Goal: Obtain resource: Download file/media

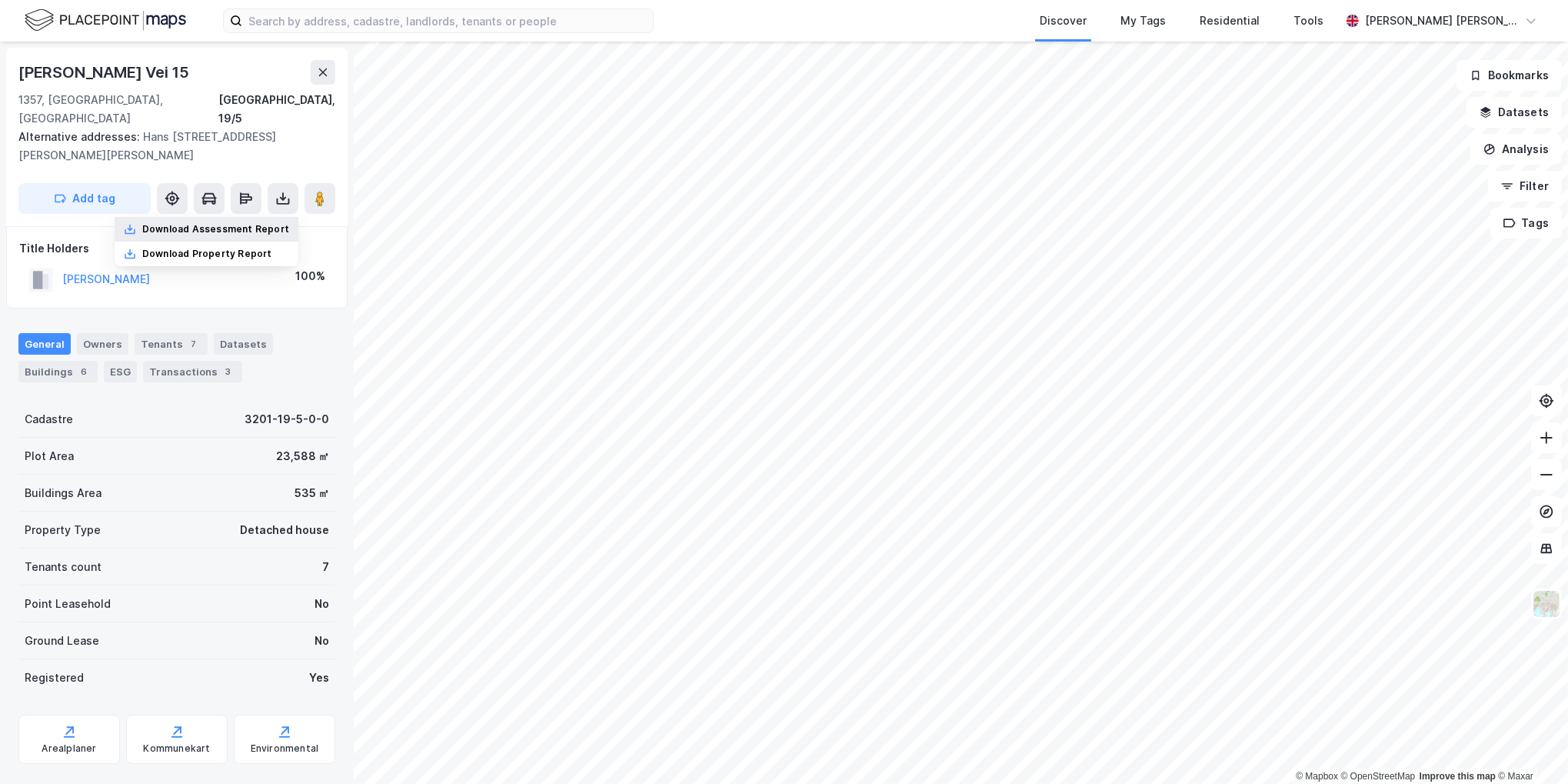
click at [285, 223] on div "Download Assessment Report" at bounding box center [215, 229] width 147 height 12
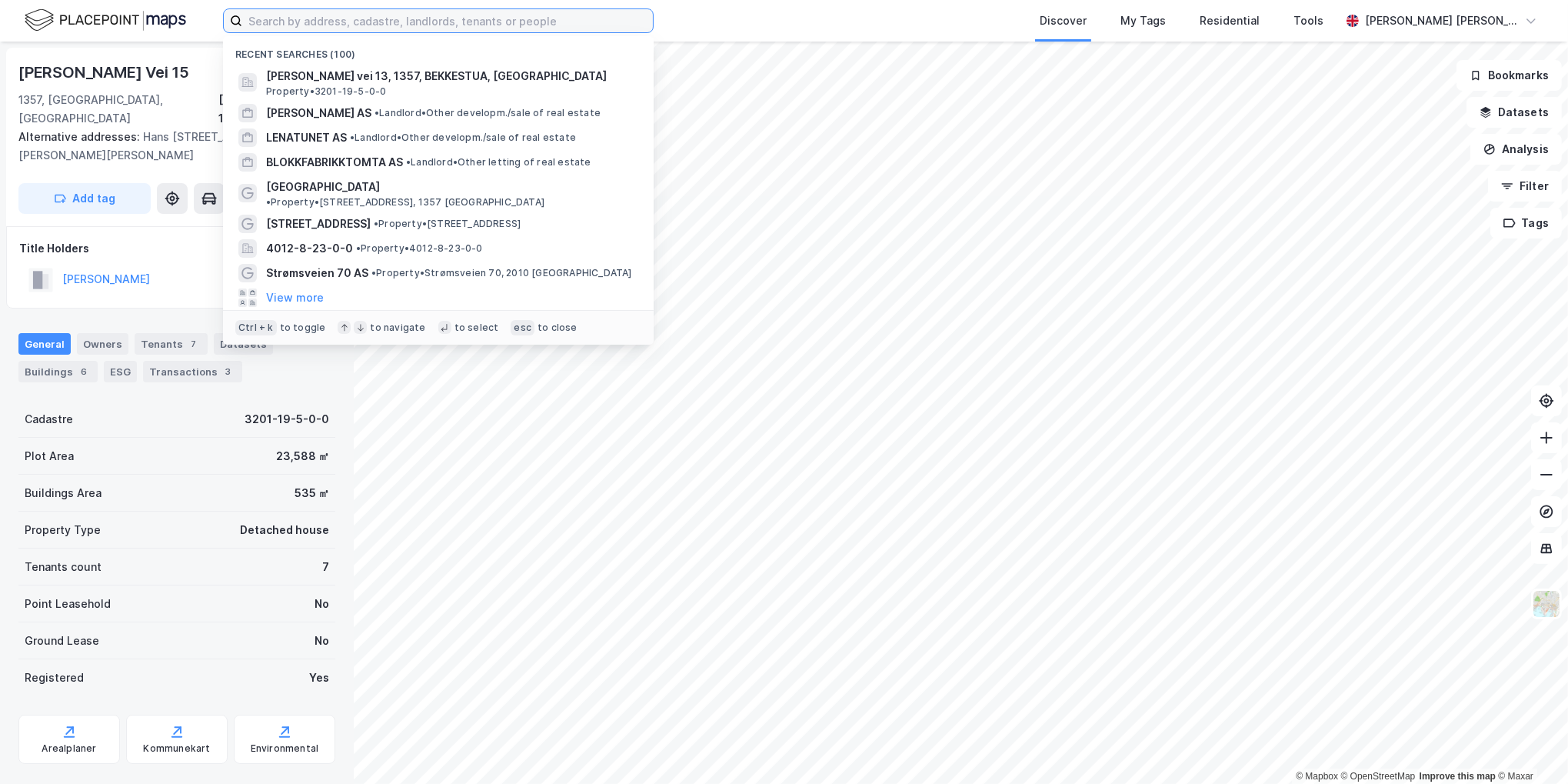
click at [569, 15] on input at bounding box center [448, 20] width 411 height 23
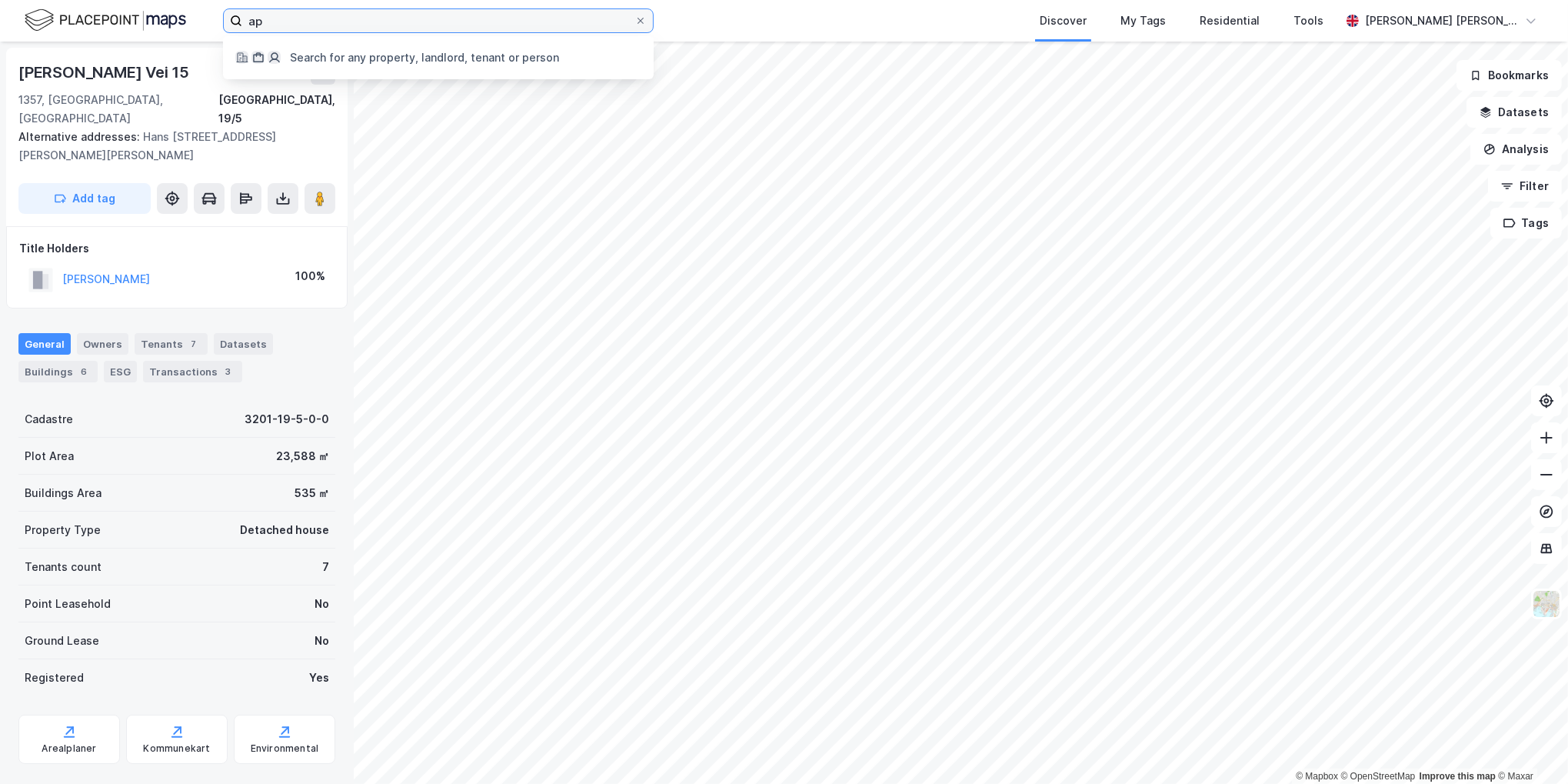
type input "a"
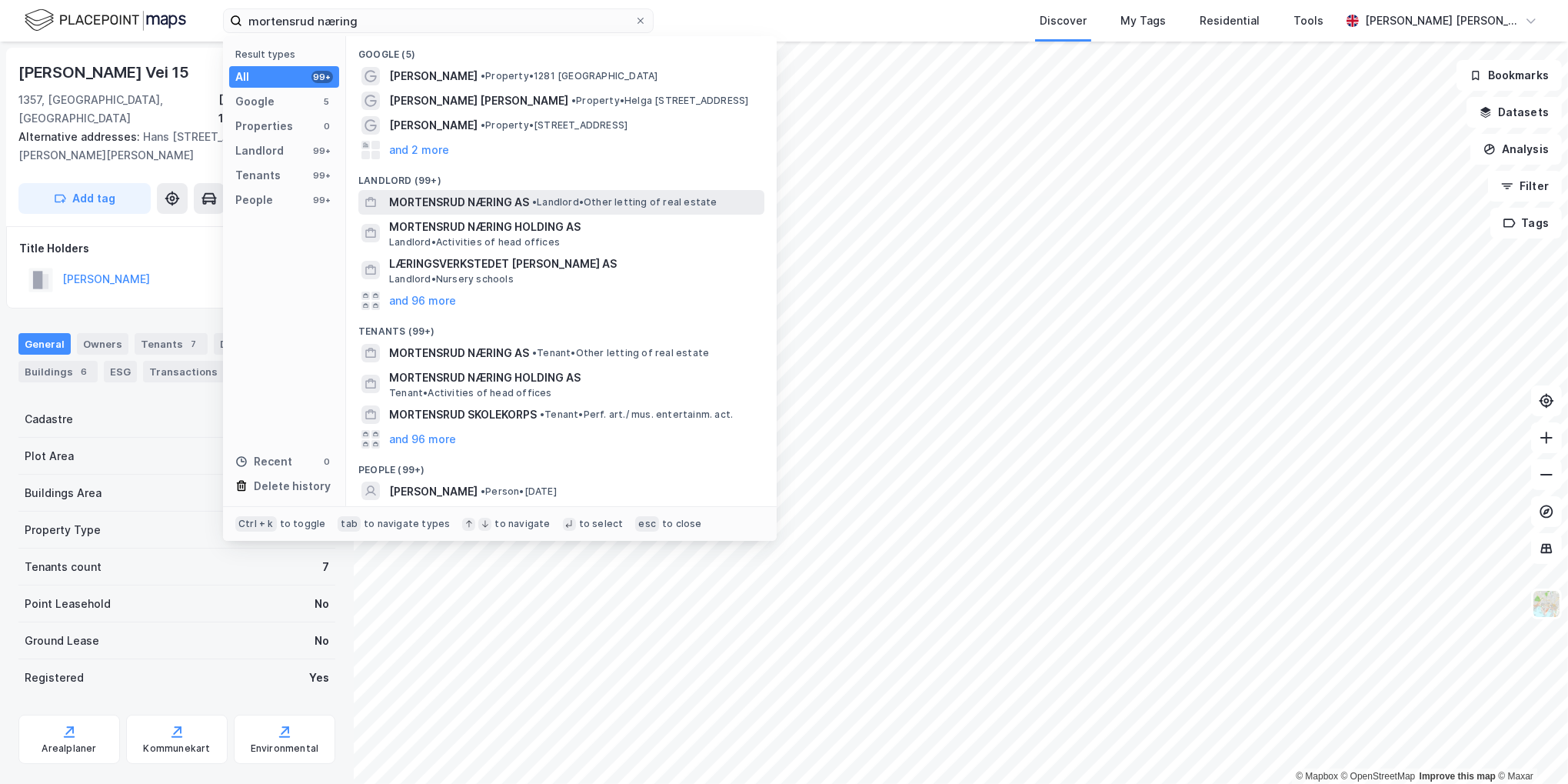
click at [455, 205] on span "MORTENSRUD NÆRING AS" at bounding box center [459, 202] width 140 height 18
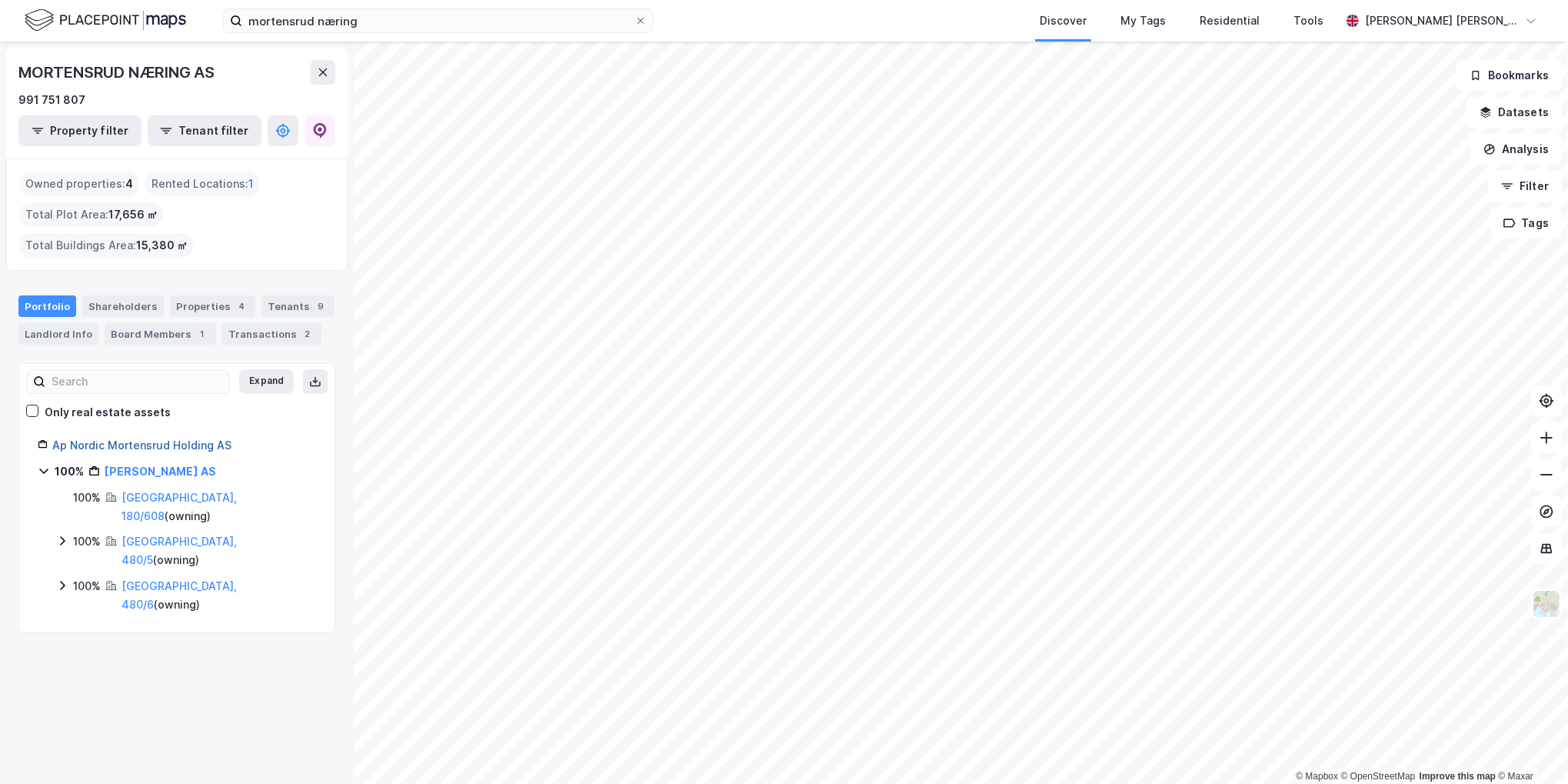
click at [98, 447] on link "Ap Nordic Mortensrud Holding AS" at bounding box center [142, 445] width 179 height 13
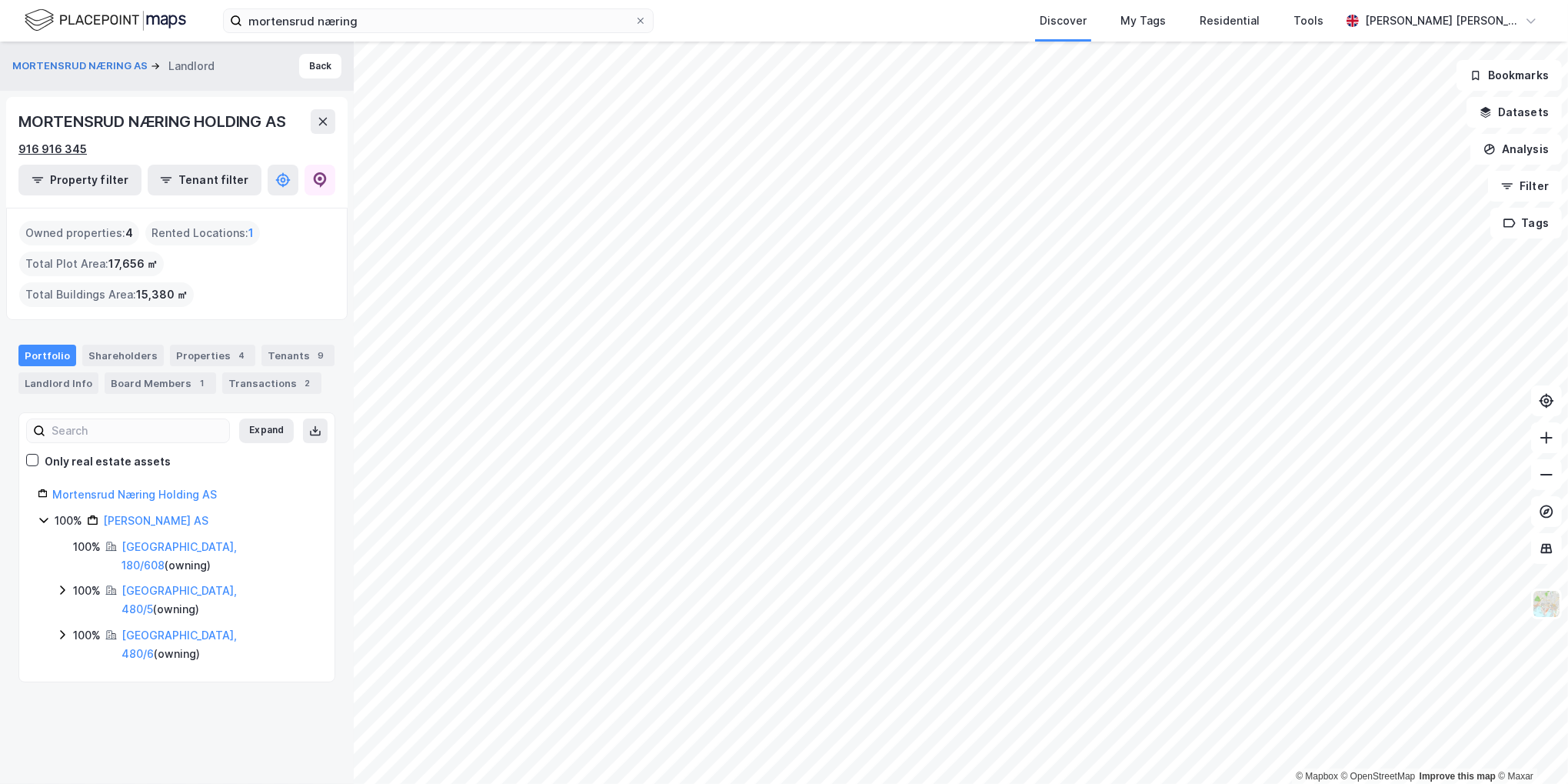
click at [72, 148] on div "916 916 345" at bounding box center [53, 149] width 68 height 18
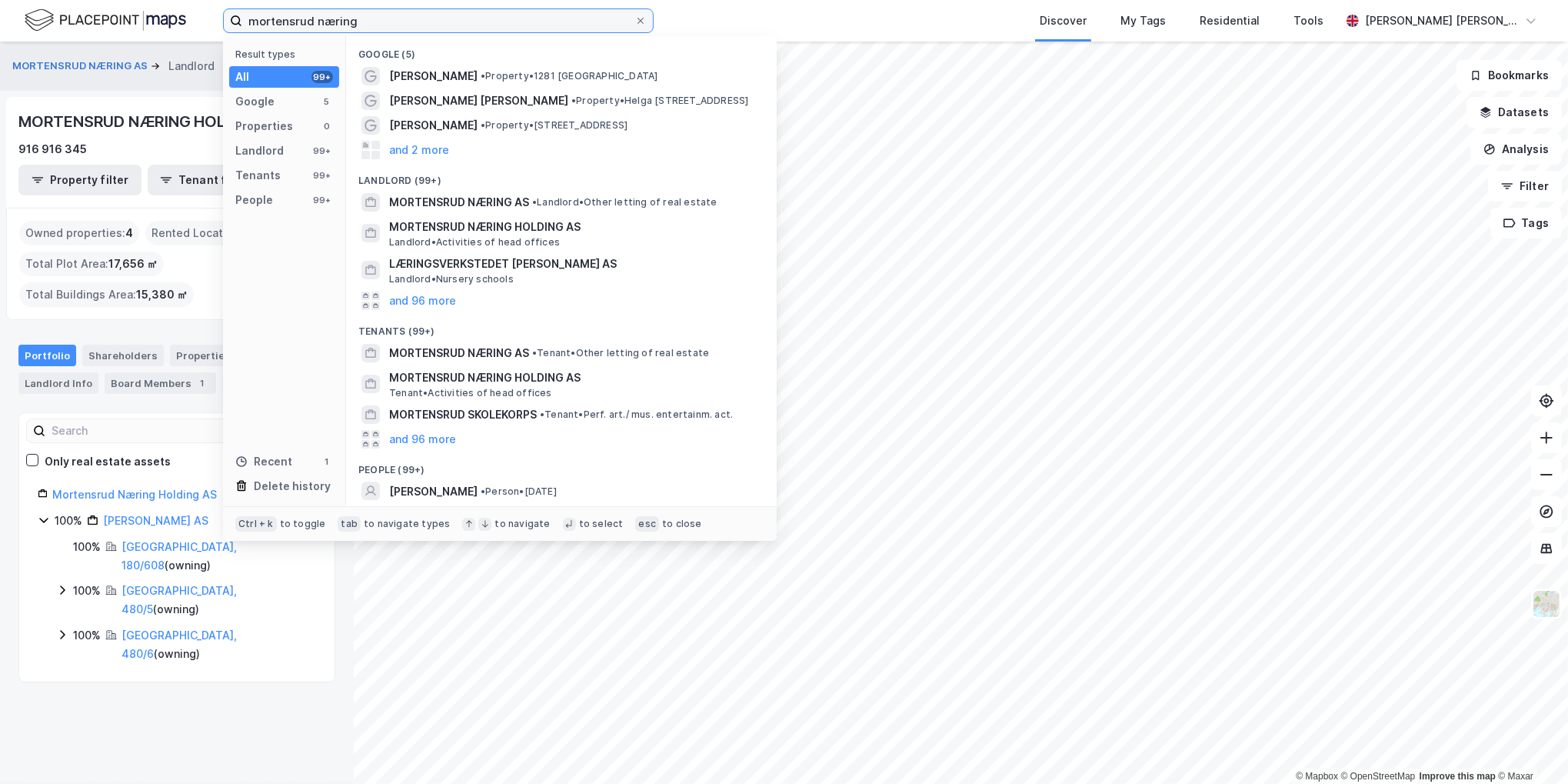
drag, startPoint x: 425, startPoint y: 14, endPoint x: 3, endPoint y: 45, distance: 423.1
click at [77, 42] on div "mortensrud næring Result types All 99+ Google 5 Properties 0 Landlord 99+ Tenan…" at bounding box center [784, 392] width 1568 height 784
paste input "Ap Nordic Investment"
type input "Ap Nordic Investment"
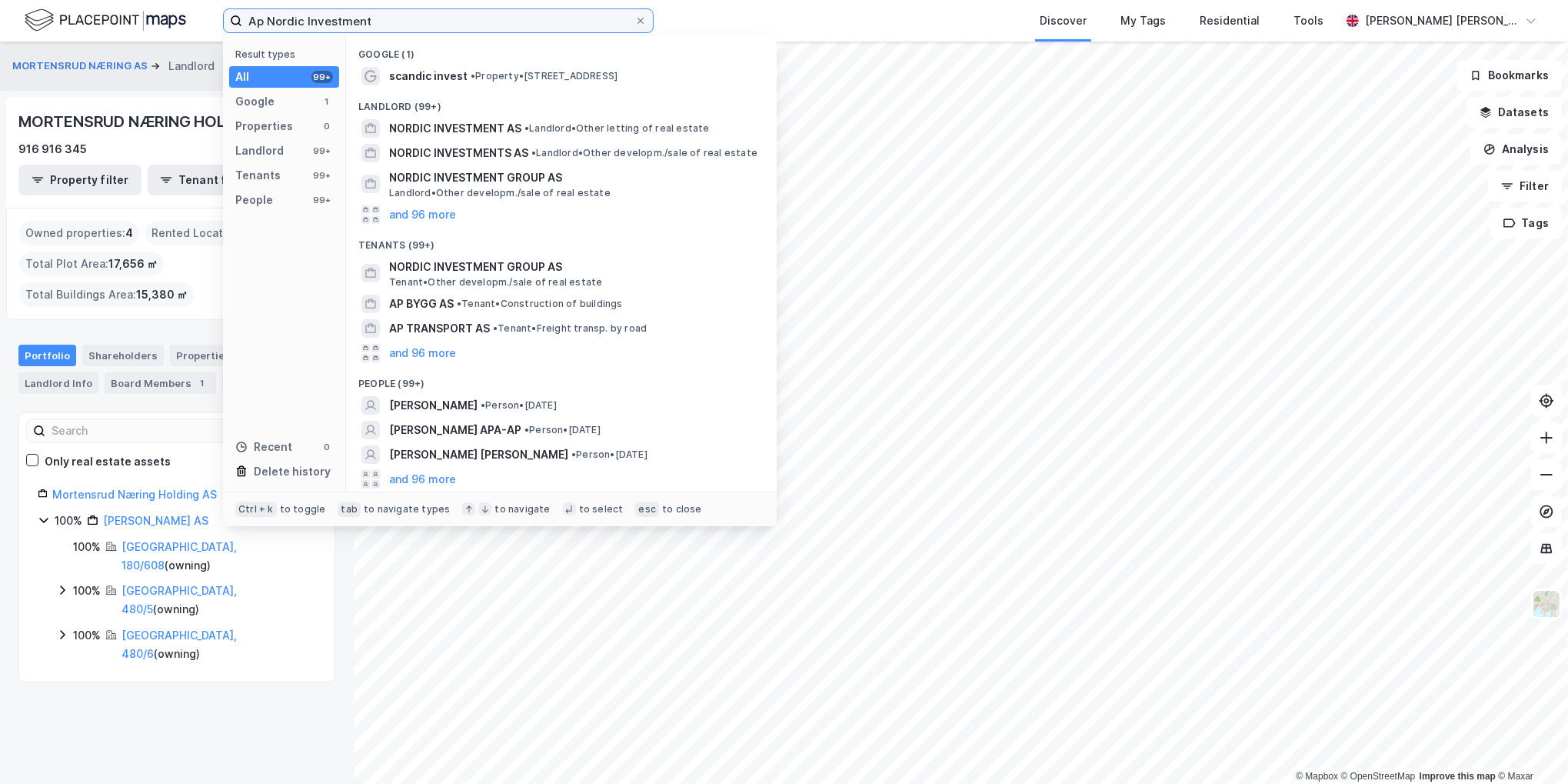
drag, startPoint x: 417, startPoint y: 26, endPoint x: 24, endPoint y: 35, distance: 393.1
click at [30, 35] on div "Ap Nordic Investment Result types All 99+ Google 1 Properties 0 Landlord 99+ Te…" at bounding box center [784, 20] width 1568 height 42
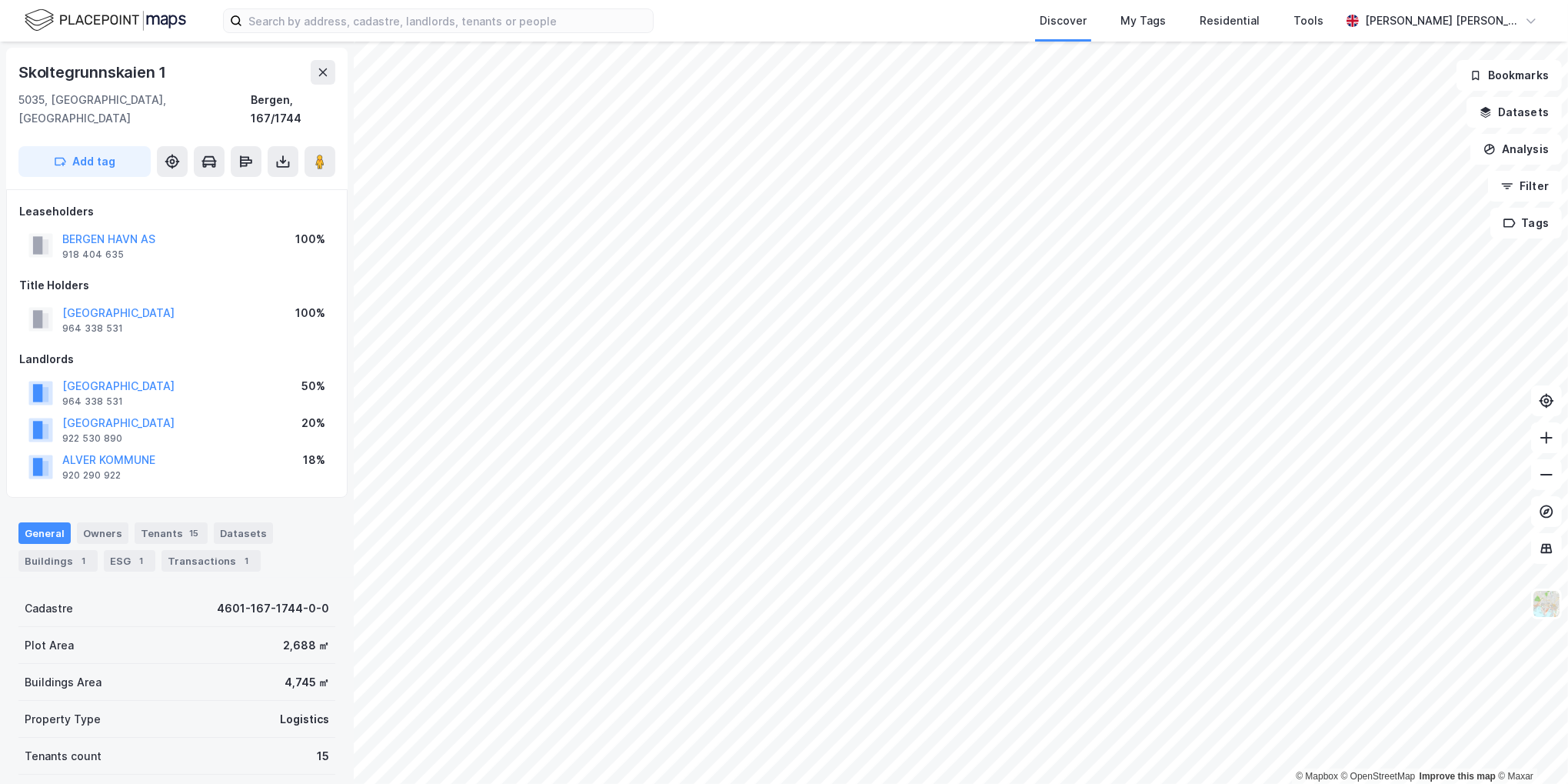
scroll to position [3, 0]
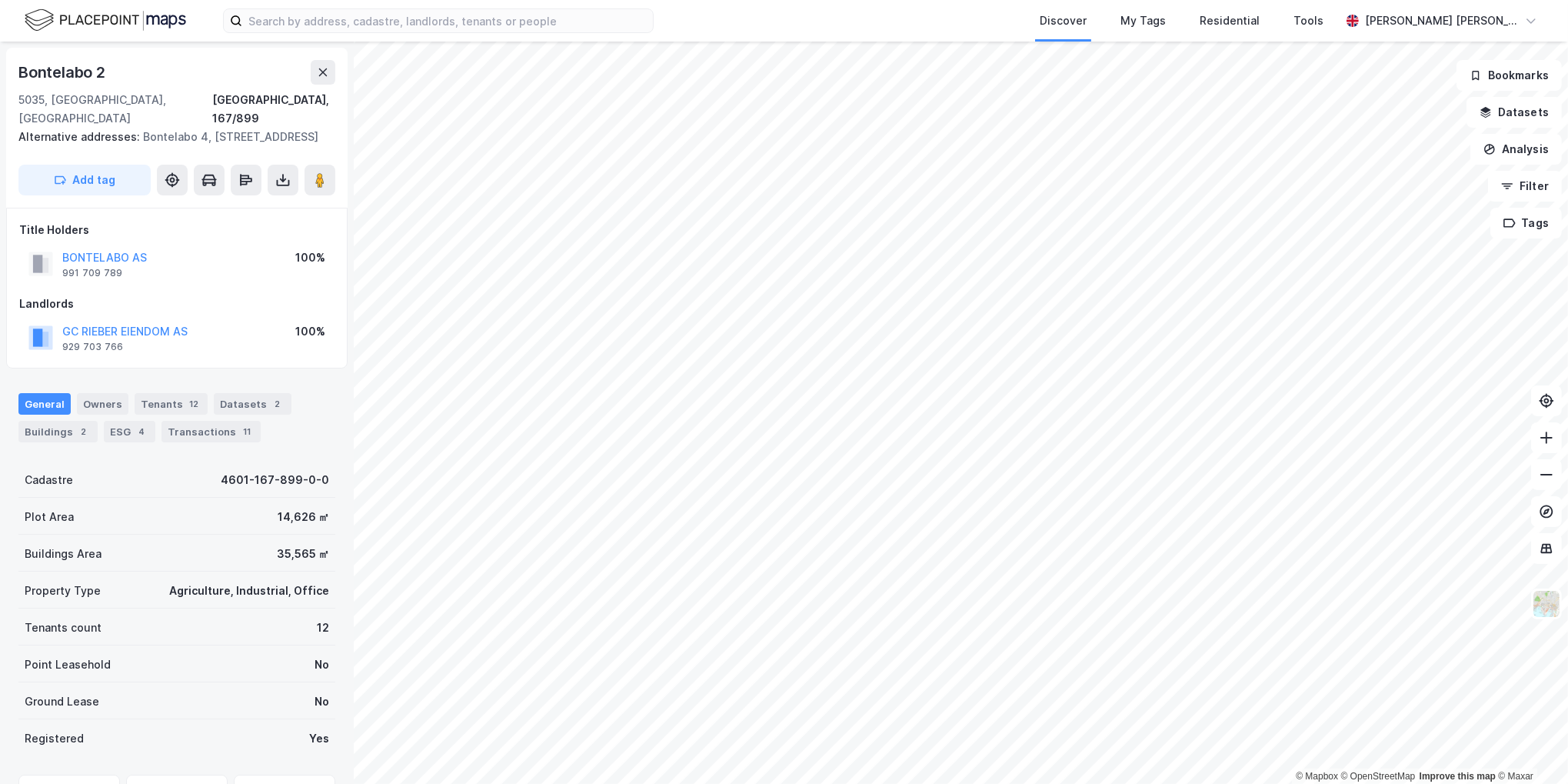
scroll to position [3, 0]
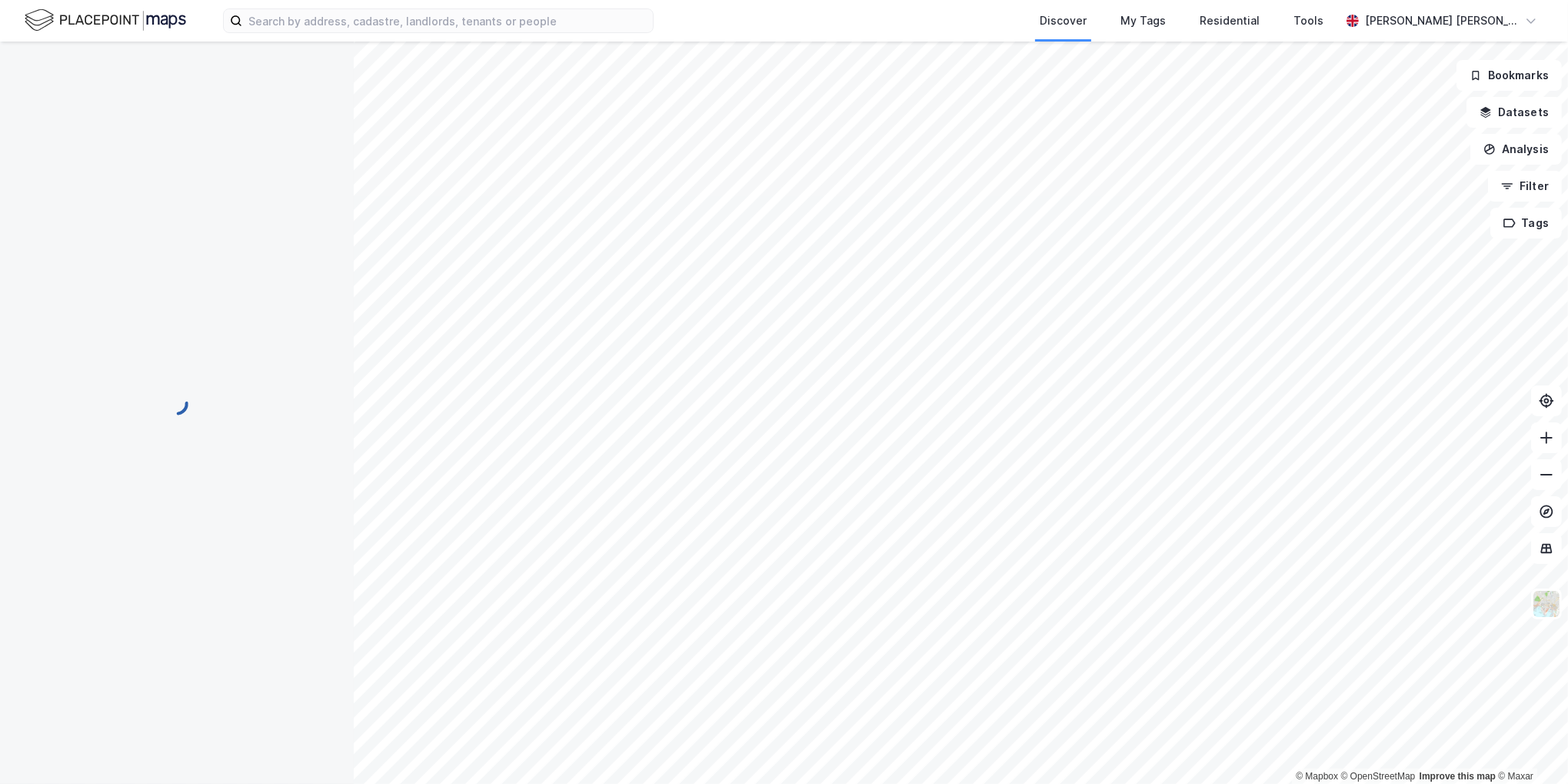
scroll to position [3, 0]
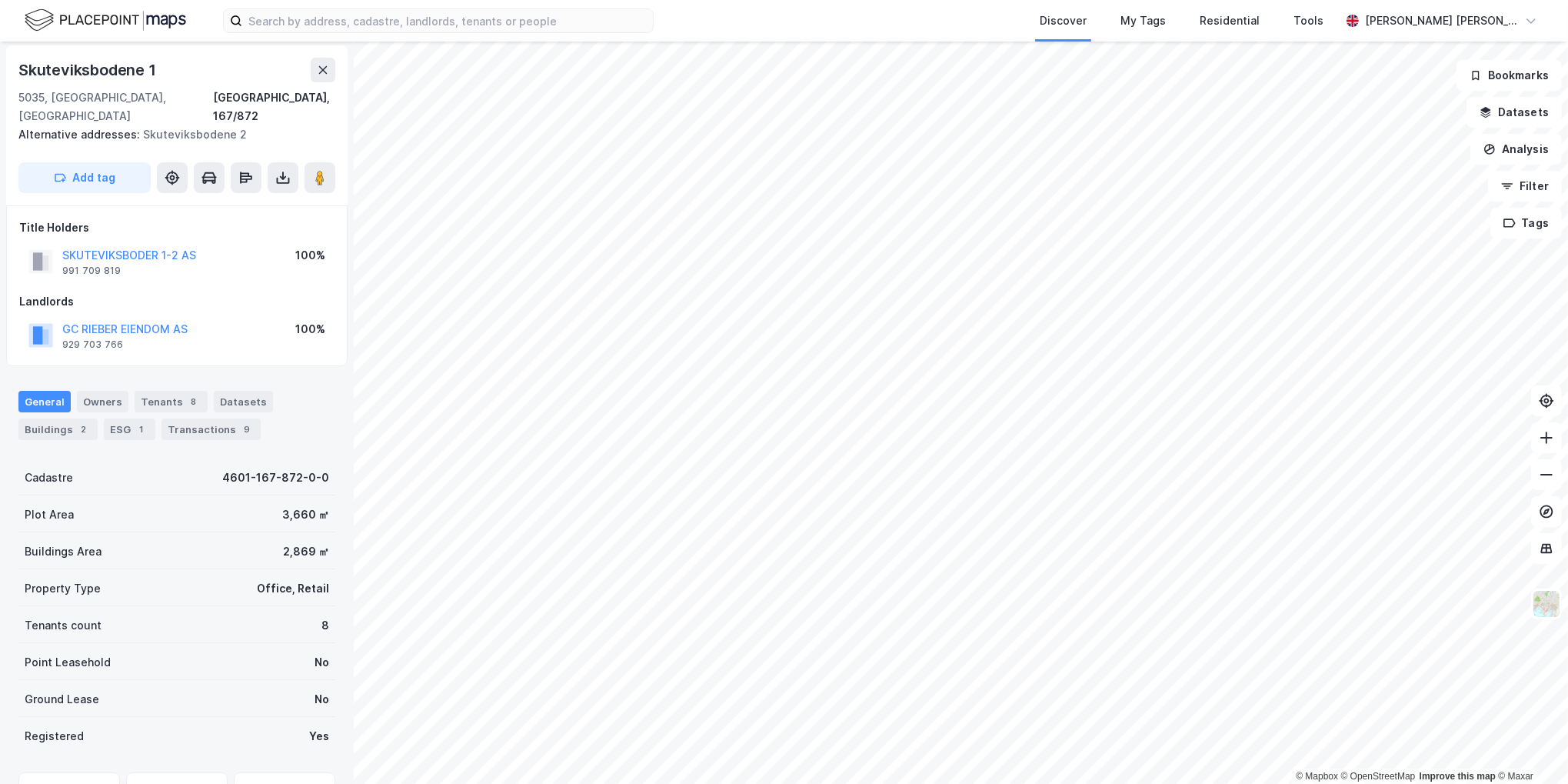
scroll to position [3, 0]
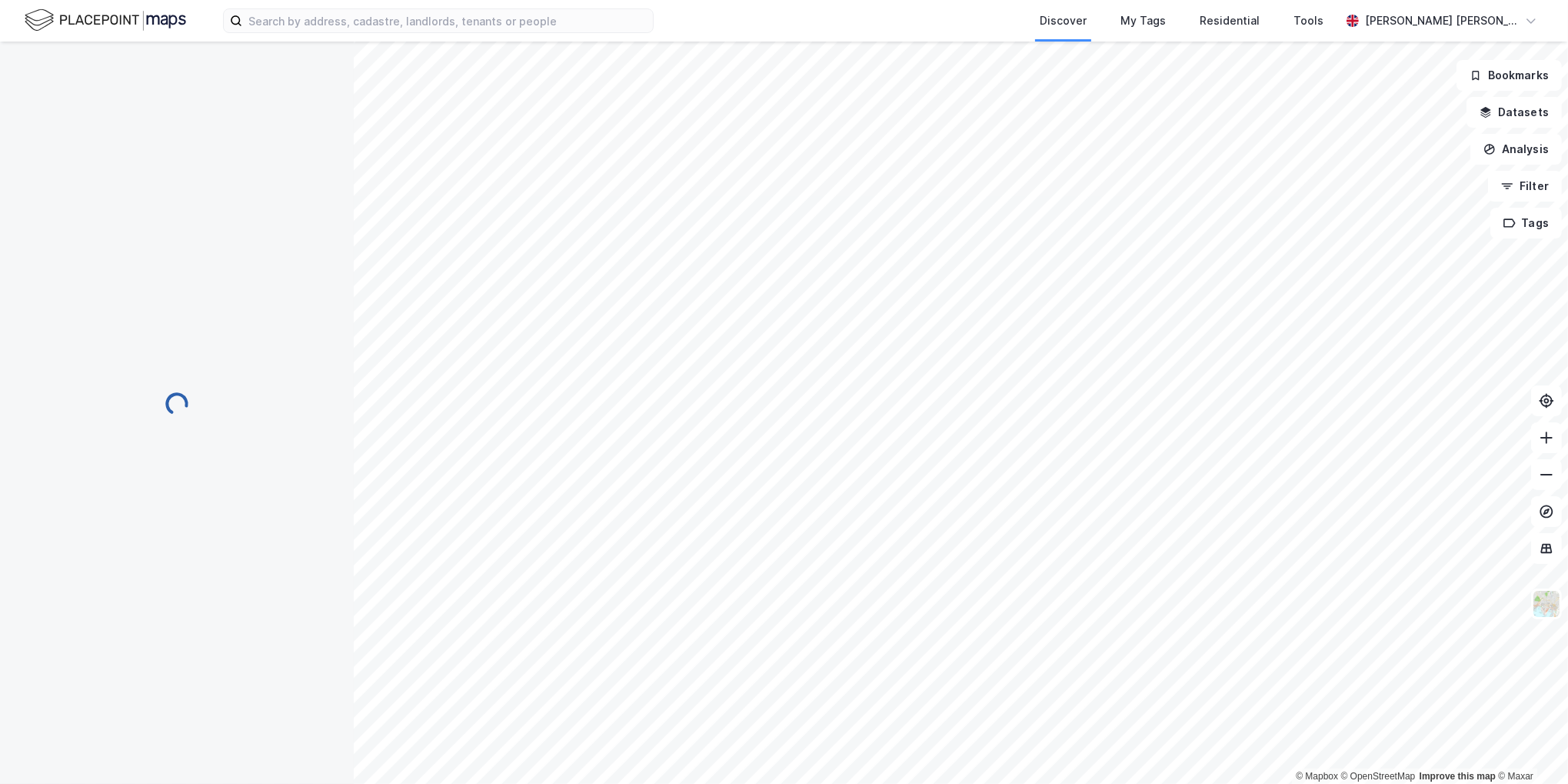
scroll to position [3, 0]
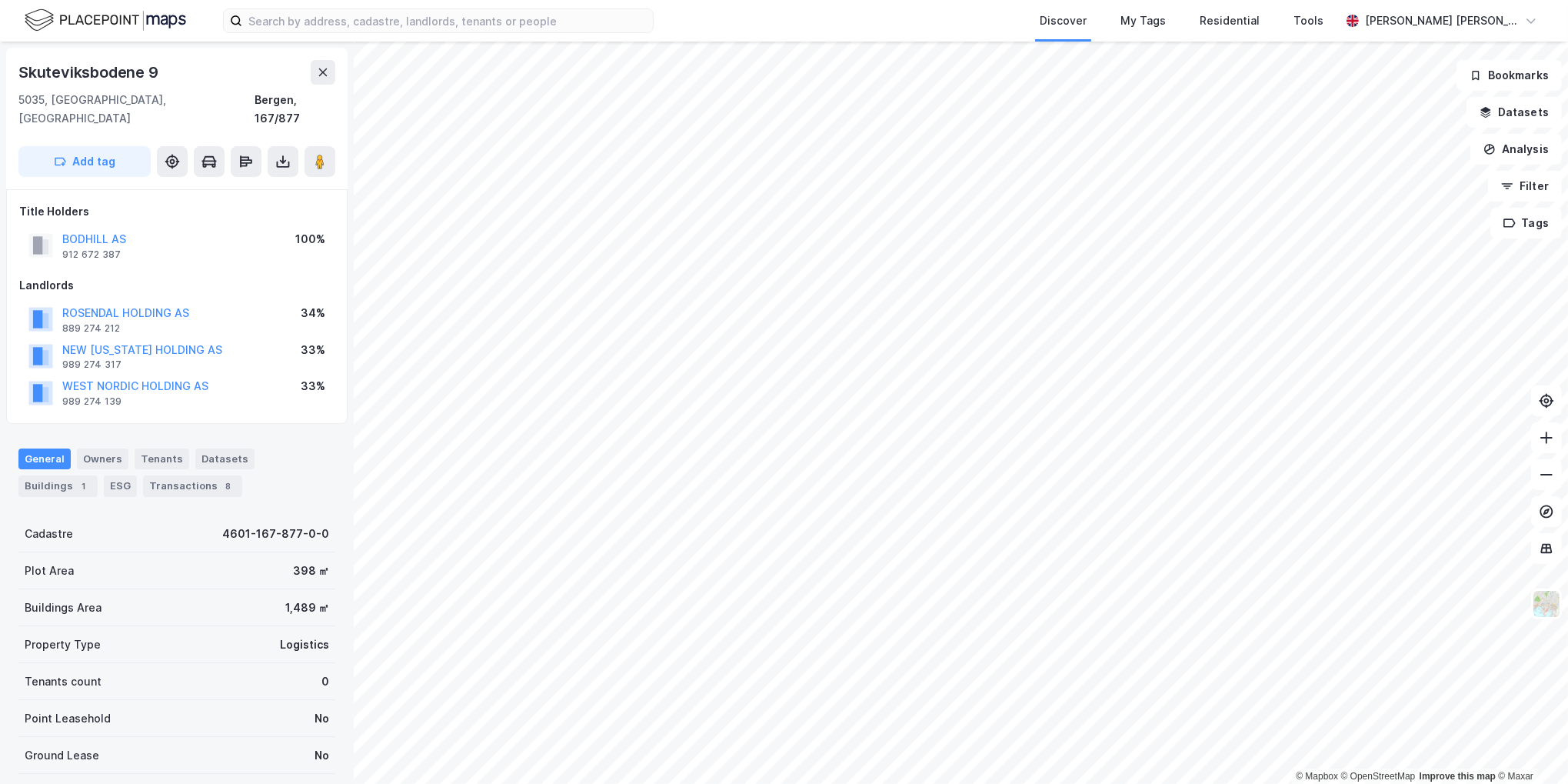
scroll to position [3, 0]
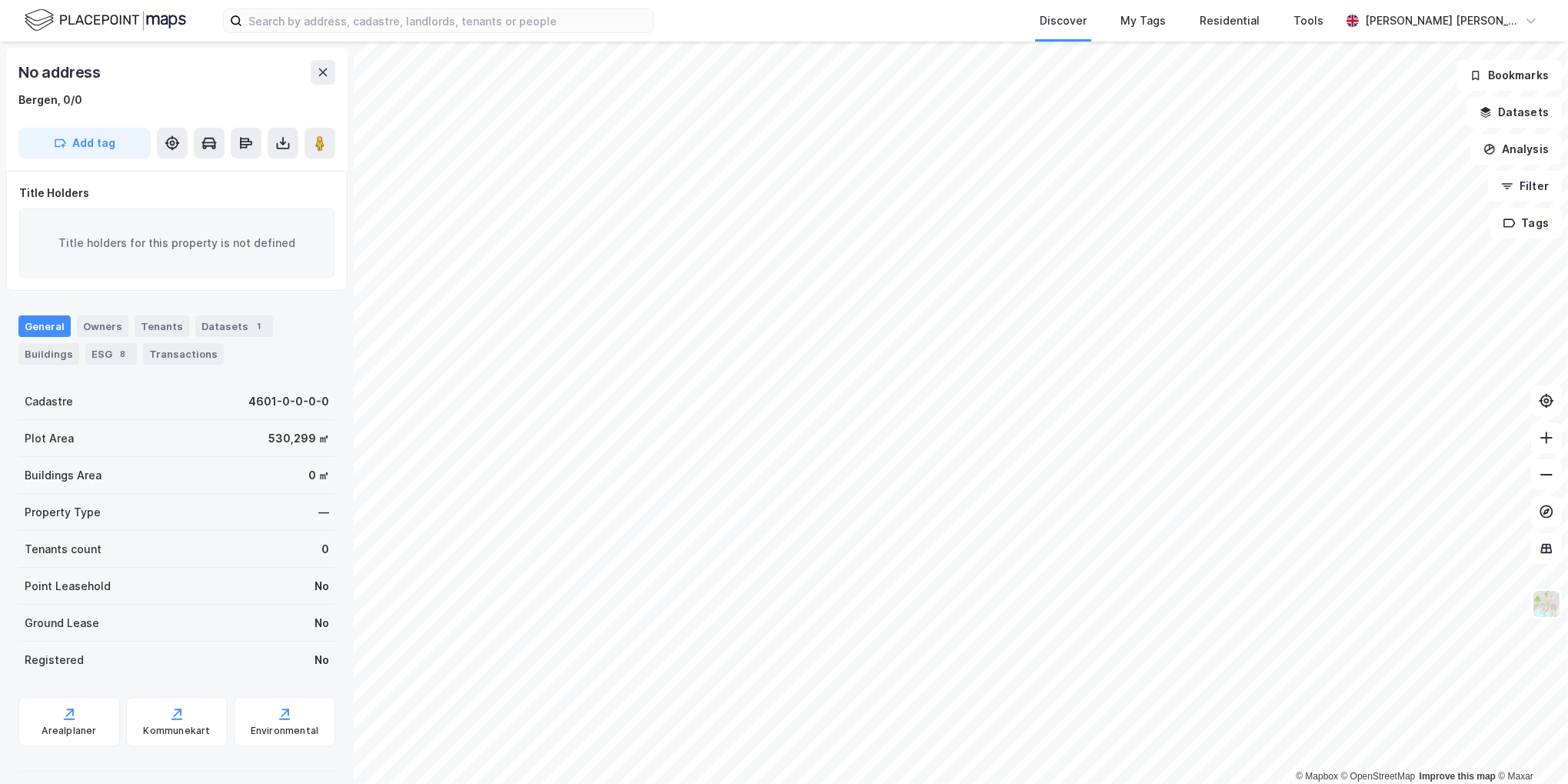
scroll to position [3, 0]
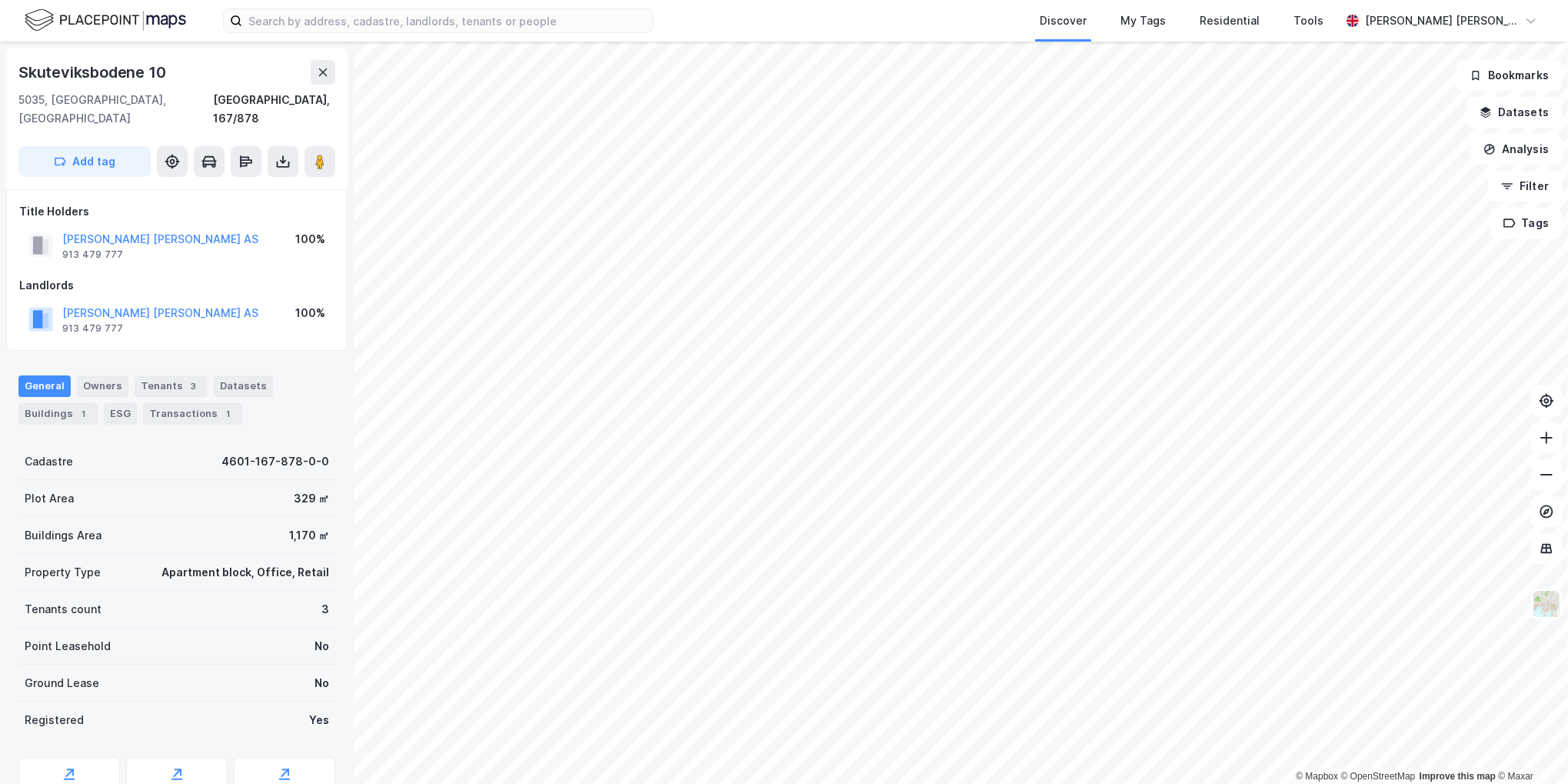
scroll to position [3, 0]
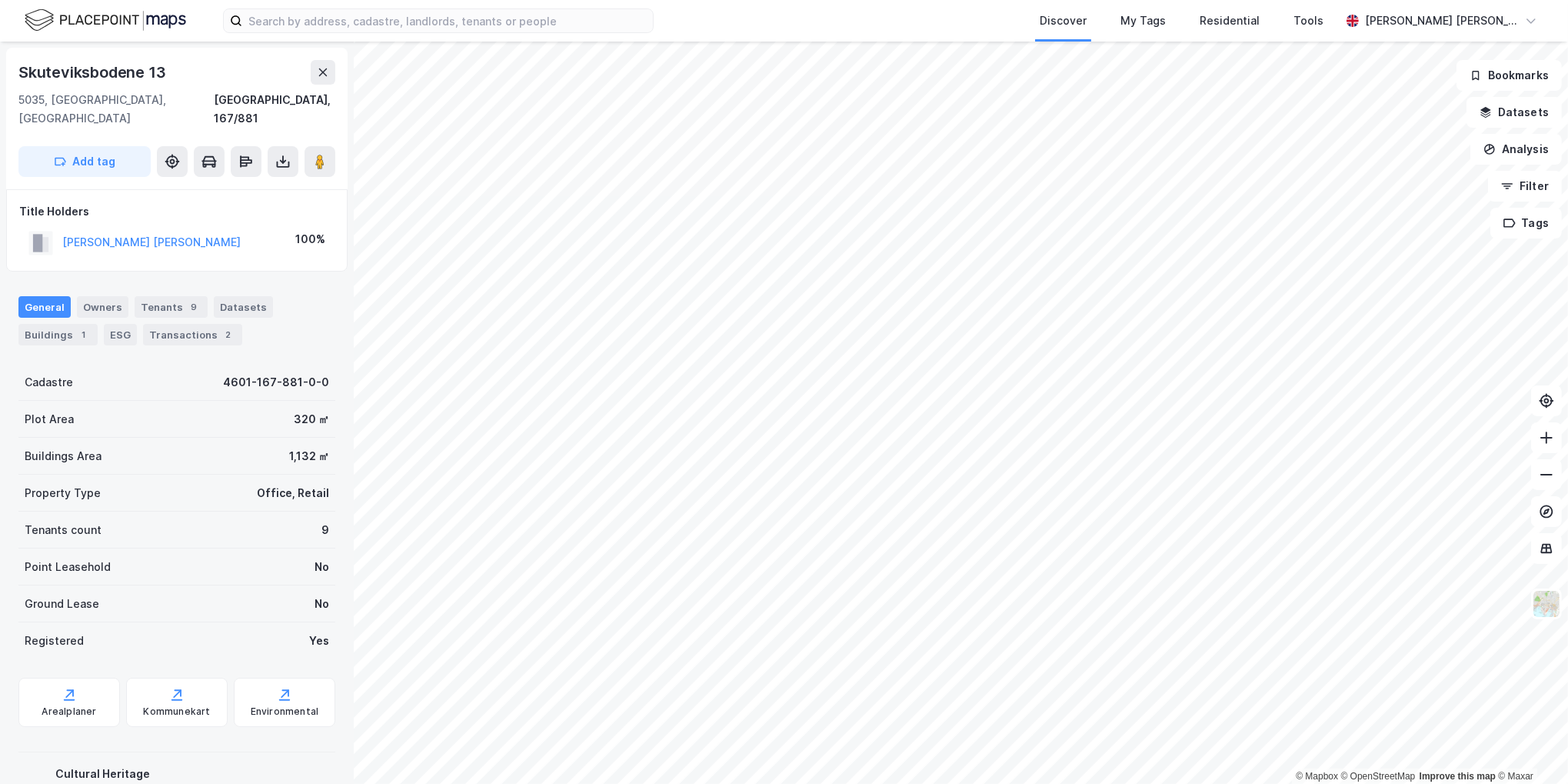
scroll to position [3, 0]
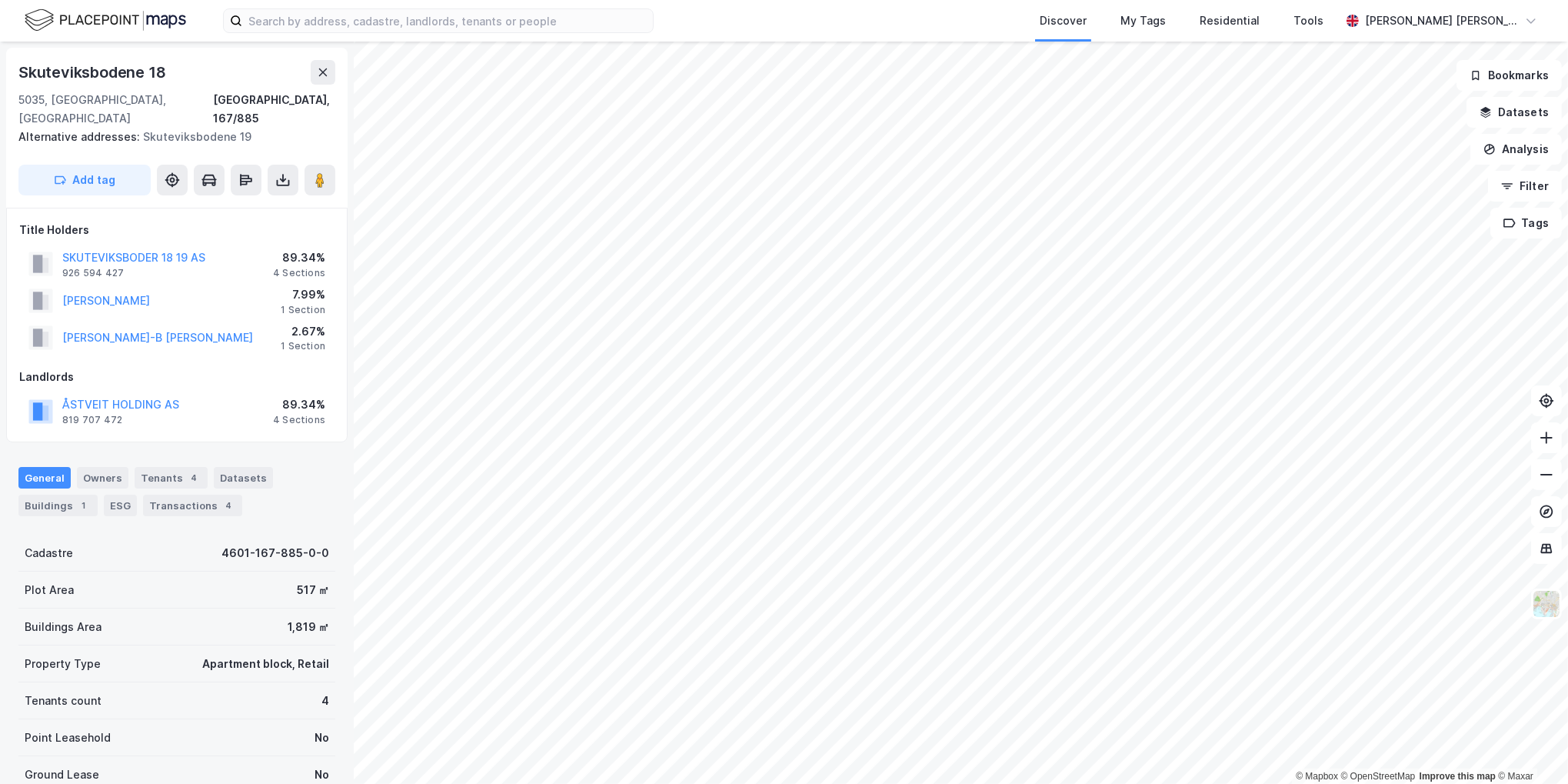
scroll to position [3, 0]
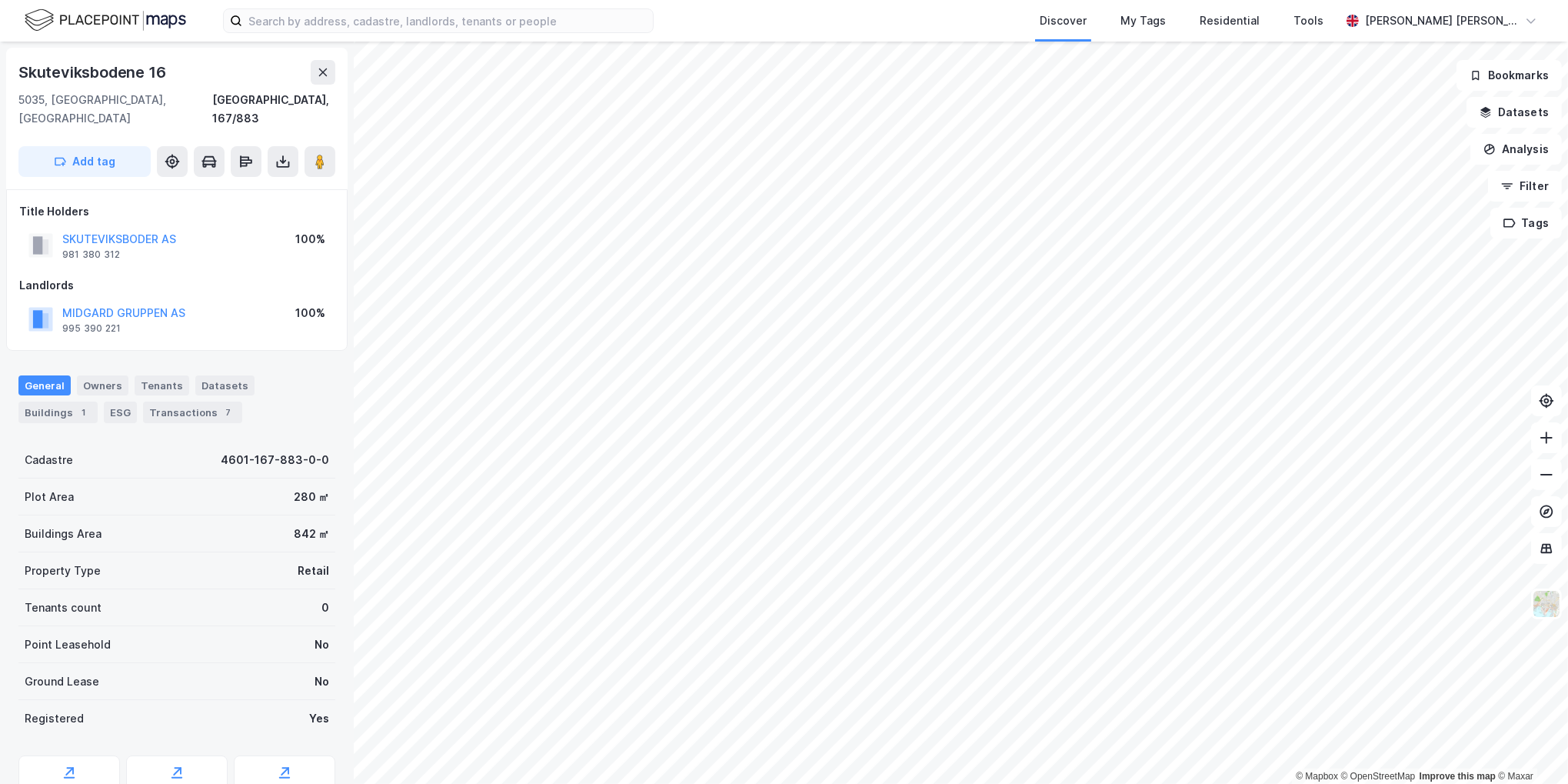
scroll to position [3, 0]
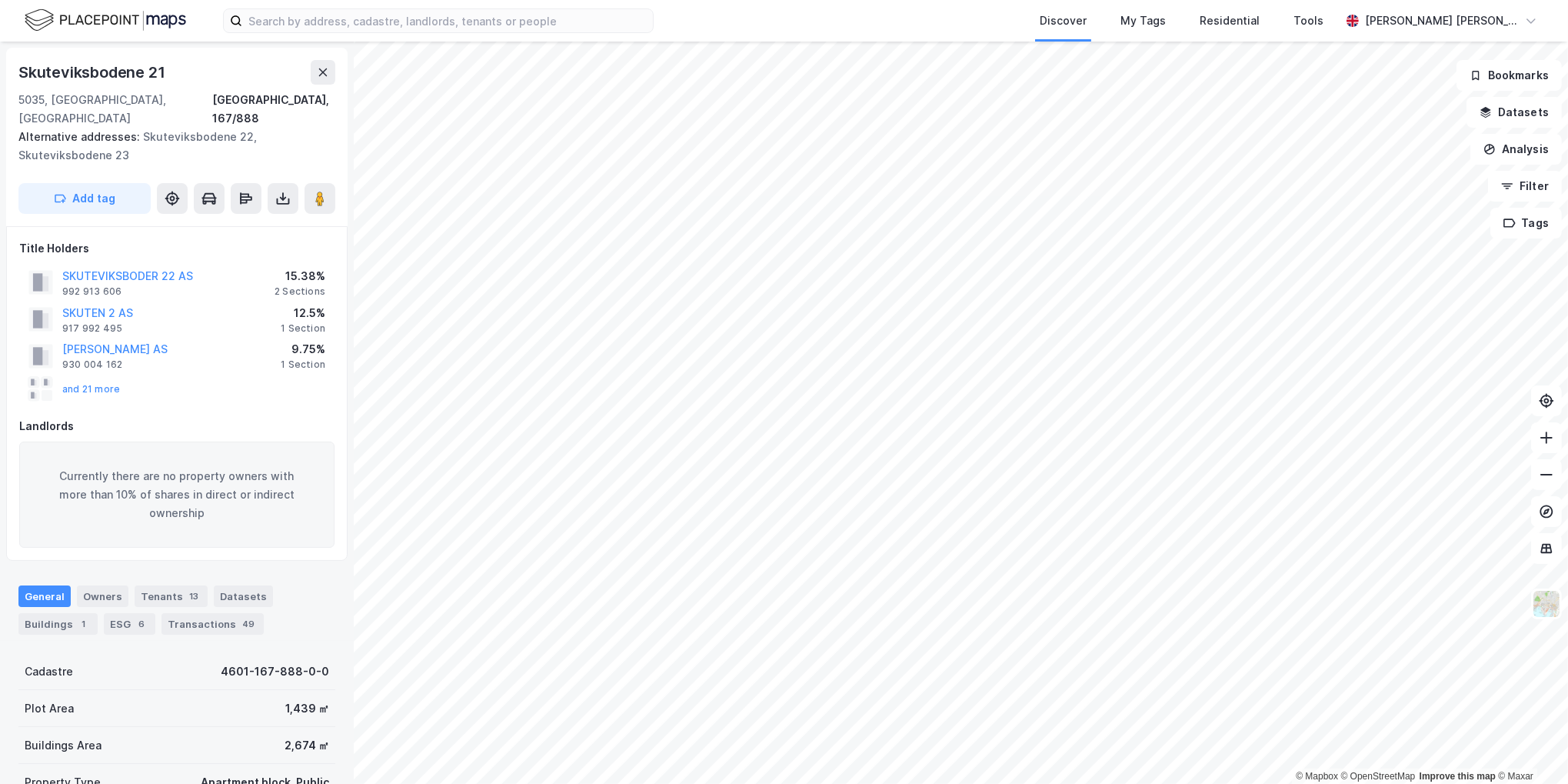
scroll to position [3, 0]
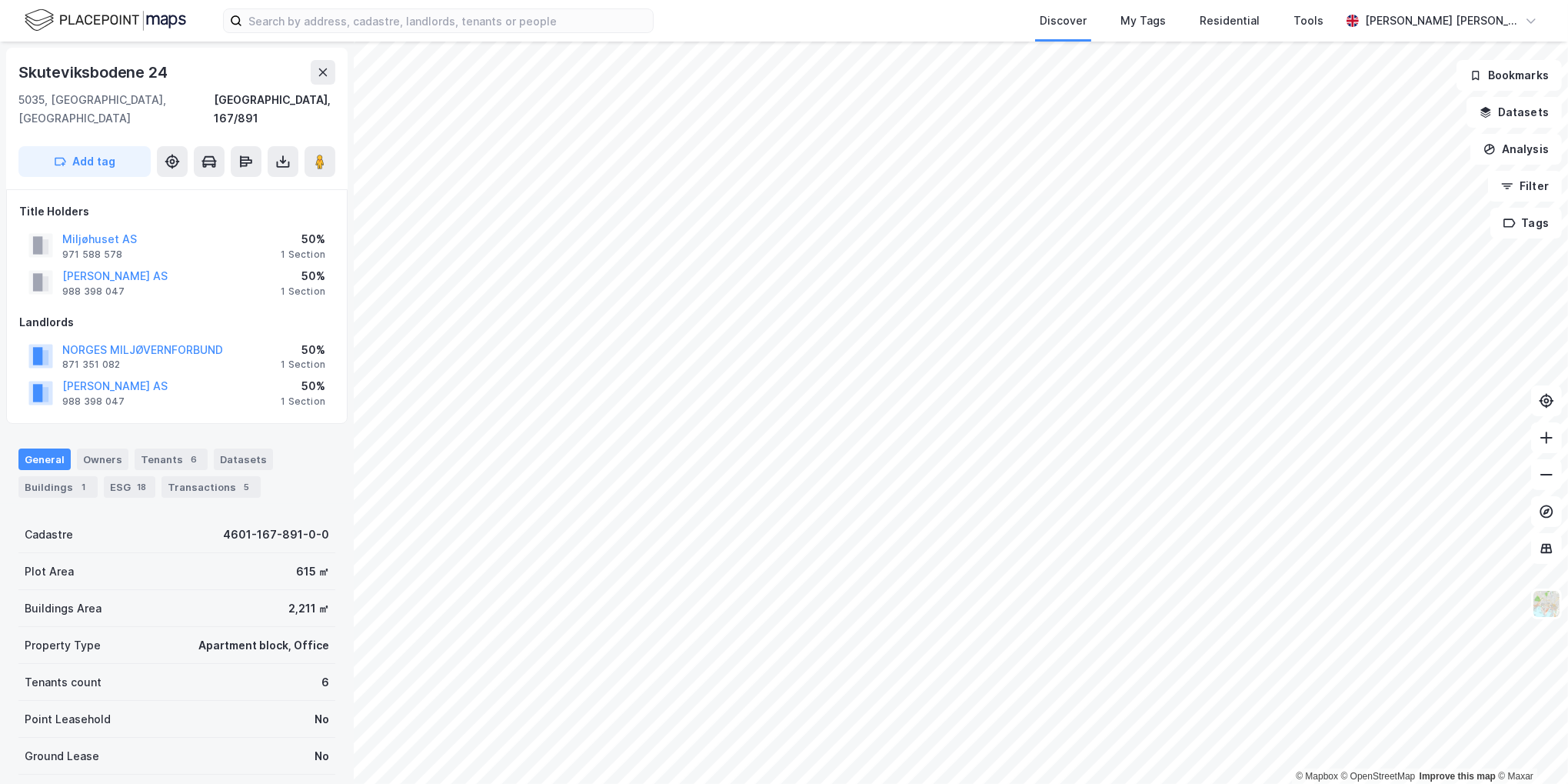
scroll to position [3, 0]
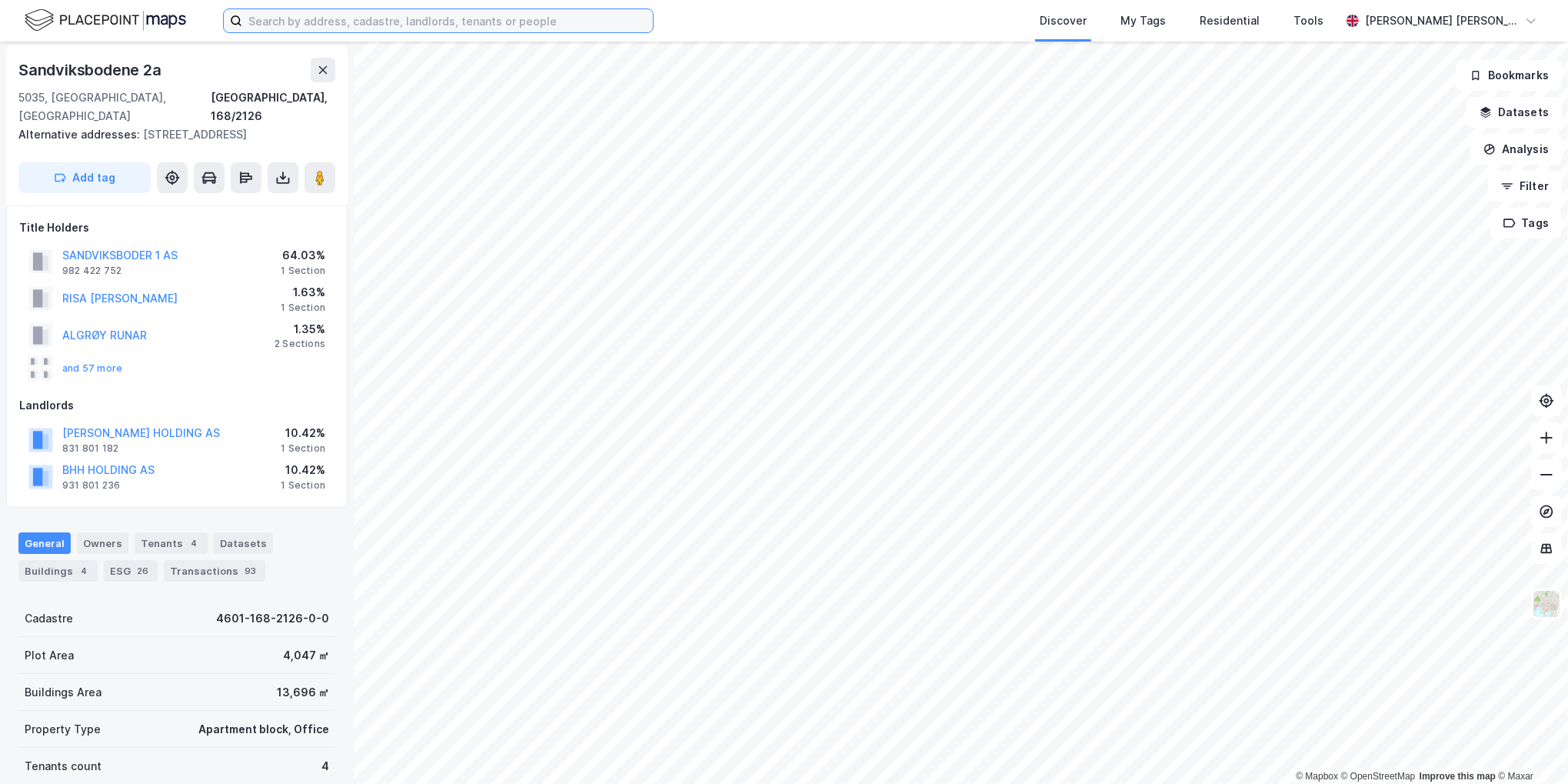
click at [485, 29] on input at bounding box center [448, 20] width 411 height 23
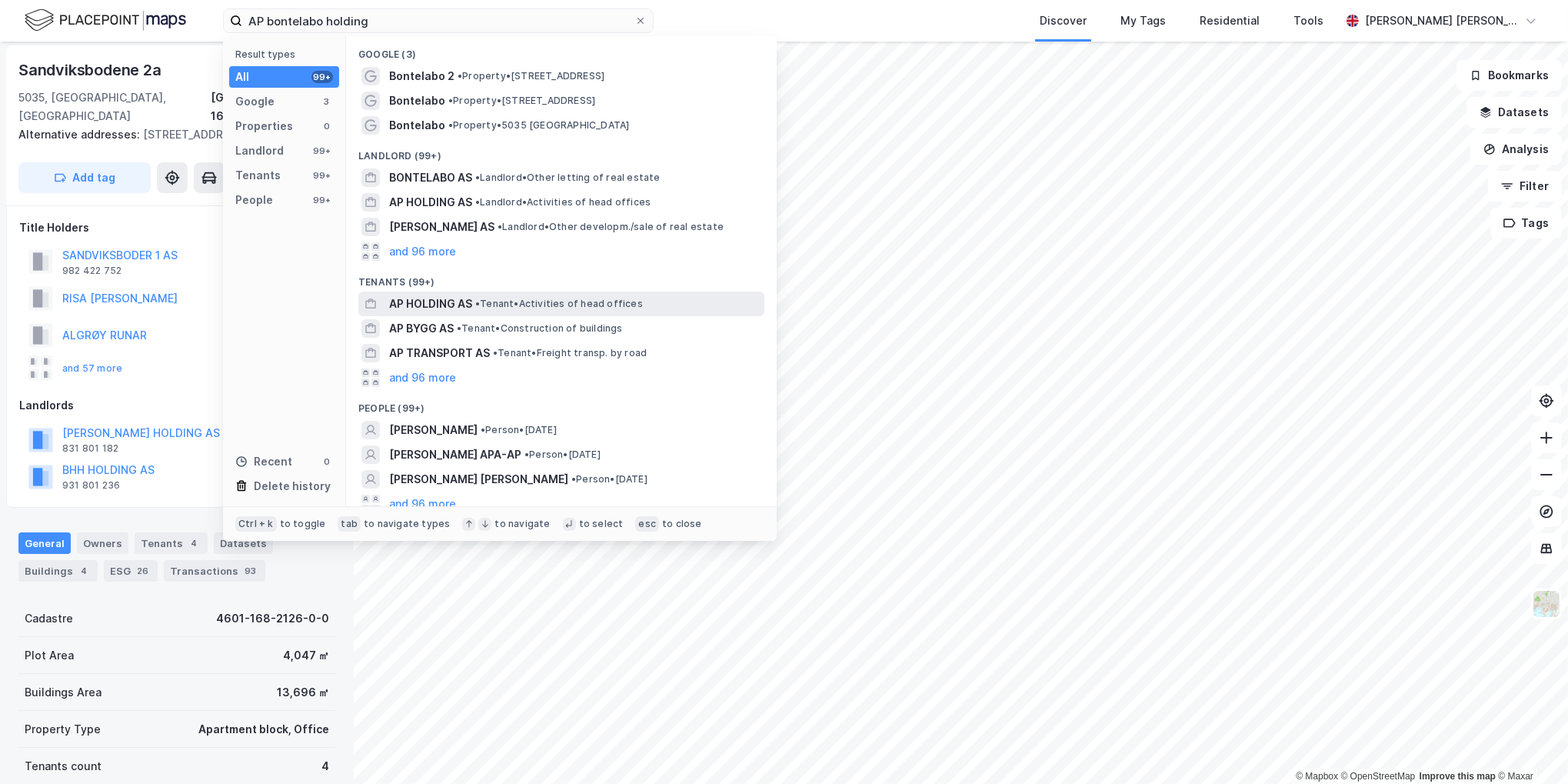
click at [434, 309] on span "AP HOLDING AS" at bounding box center [430, 304] width 83 height 18
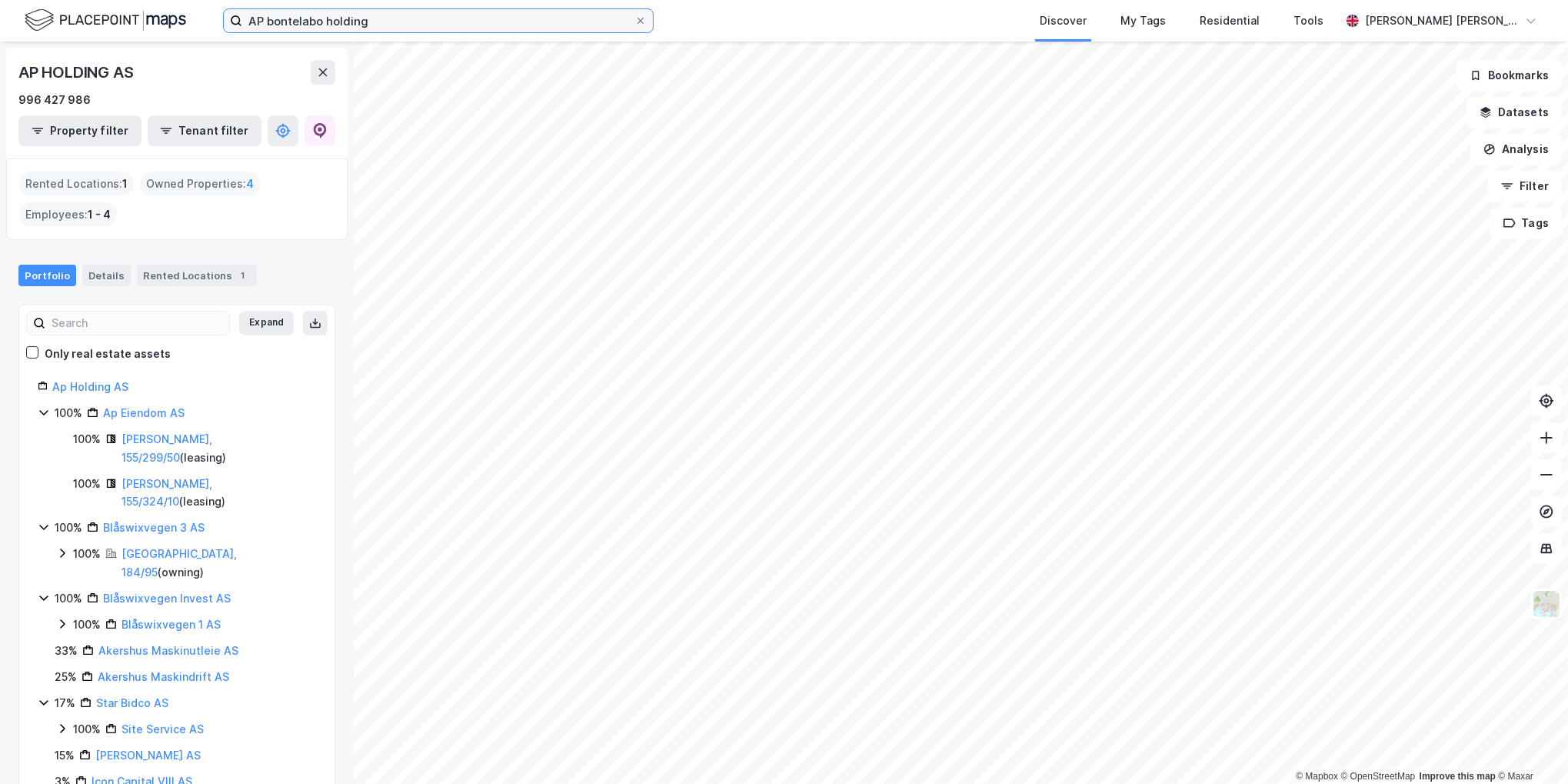
click at [304, 28] on input "AP bontelabo holding" at bounding box center [439, 20] width 393 height 23
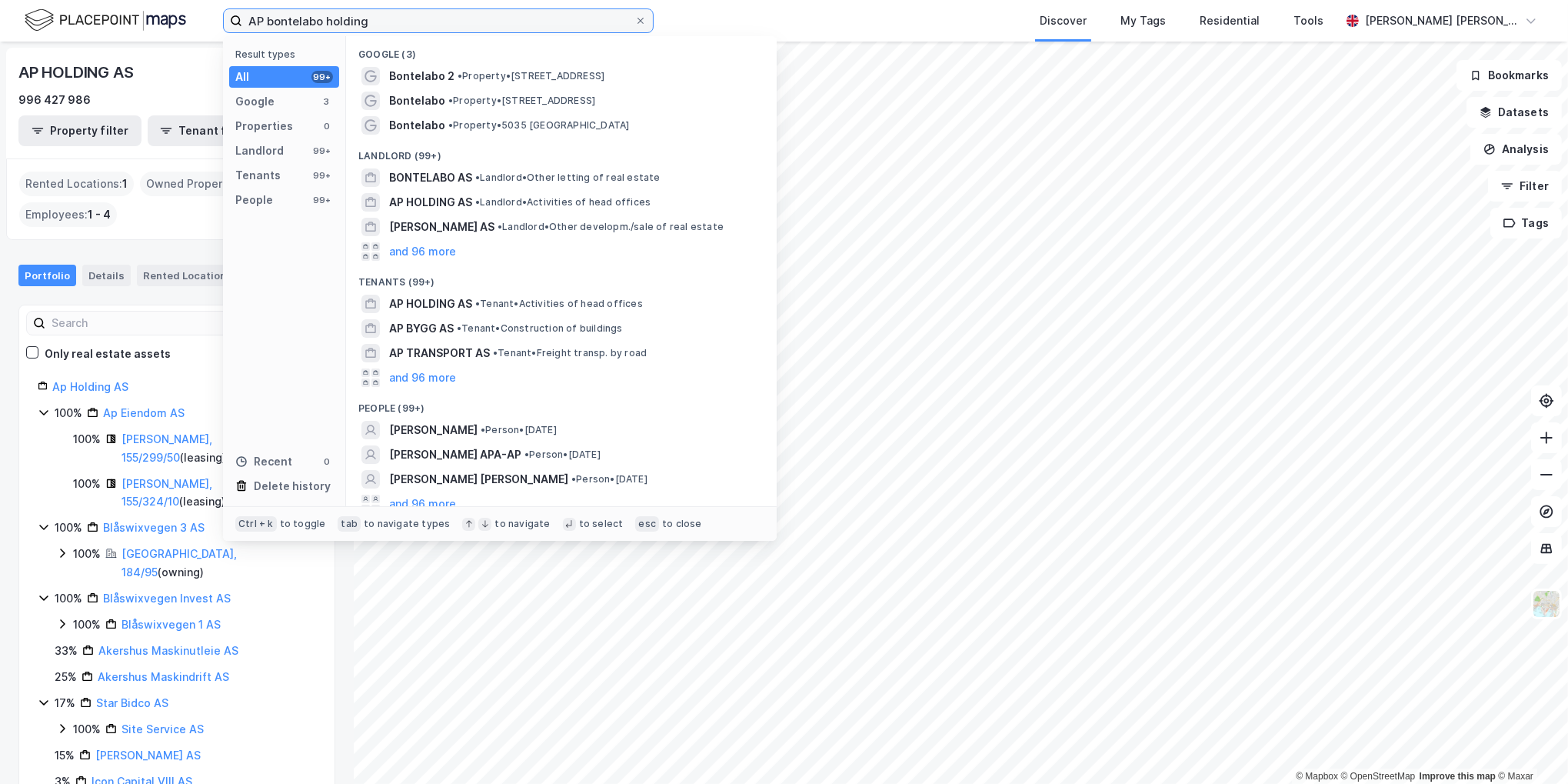
click at [304, 28] on input "AP bontelabo holding" at bounding box center [439, 20] width 393 height 23
click at [308, 27] on input "AP bontelabo holding" at bounding box center [439, 20] width 393 height 23
click at [301, 21] on input "AP bontelabo holding" at bounding box center [439, 20] width 393 height 23
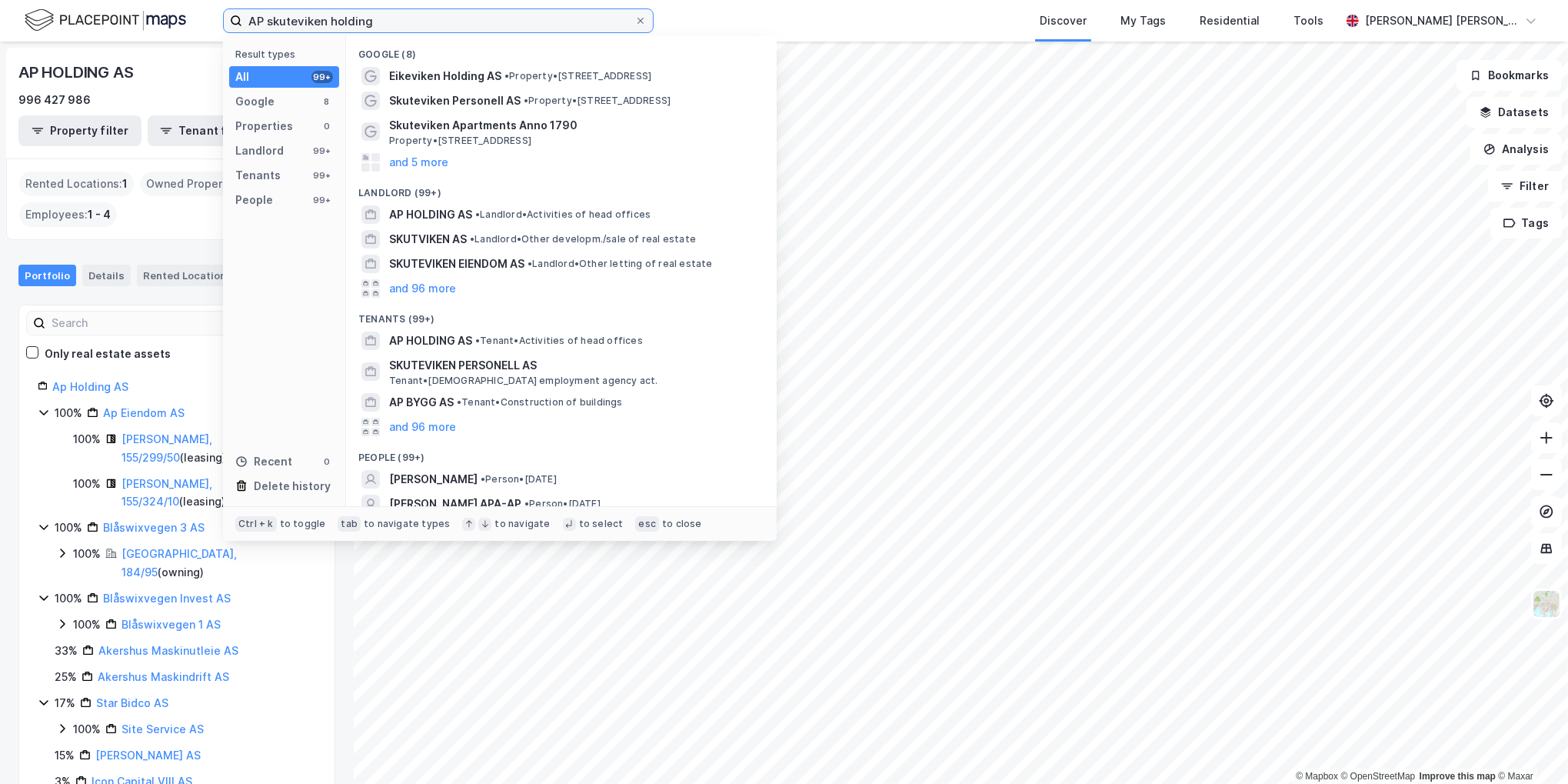
click at [283, 25] on input "AP skuteviken holding" at bounding box center [439, 20] width 393 height 23
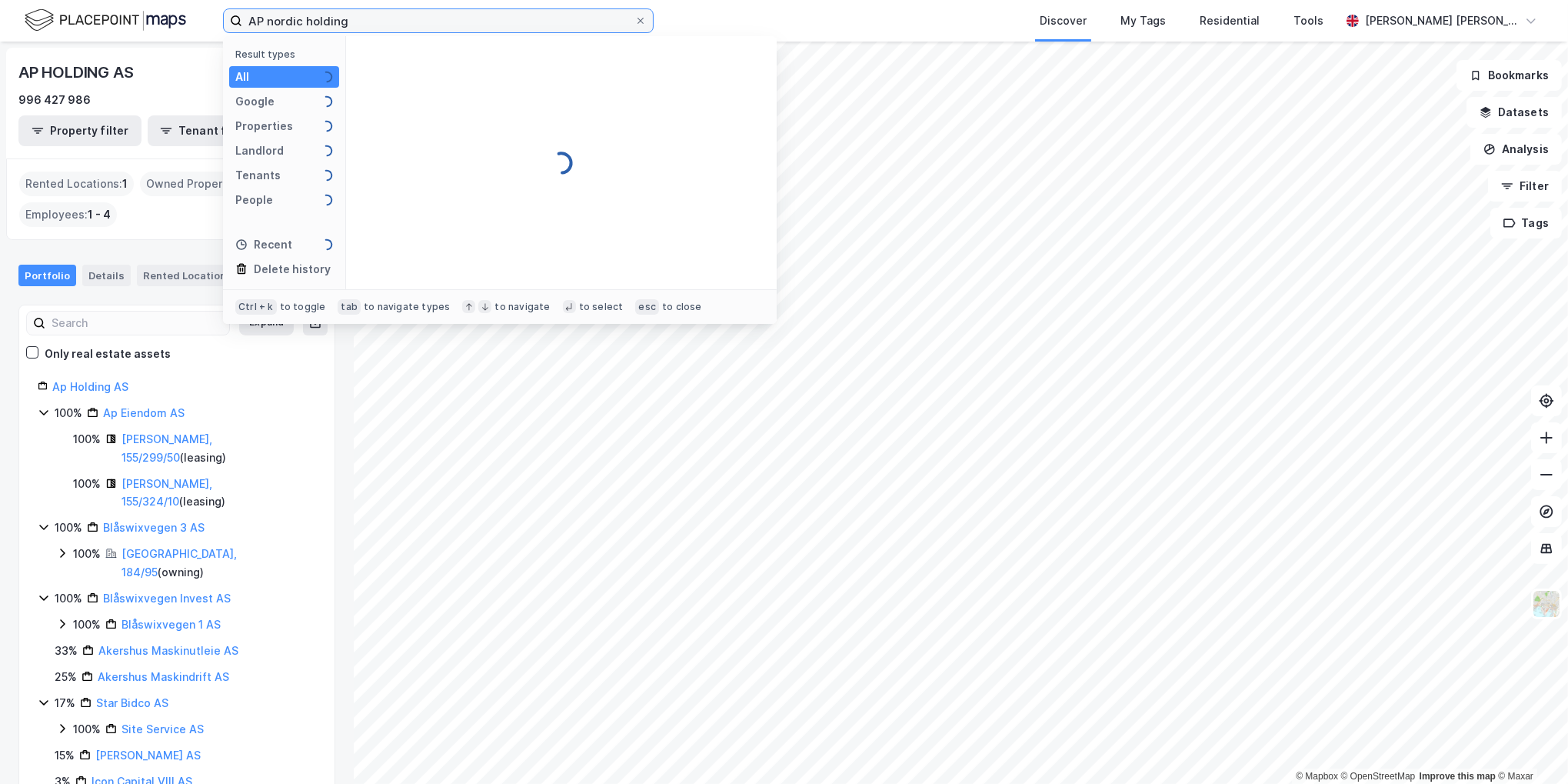
drag, startPoint x: 372, startPoint y: 20, endPoint x: 304, endPoint y: 26, distance: 68.3
click at [304, 26] on input "AP nordic holding" at bounding box center [439, 20] width 393 height 23
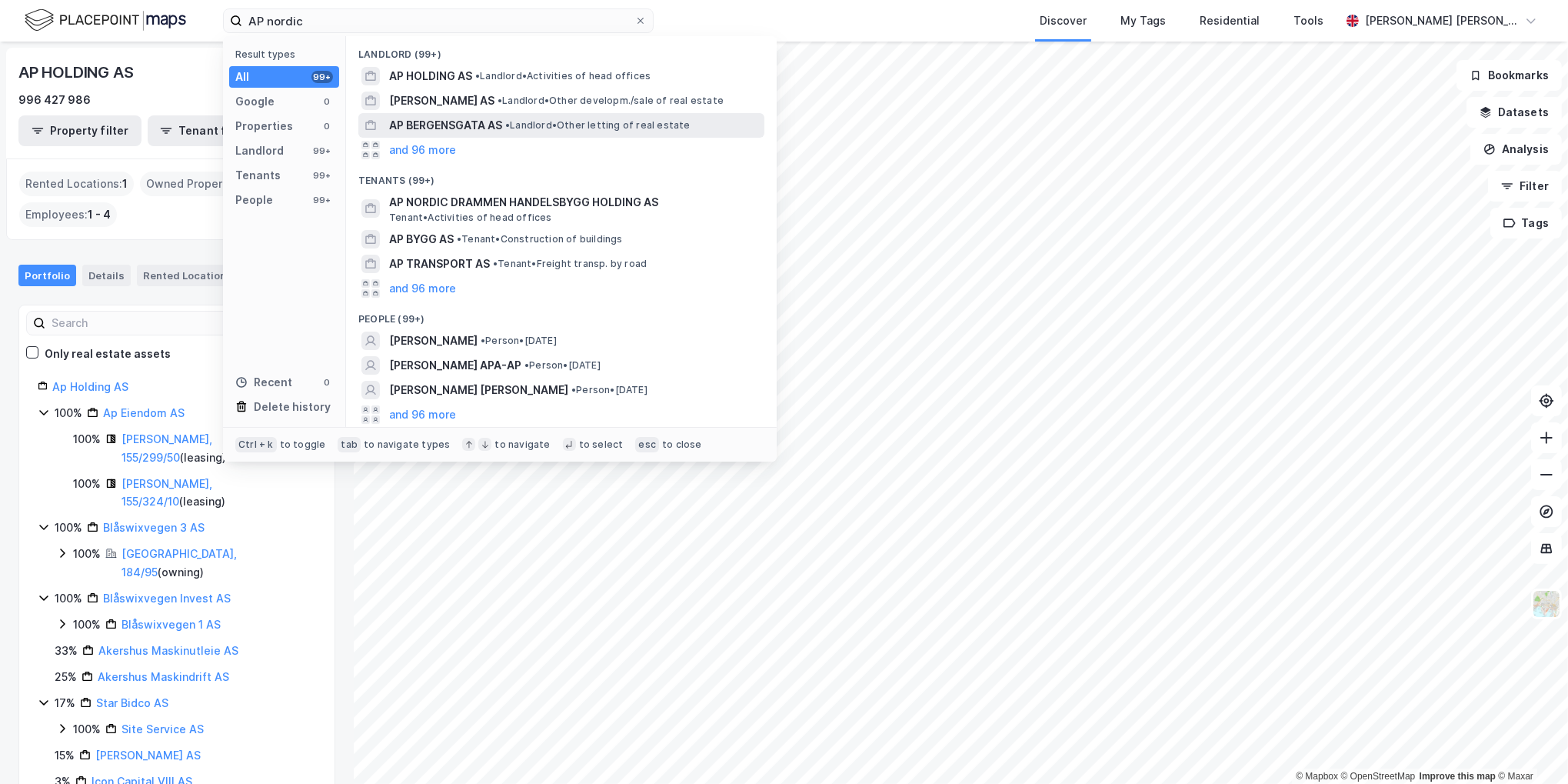
click at [467, 126] on span "AP BERGENSGATA AS" at bounding box center [445, 125] width 113 height 18
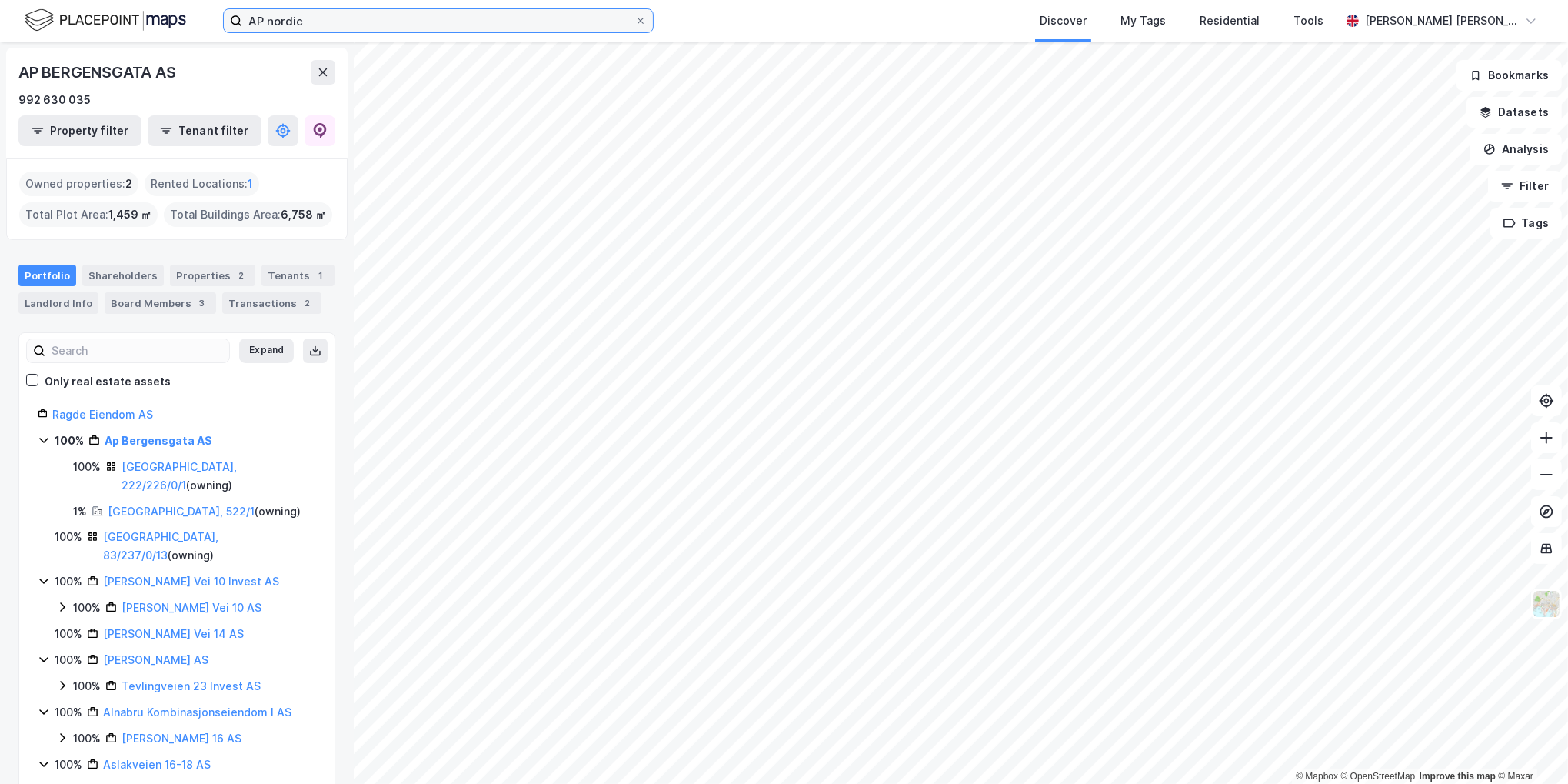
drag, startPoint x: 355, startPoint y: 24, endPoint x: 340, endPoint y: 24, distance: 15.0
click at [354, 24] on input "AP nordic" at bounding box center [439, 20] width 393 height 23
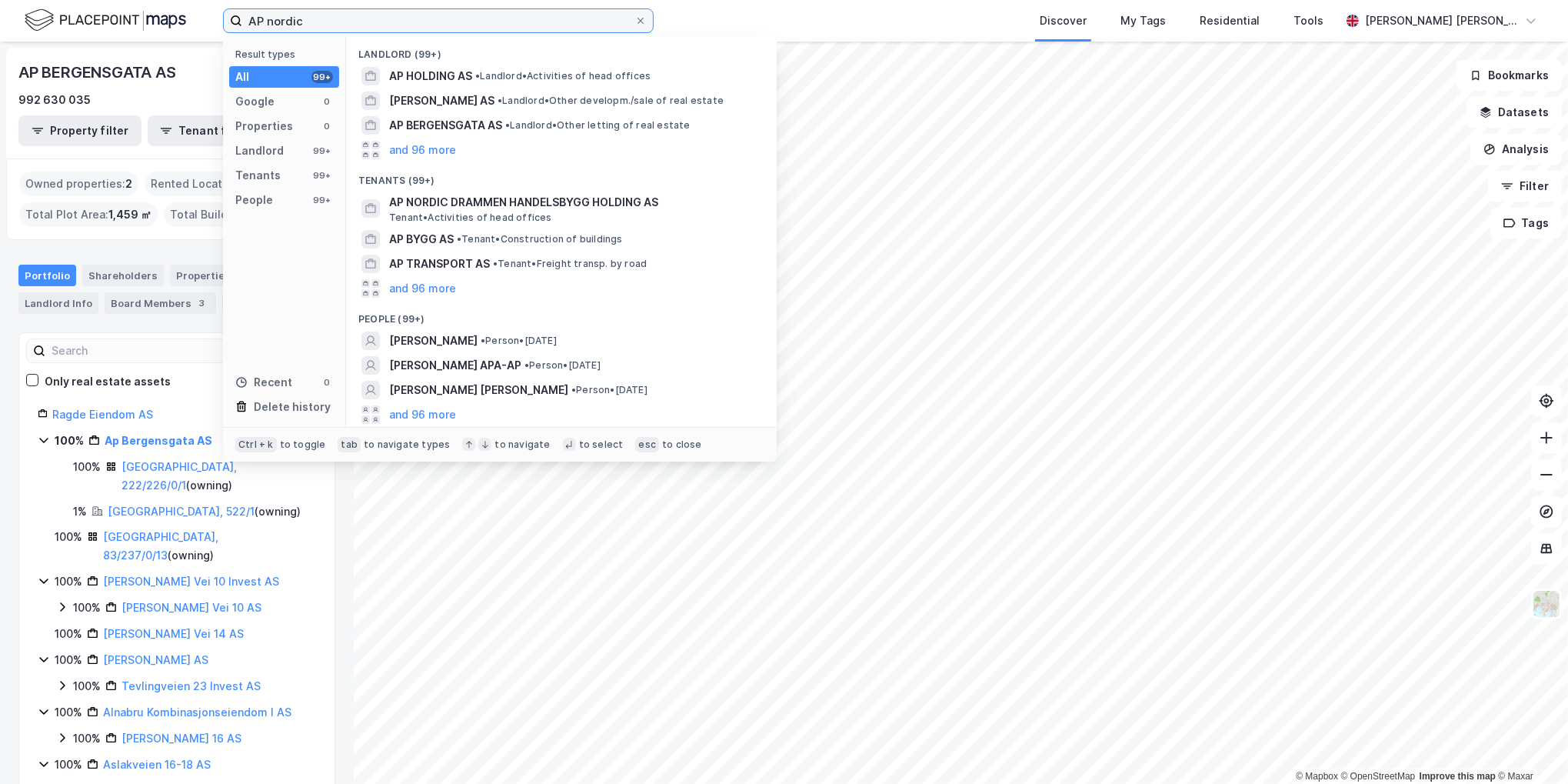
click at [281, 21] on input "AP nordic" at bounding box center [439, 20] width 393 height 23
click at [409, 21] on input "AP nordic" at bounding box center [439, 20] width 393 height 23
drag, startPoint x: 409, startPoint y: 21, endPoint x: 1, endPoint y: 19, distance: 408.0
click at [4, 21] on div "AP nordic Result types All 99+ Google 0 Properties 0 Landlord 99+ Tenants 99+ P…" at bounding box center [784, 20] width 1568 height 42
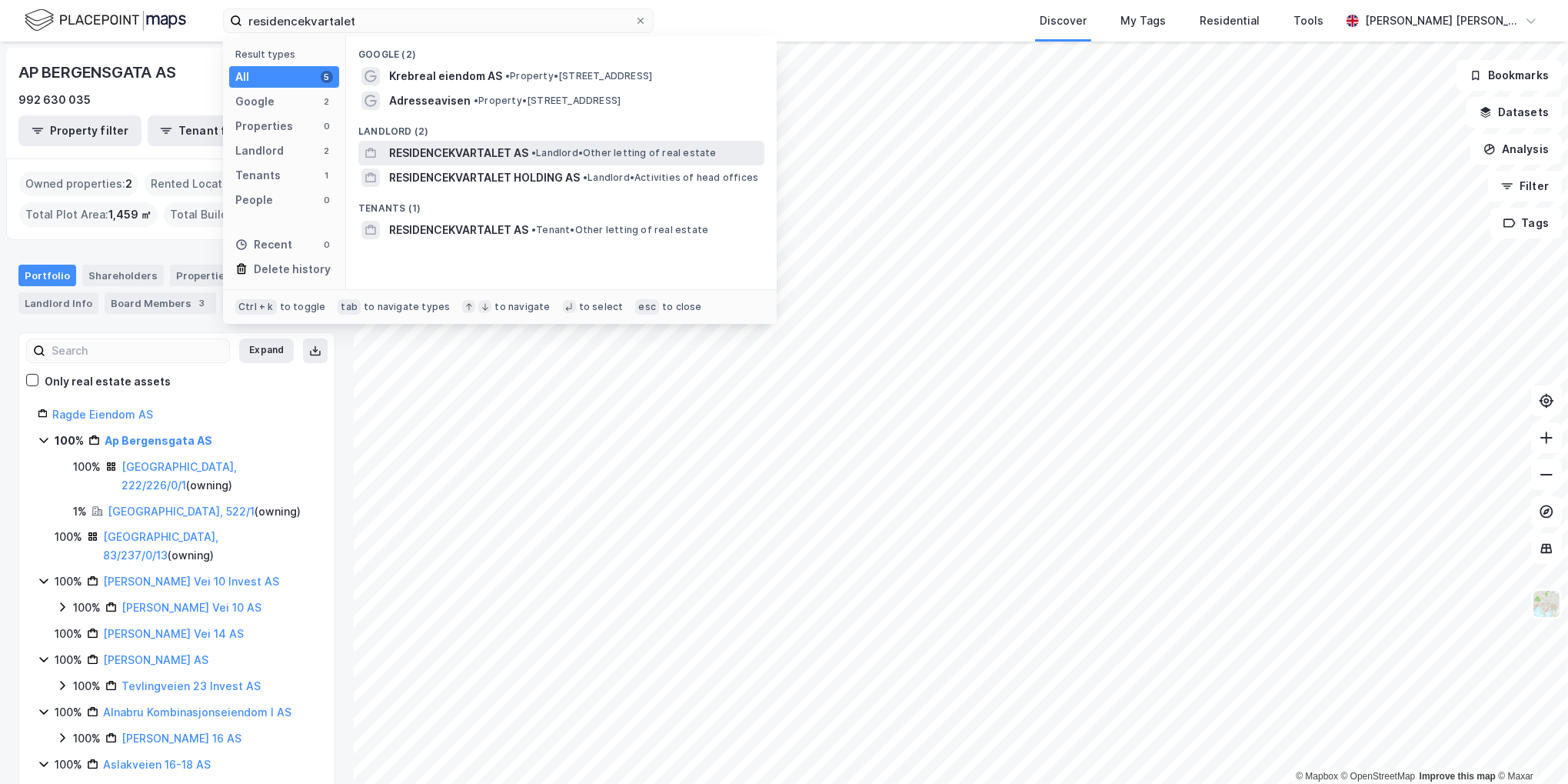
click at [416, 162] on div "RESIDENCEKVARTALET AS • Landlord • Other letting of real estate" at bounding box center [561, 153] width 407 height 25
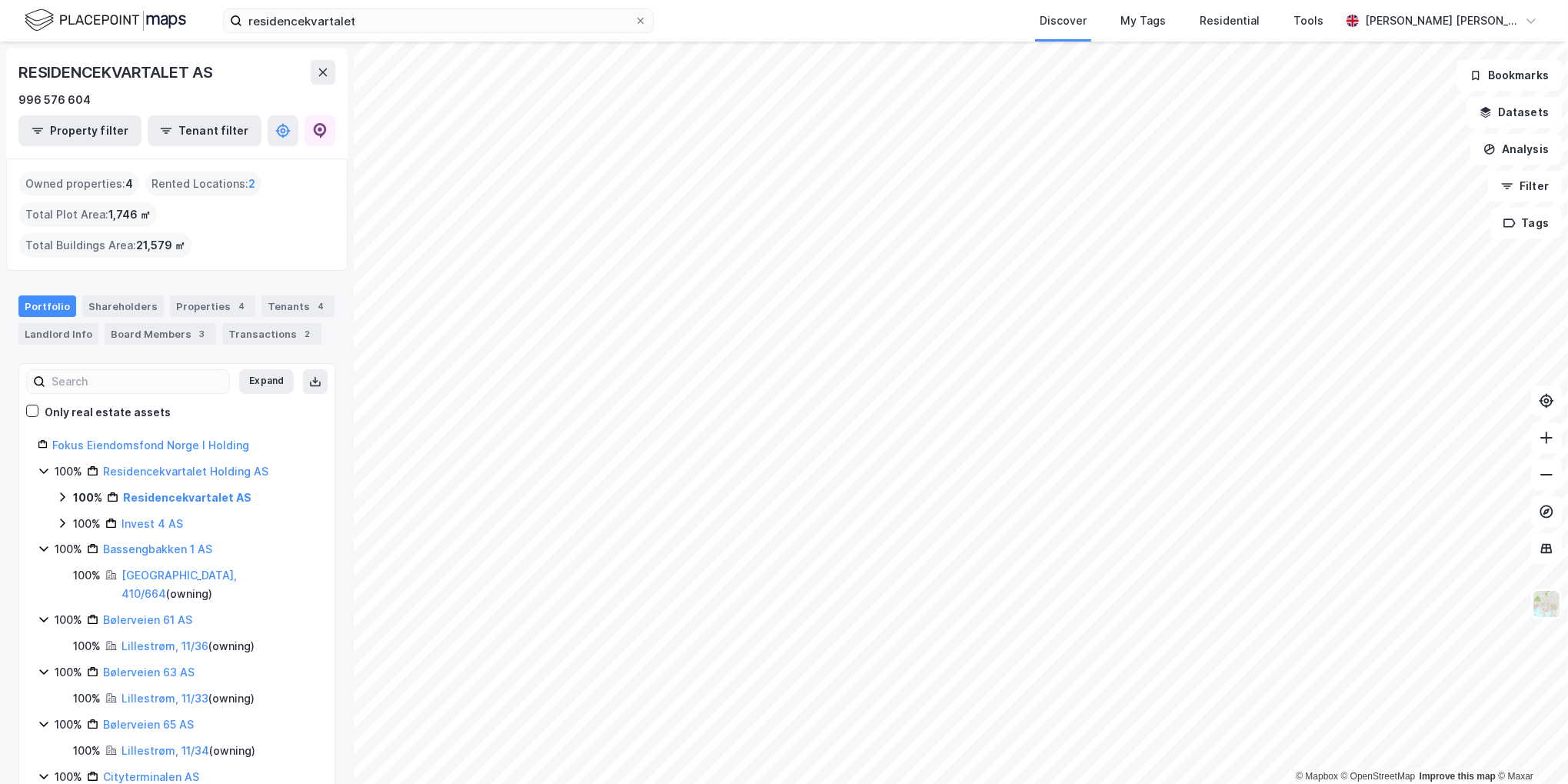
click at [58, 491] on icon at bounding box center [62, 496] width 12 height 12
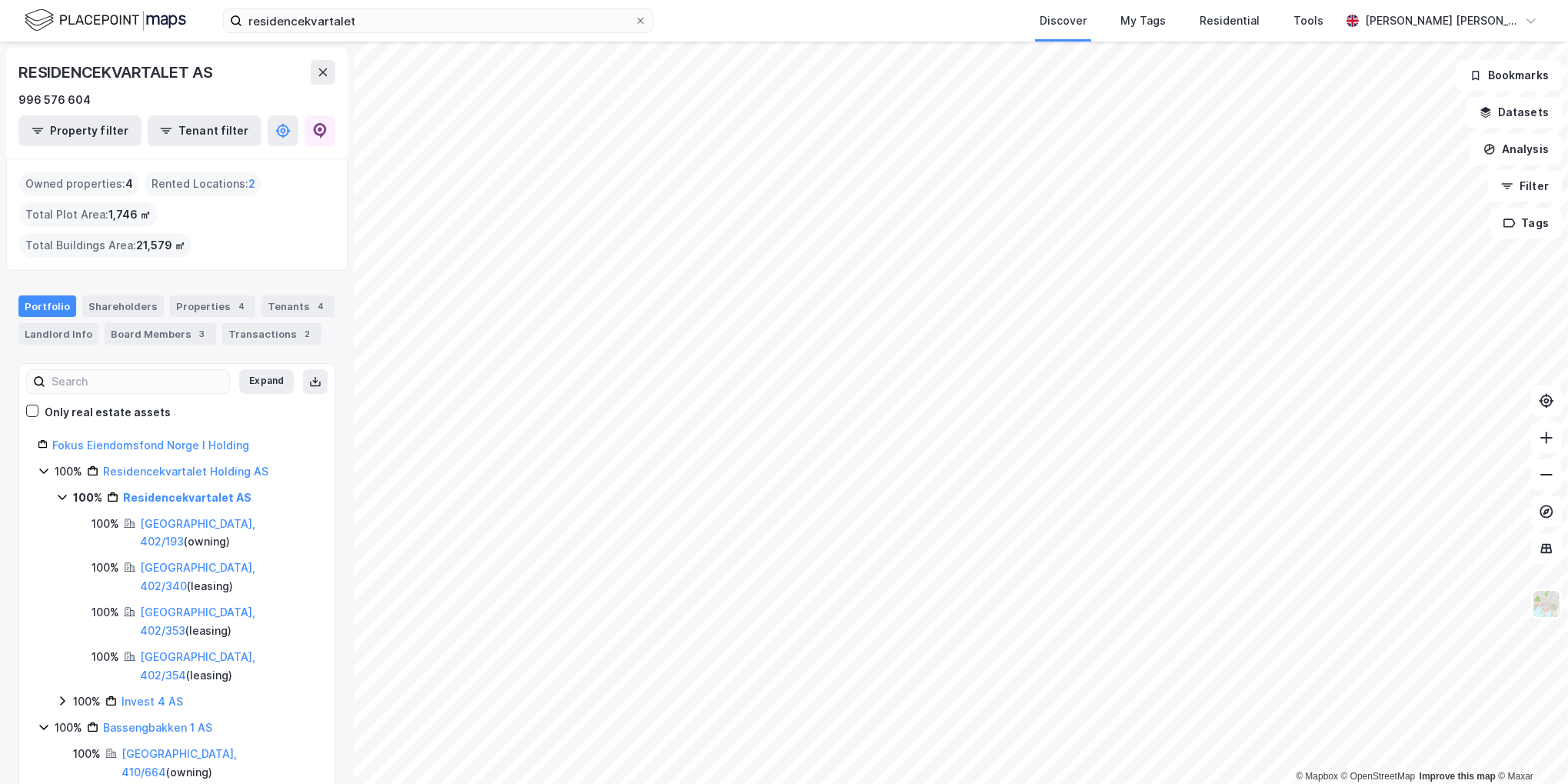
click at [62, 494] on icon at bounding box center [62, 497] width 8 height 6
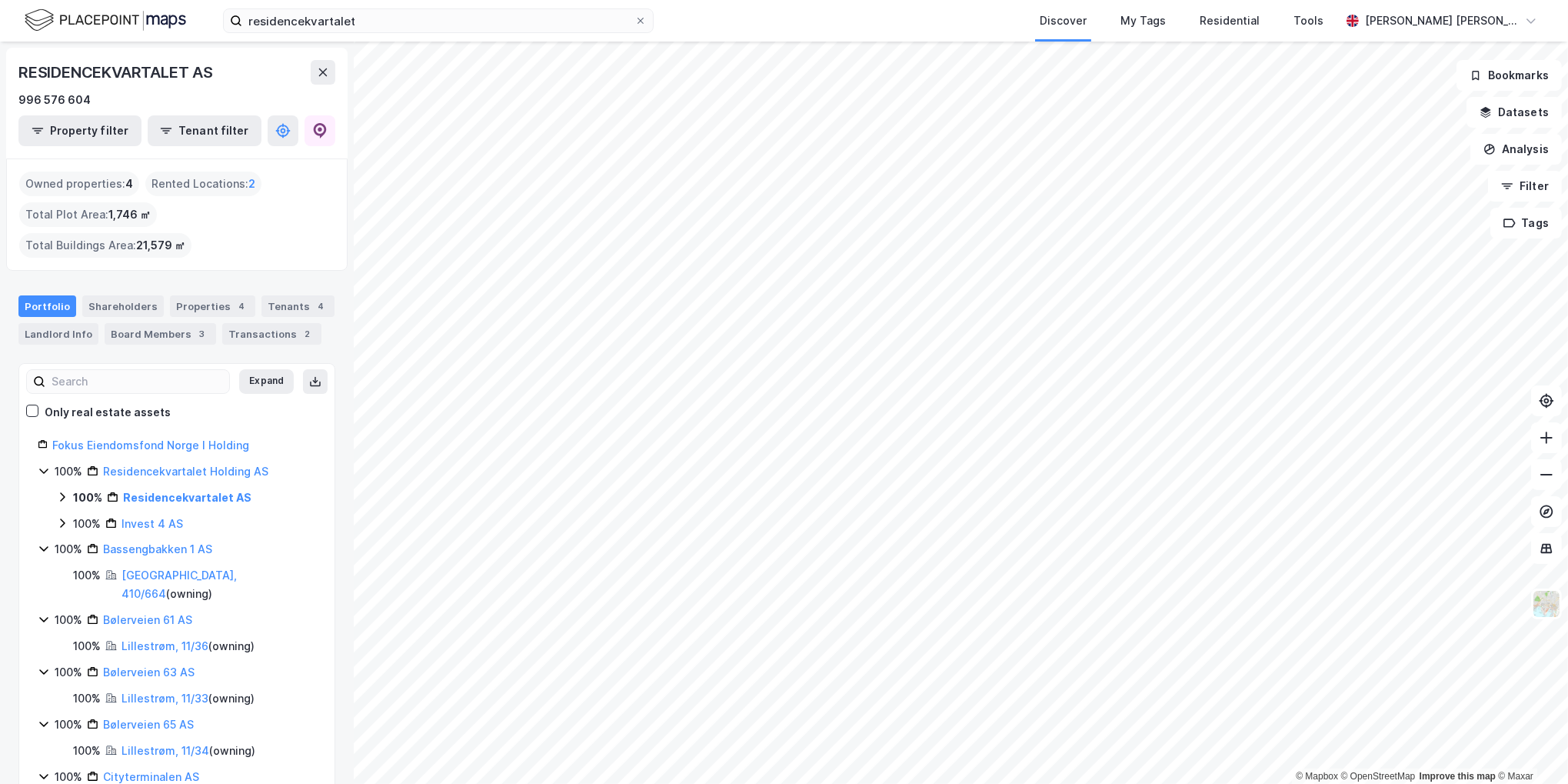
click at [71, 515] on div "100% Invest 4 AS" at bounding box center [186, 524] width 260 height 18
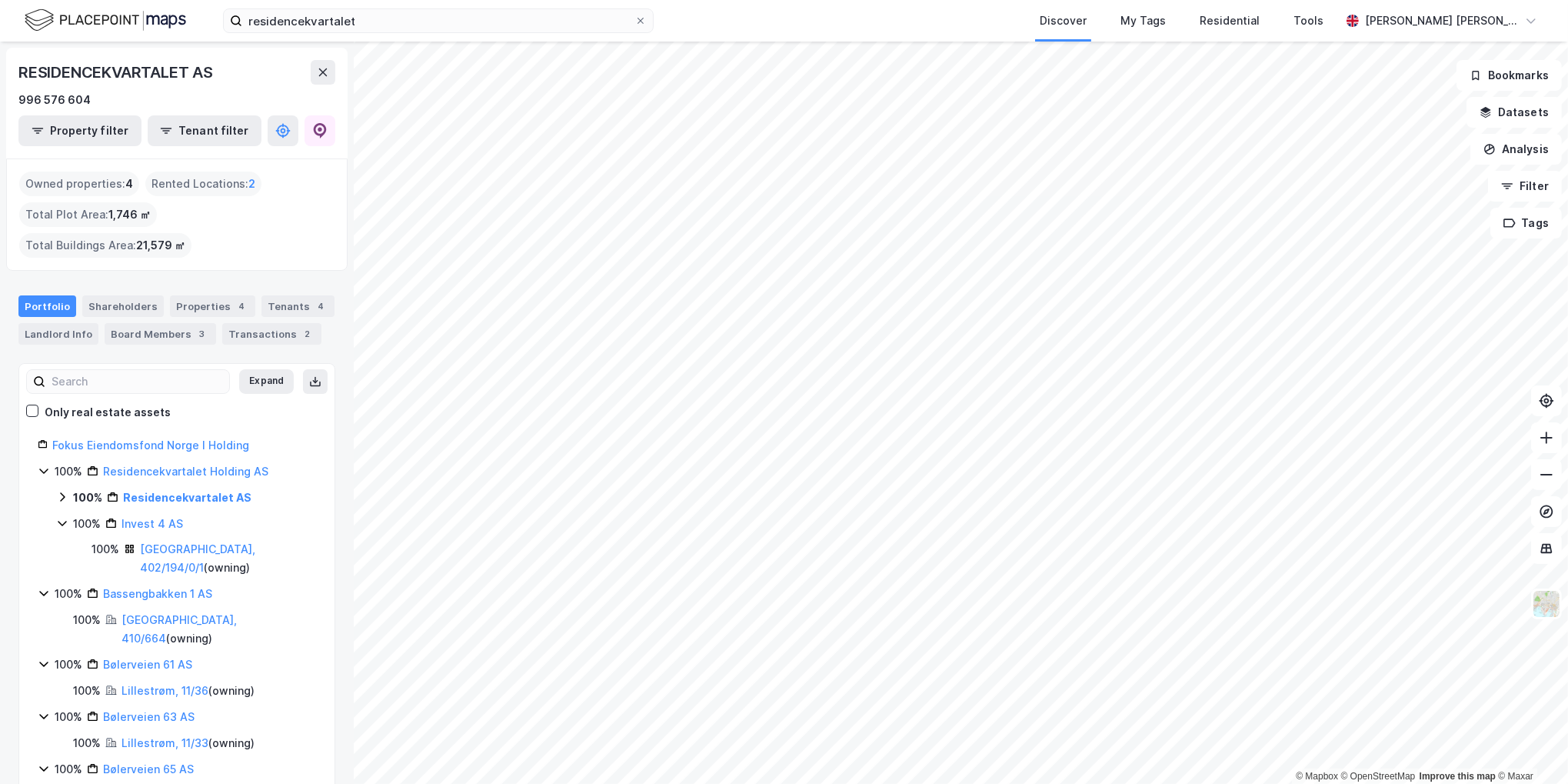
click at [67, 517] on icon at bounding box center [62, 523] width 12 height 12
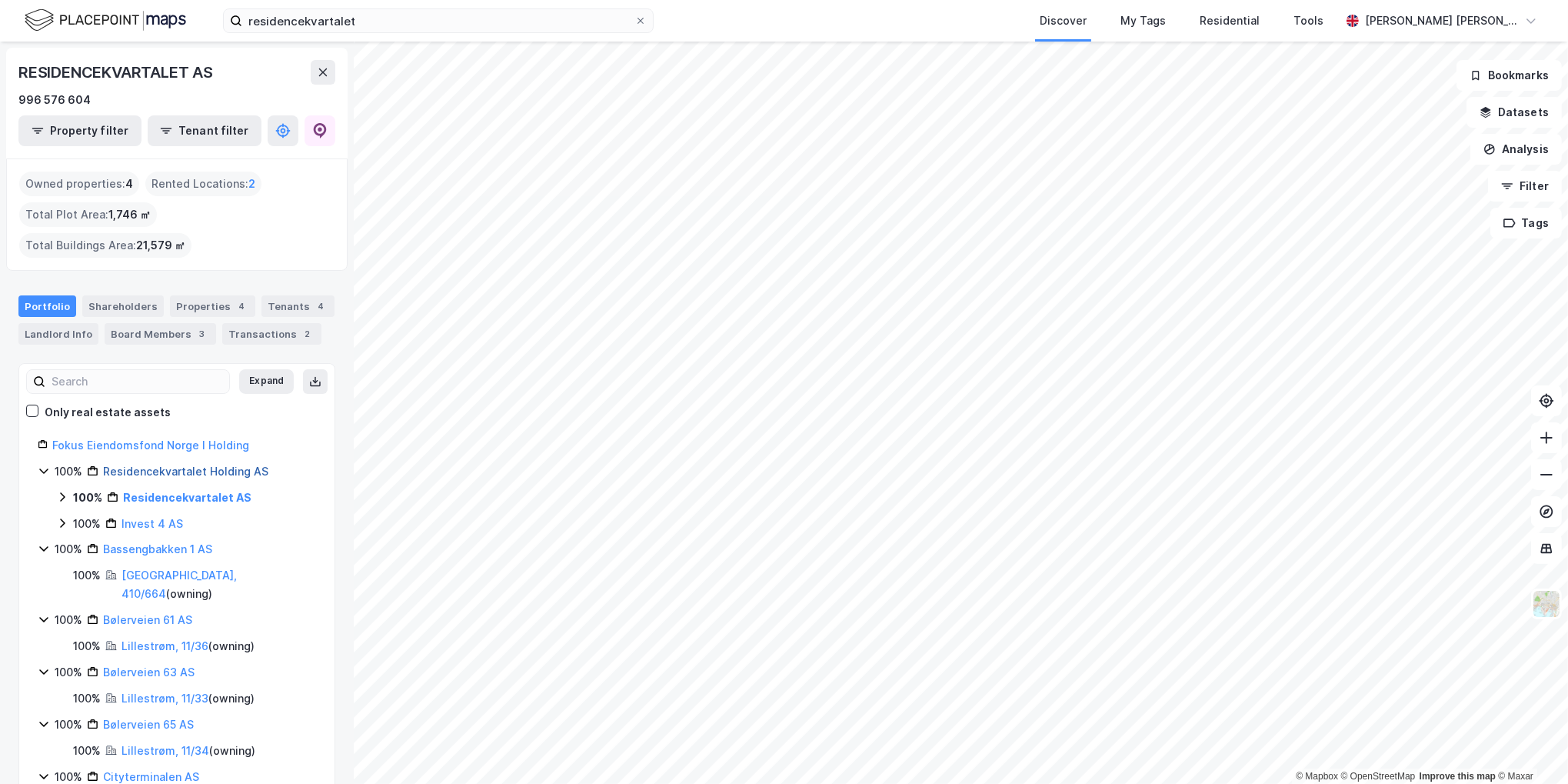
click at [166, 465] on link "Residencekvartalet Holding AS" at bounding box center [185, 471] width 165 height 13
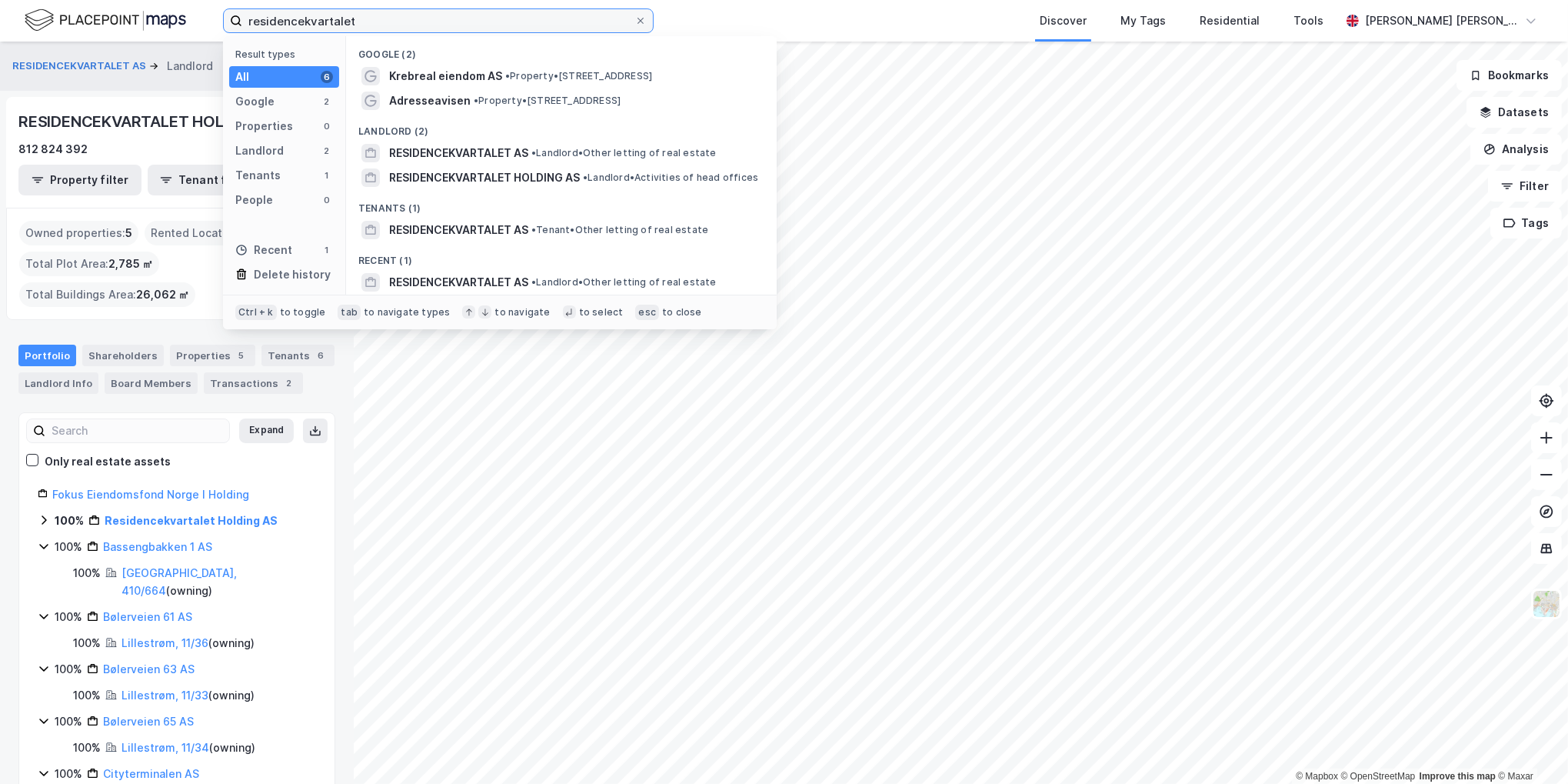
click at [428, 22] on input "residencekvartalet" at bounding box center [439, 20] width 393 height 23
drag, startPoint x: 462, startPoint y: 17, endPoint x: 89, endPoint y: 33, distance: 373.3
click at [89, 33] on div "residencekvartalet Result types All 6 Google 2 Properties 0 Landlord 2 Tenants …" at bounding box center [784, 20] width 1568 height 42
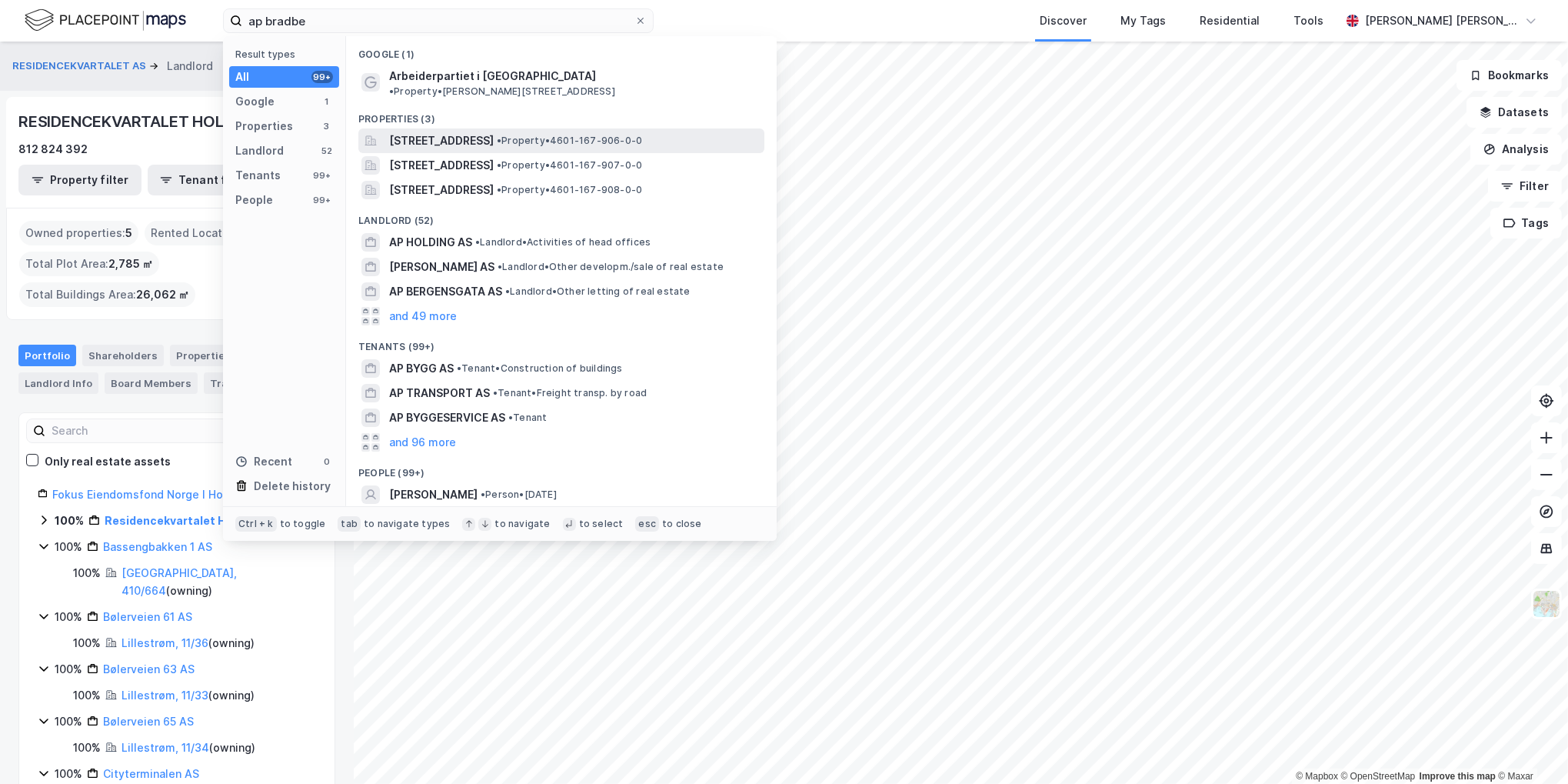
click at [443, 132] on span "[STREET_ADDRESS]" at bounding box center [441, 141] width 104 height 18
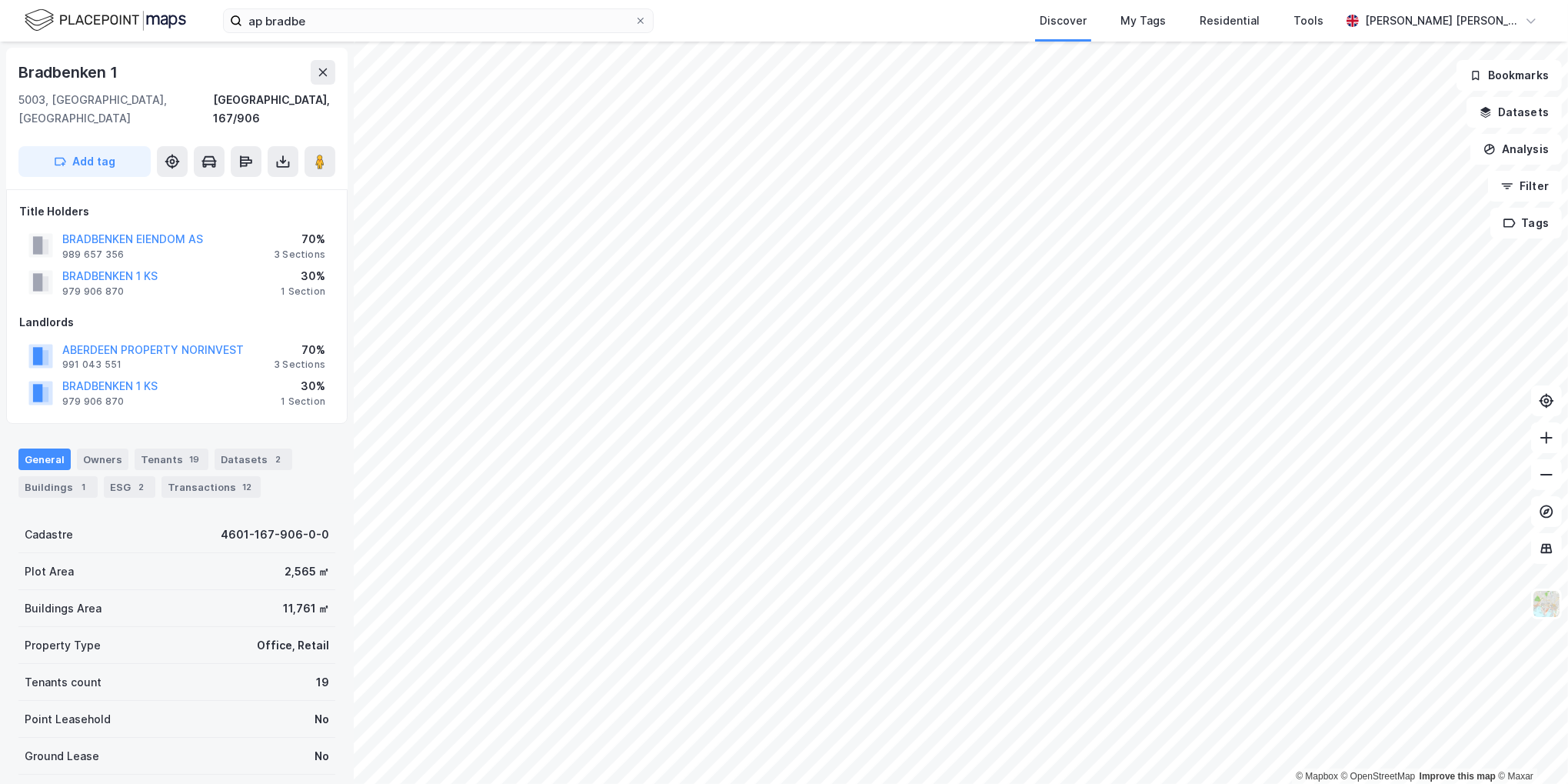
scroll to position [3, 0]
click at [85, 356] on div "991 043 551" at bounding box center [92, 362] width 59 height 12
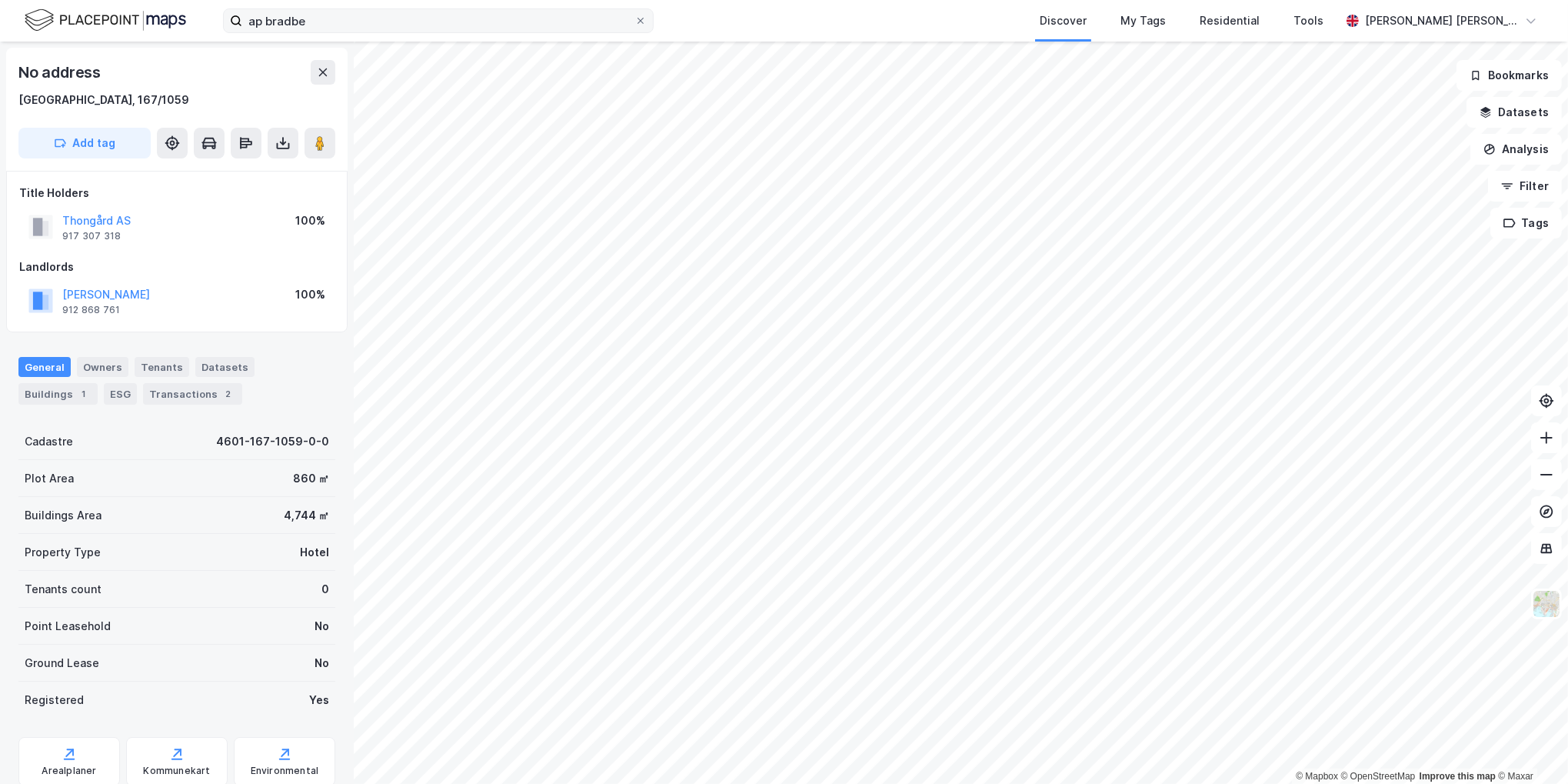
scroll to position [3, 0]
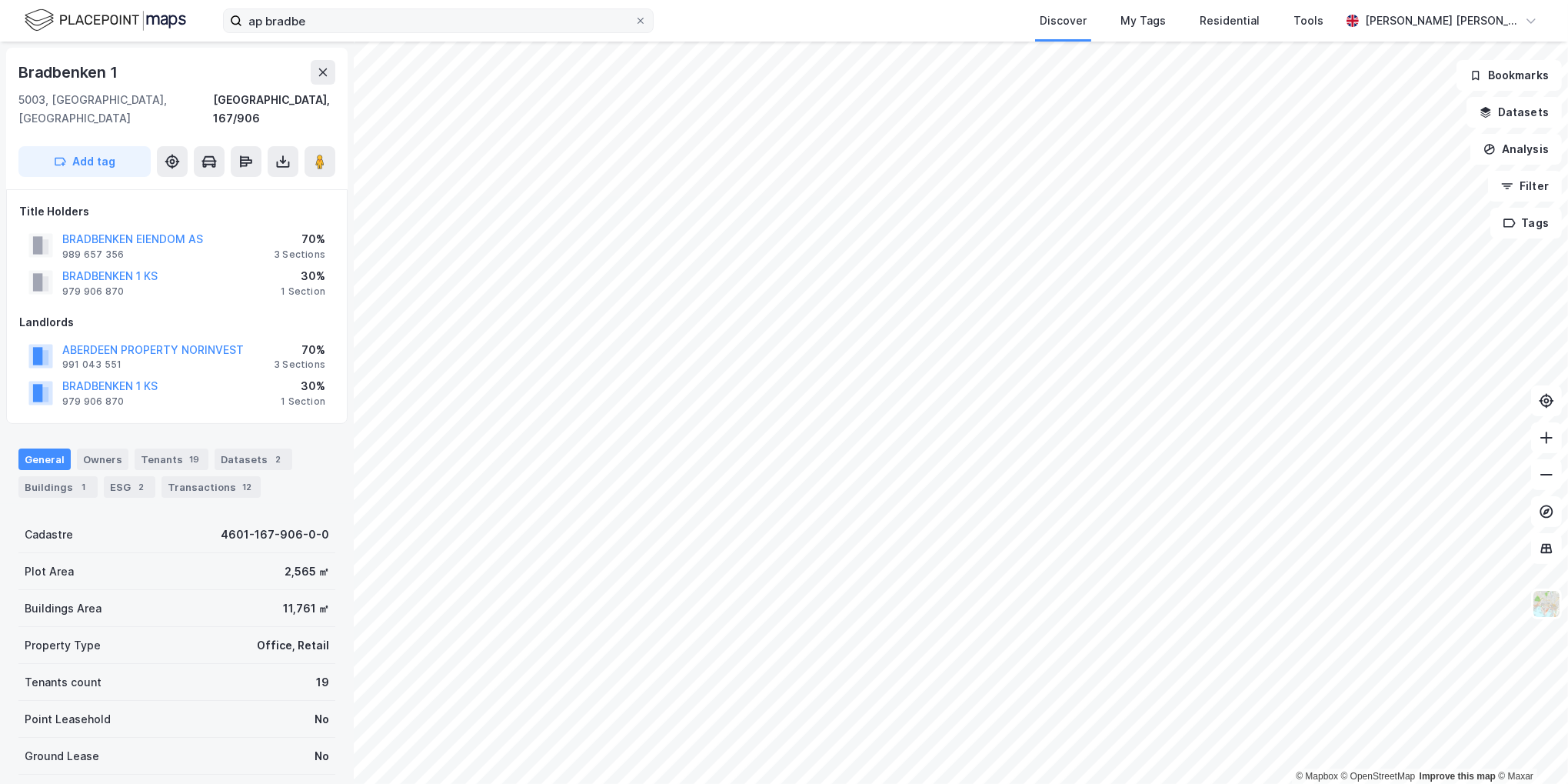
scroll to position [3, 0]
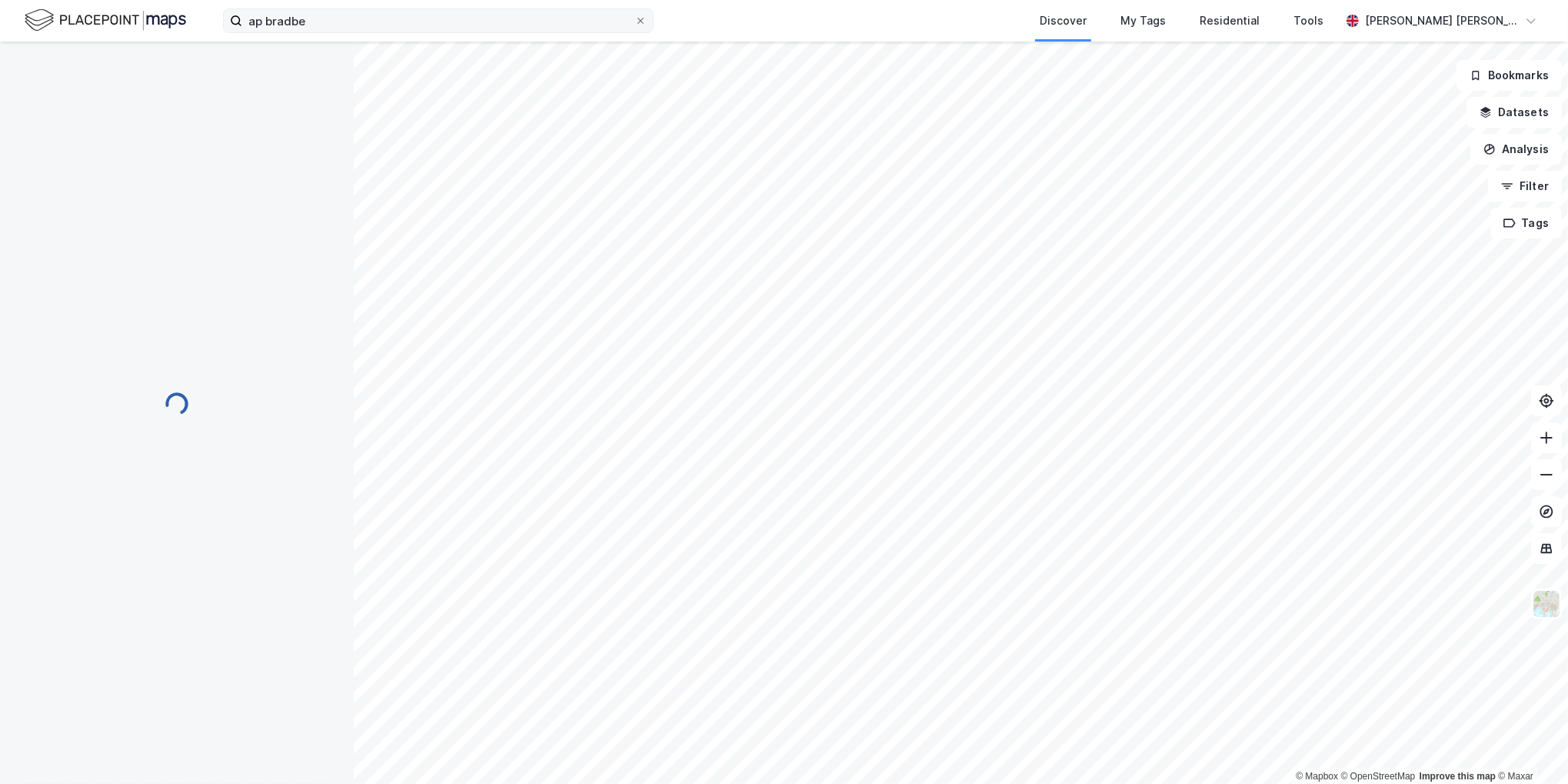
scroll to position [3, 0]
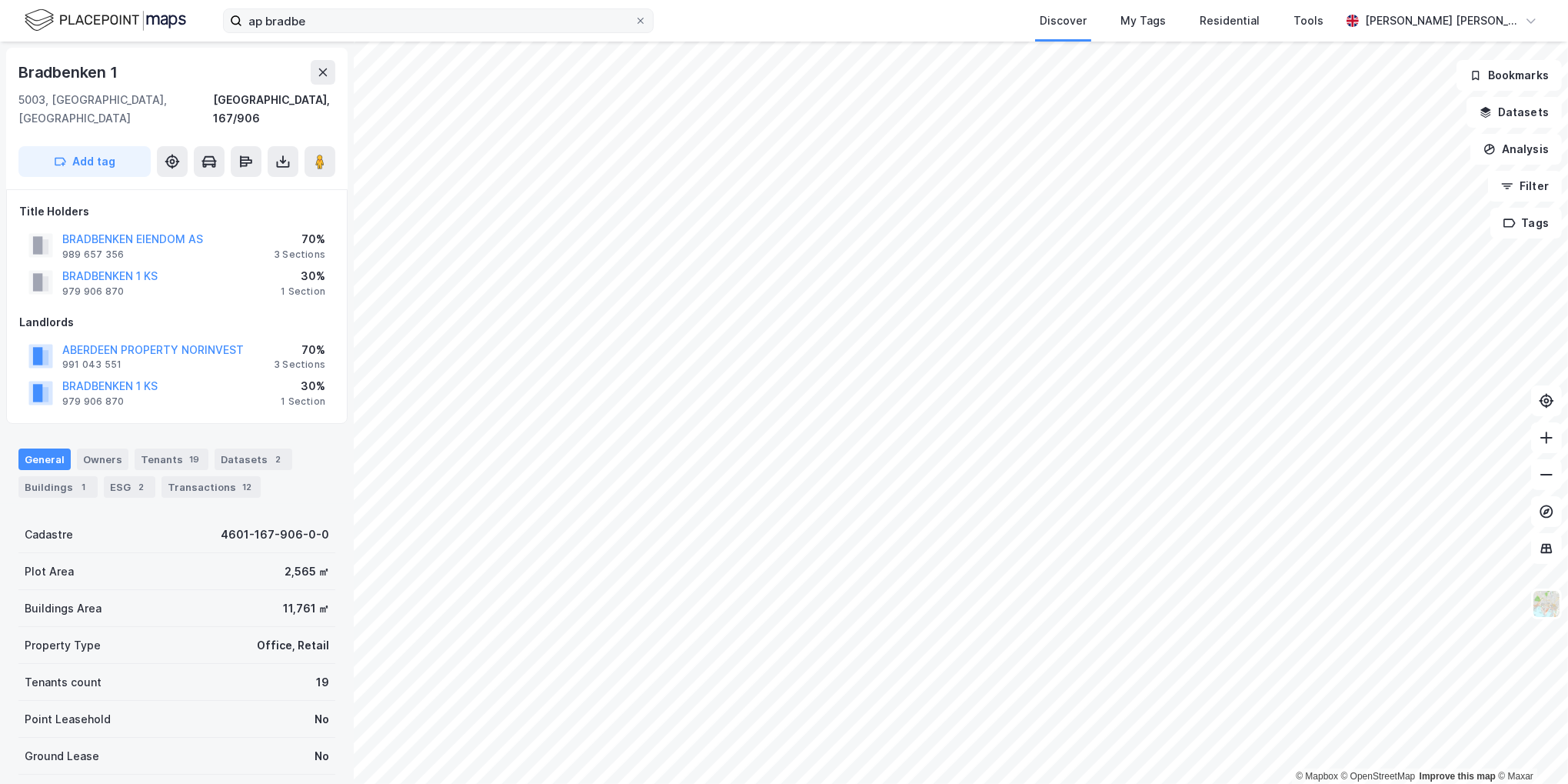
scroll to position [3, 0]
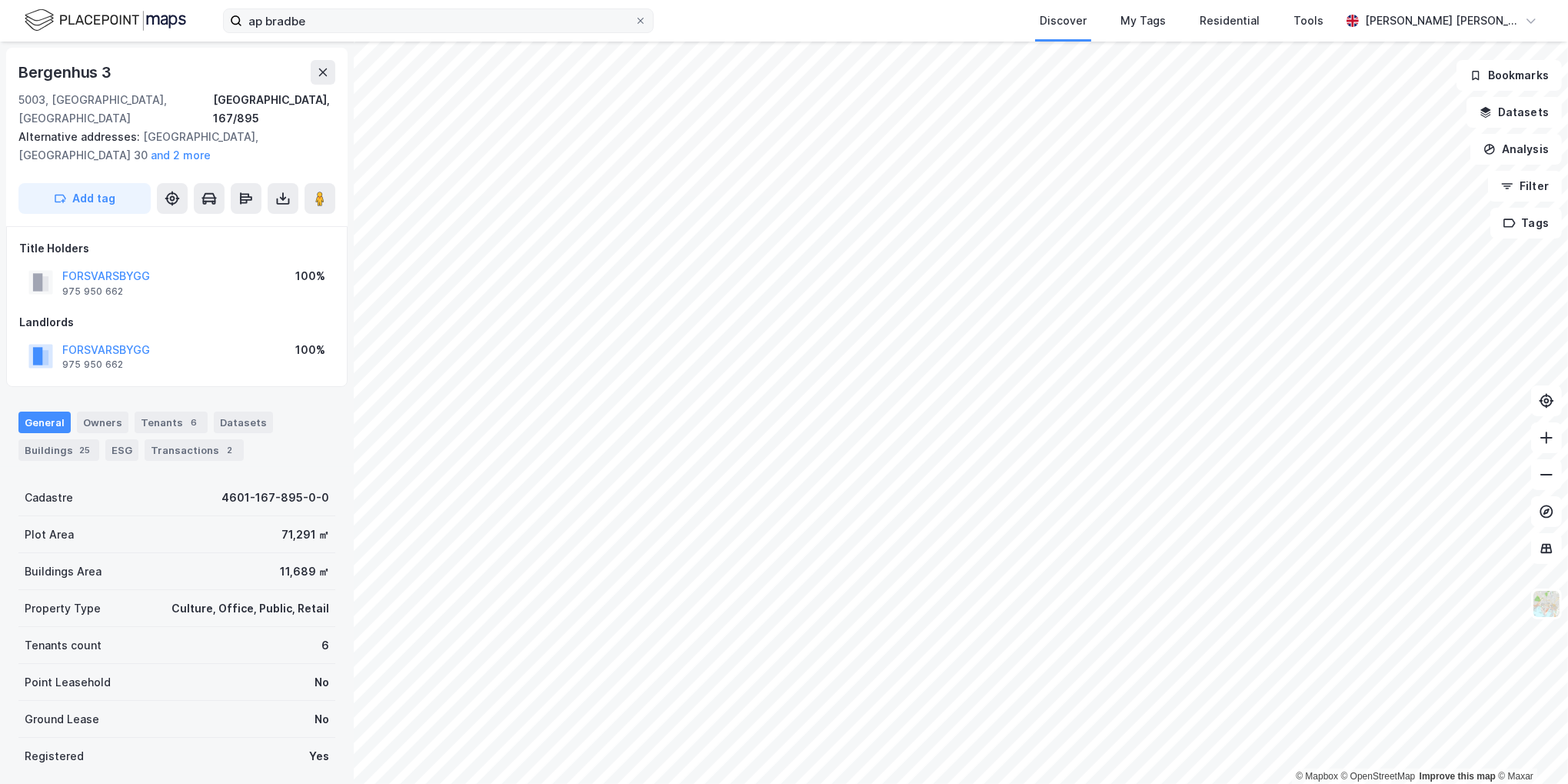
scroll to position [3, 0]
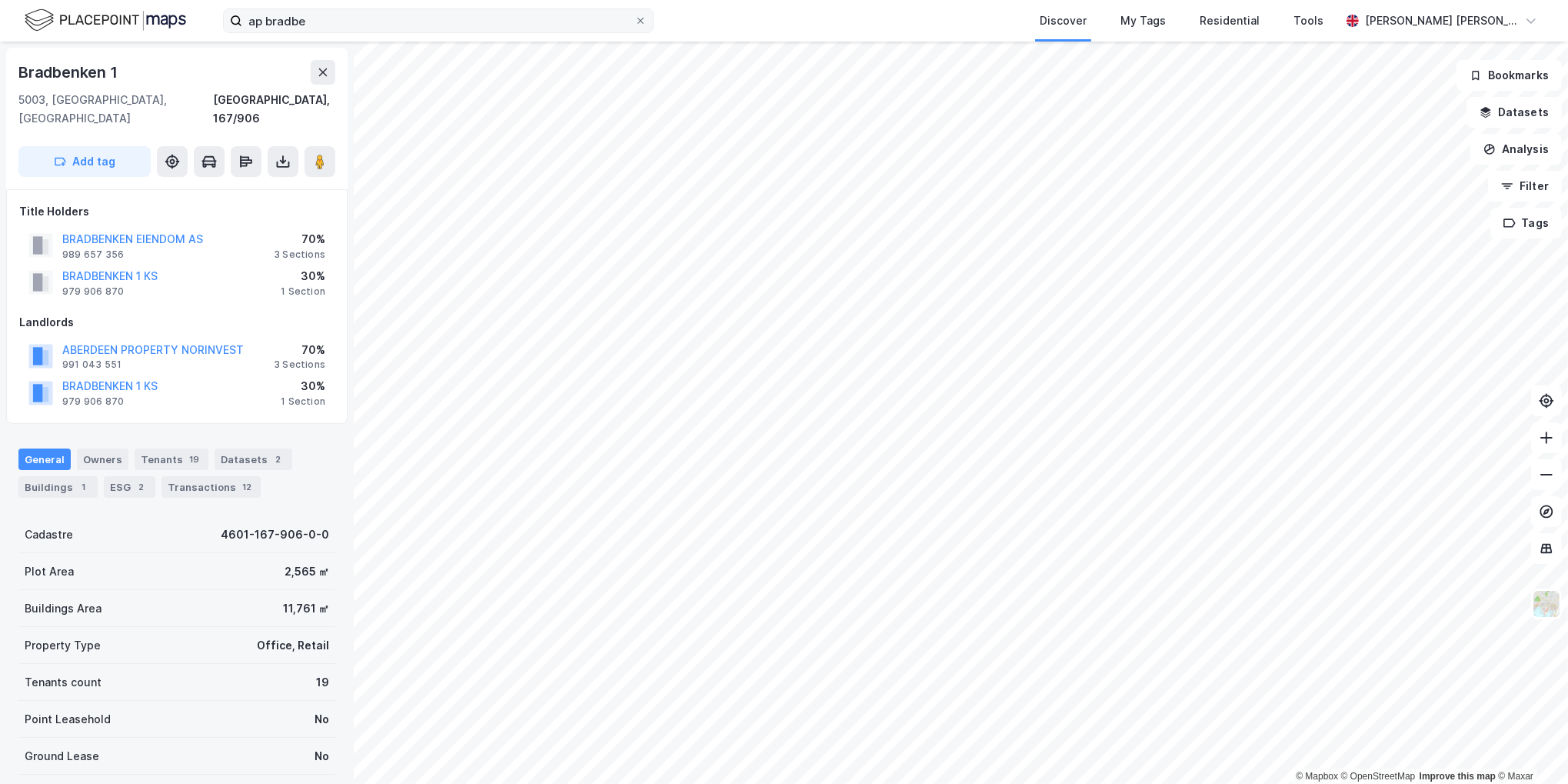
scroll to position [3, 0]
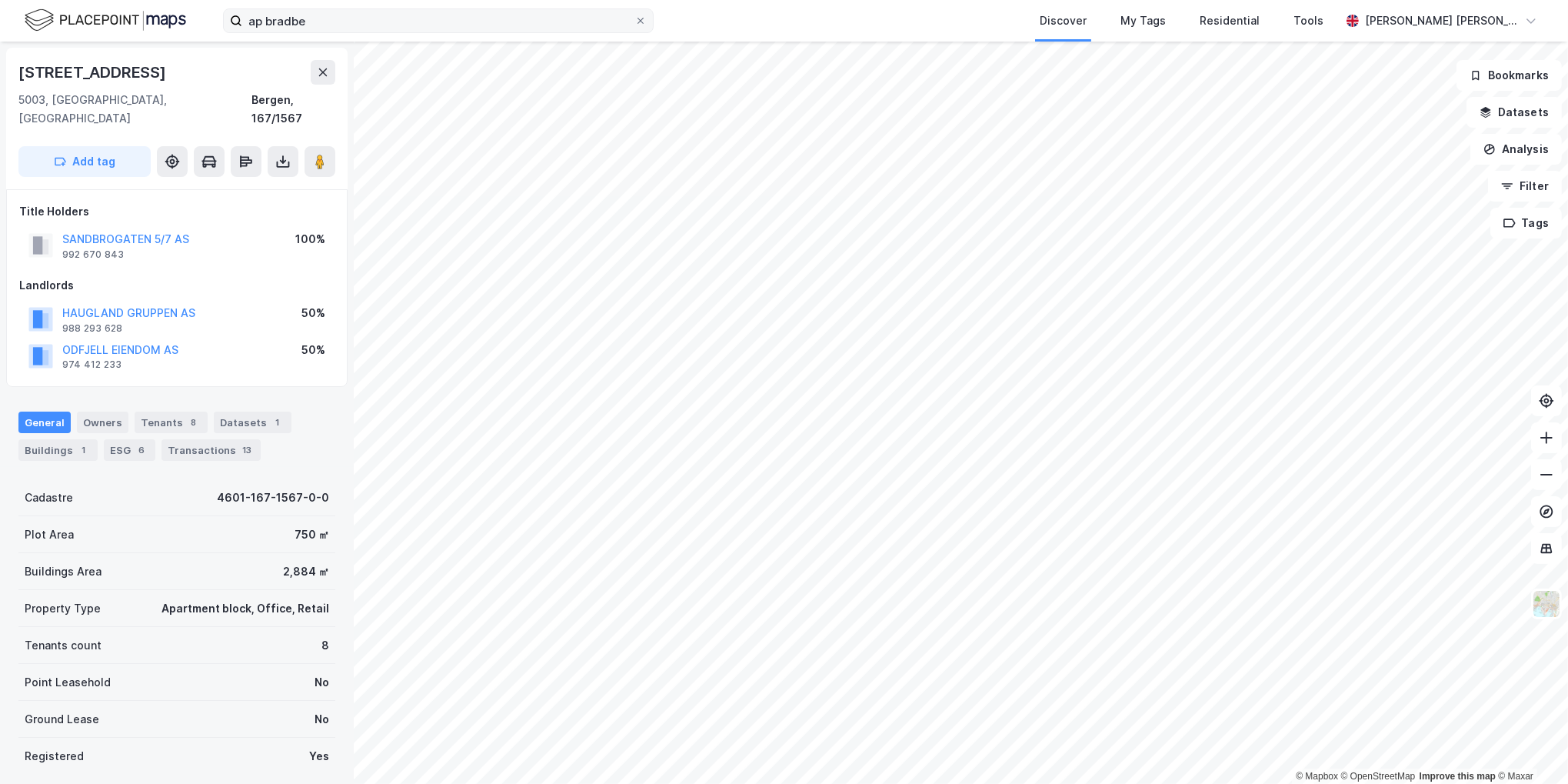
scroll to position [3, 0]
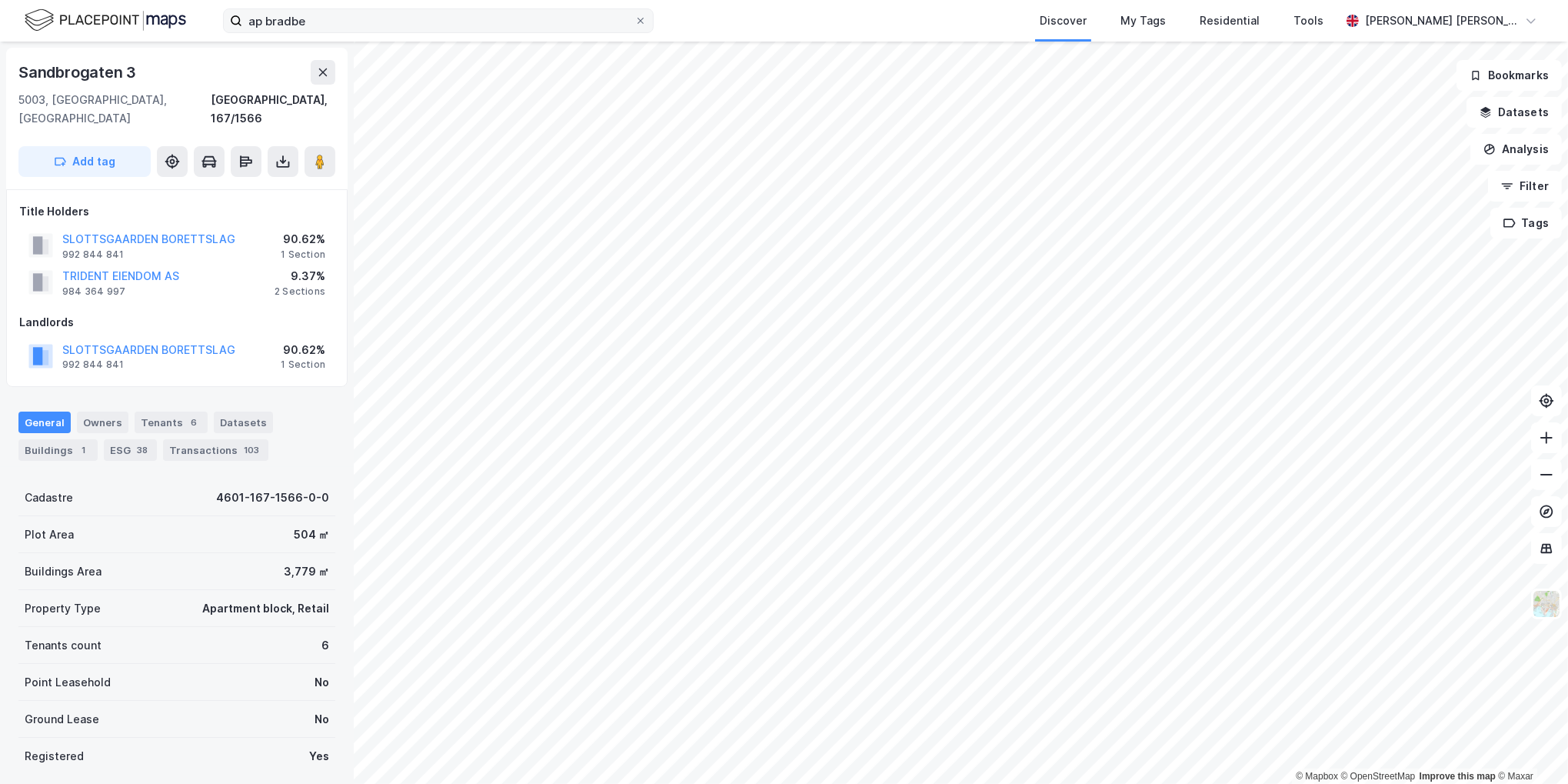
scroll to position [3, 0]
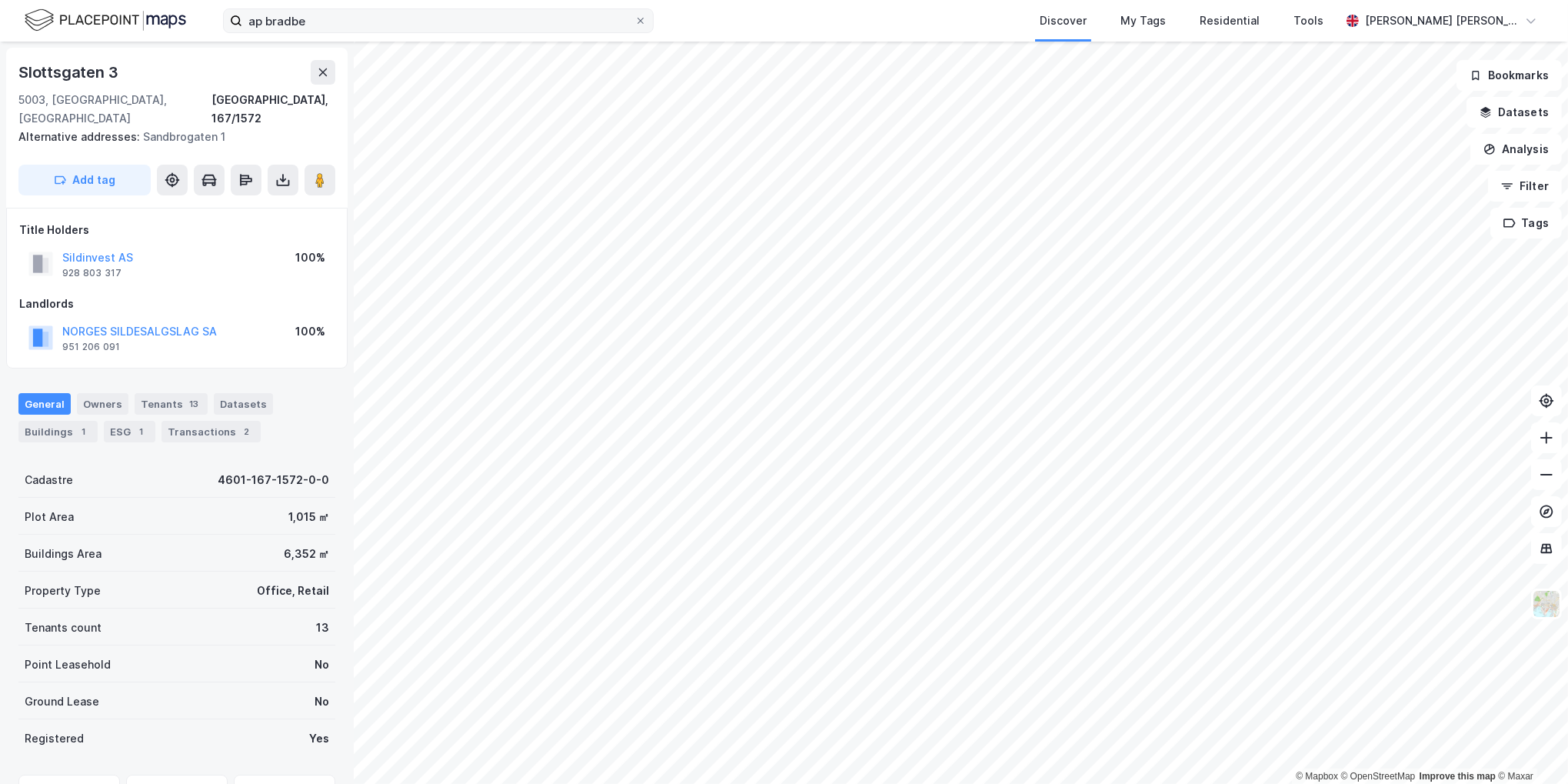
scroll to position [3, 0]
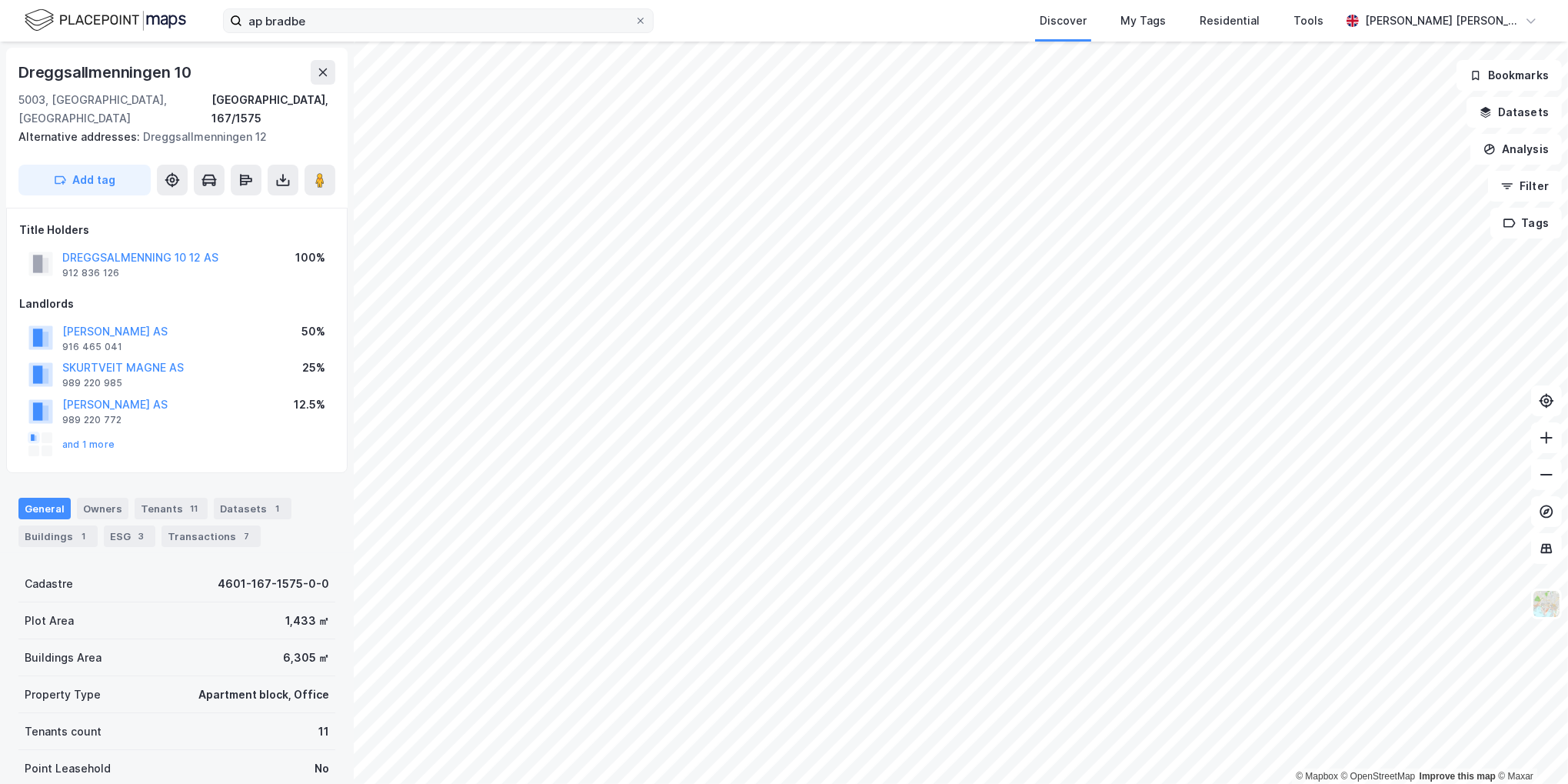
scroll to position [3, 0]
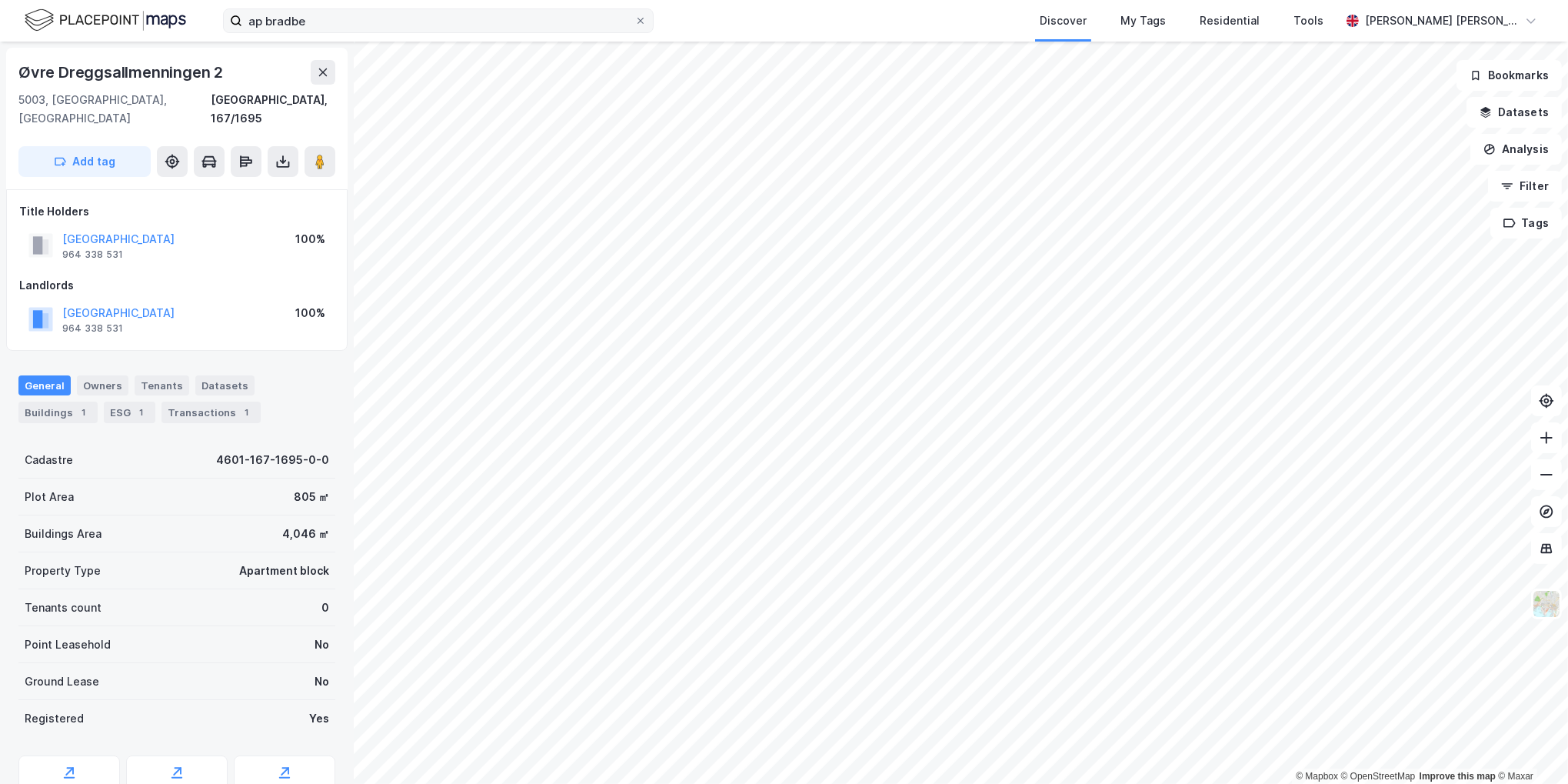
scroll to position [3, 0]
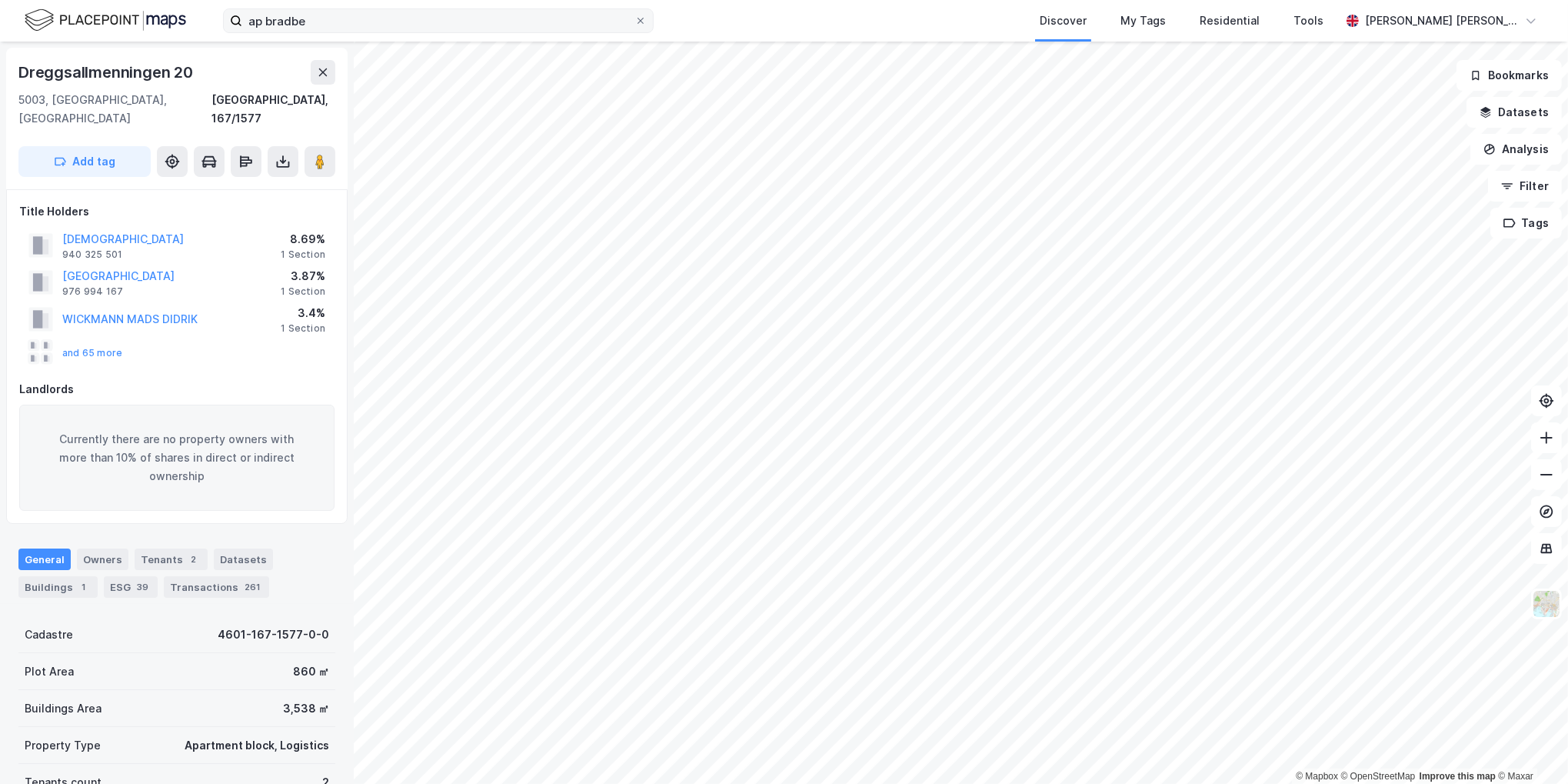
scroll to position [3, 0]
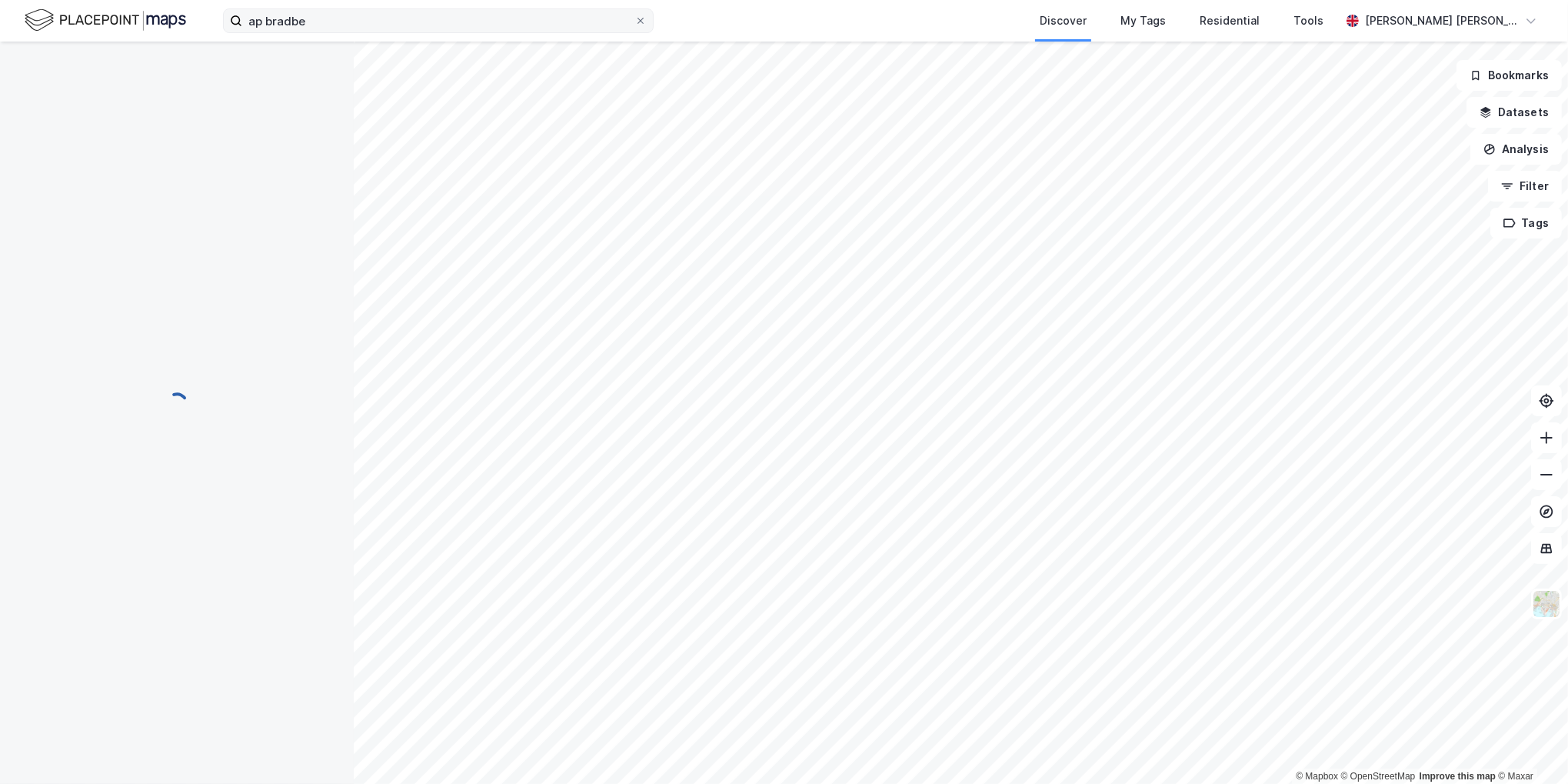
scroll to position [3, 0]
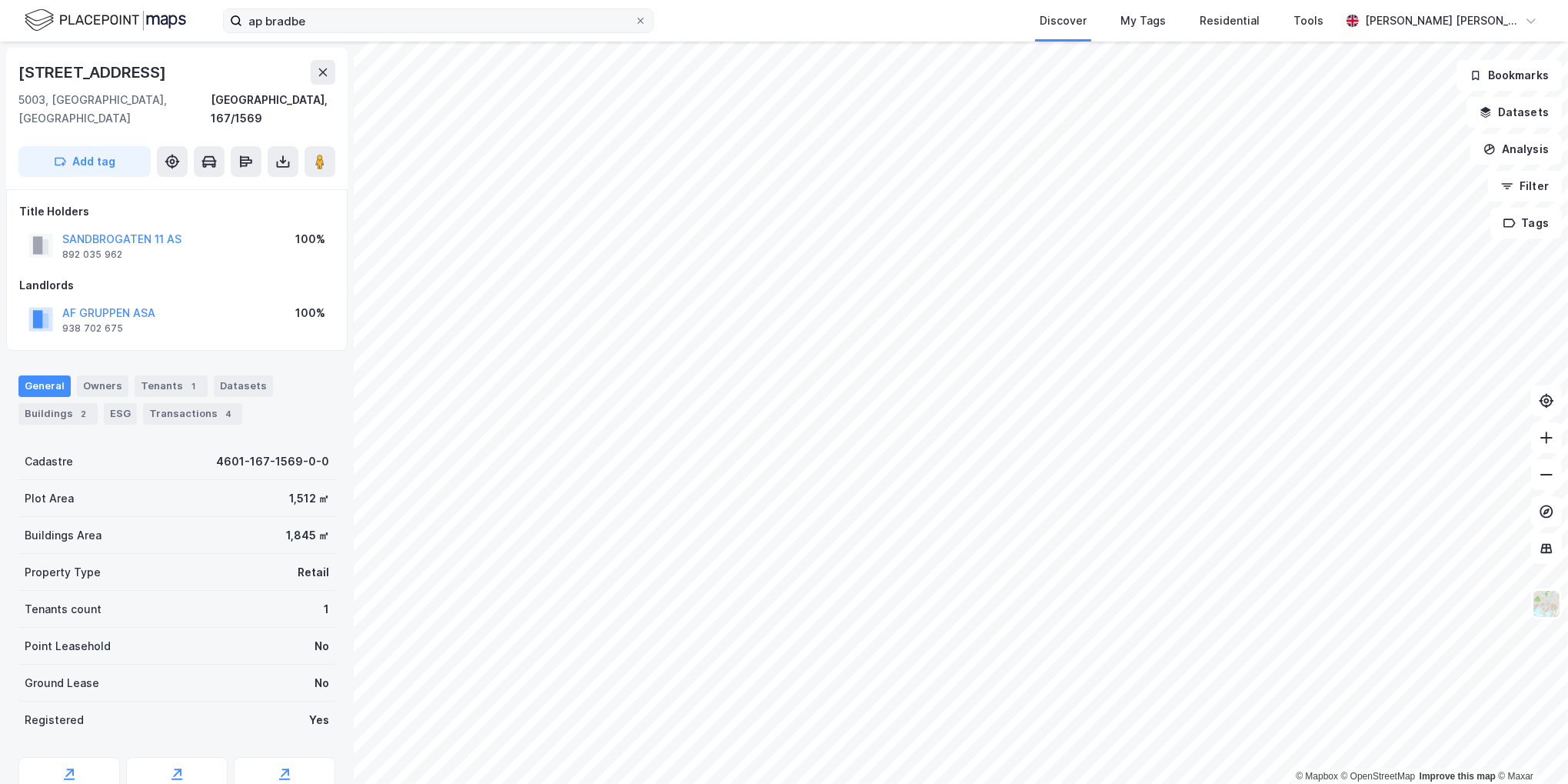
scroll to position [3, 0]
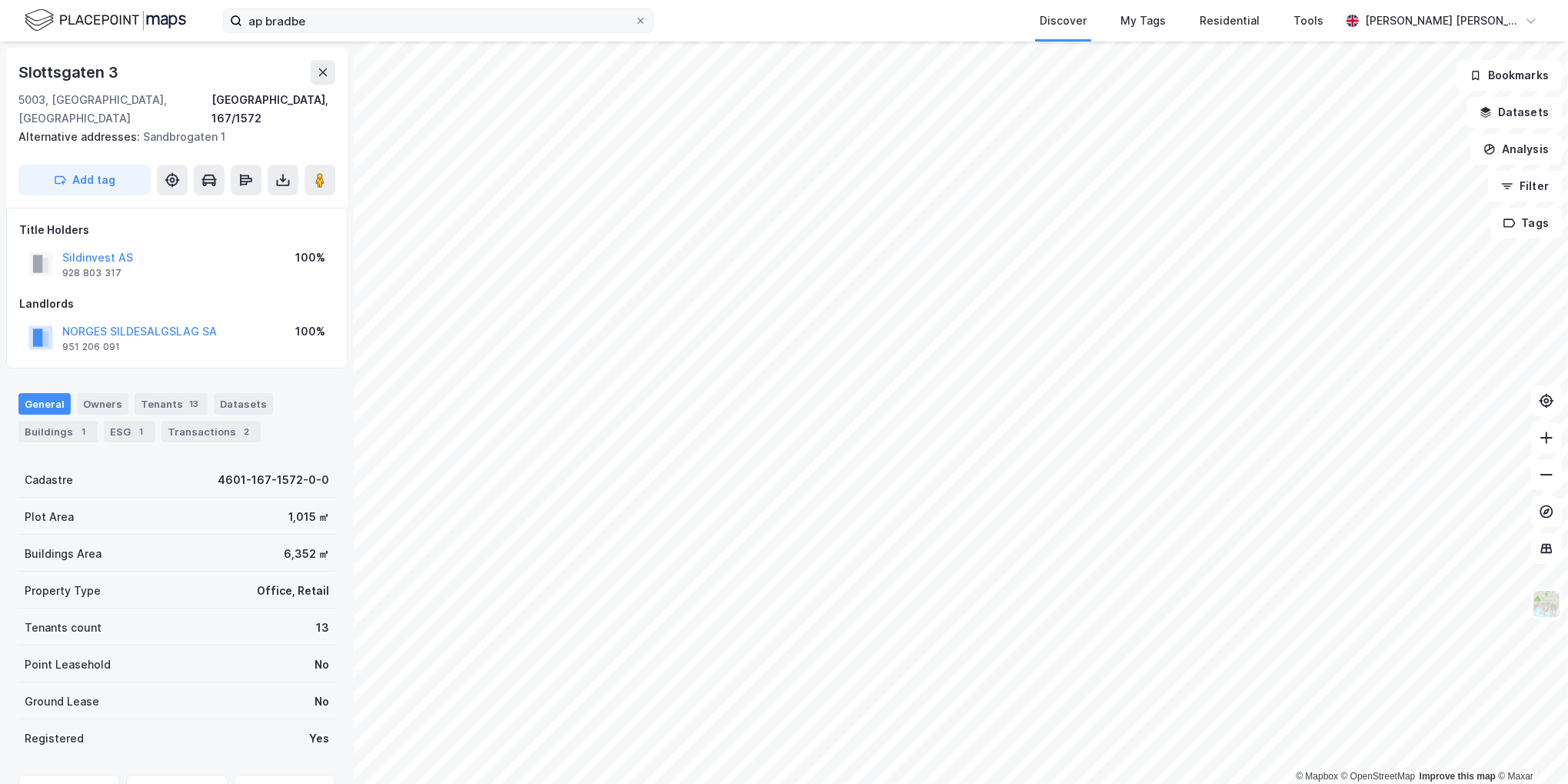
scroll to position [3, 0]
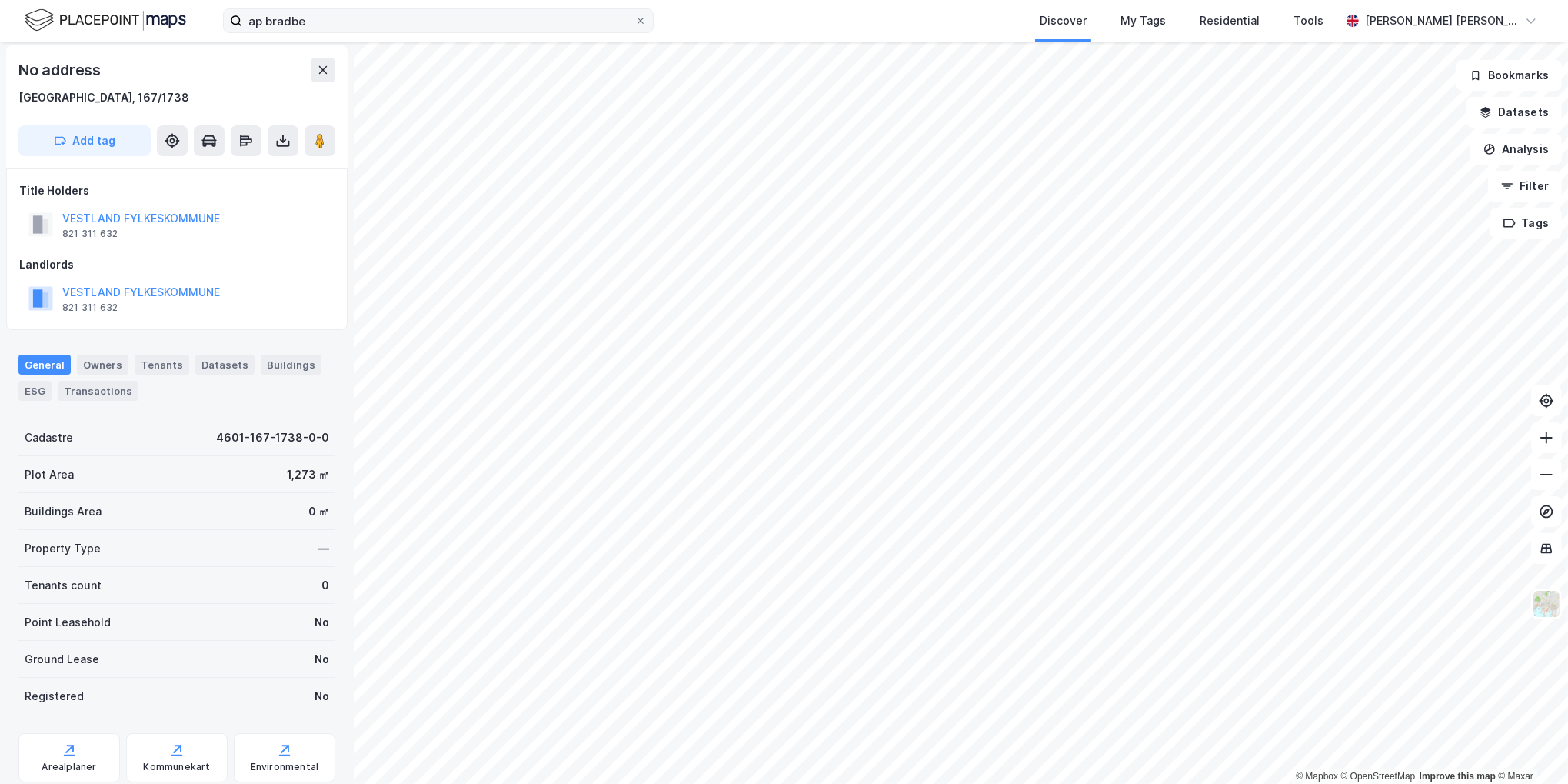
scroll to position [3, 0]
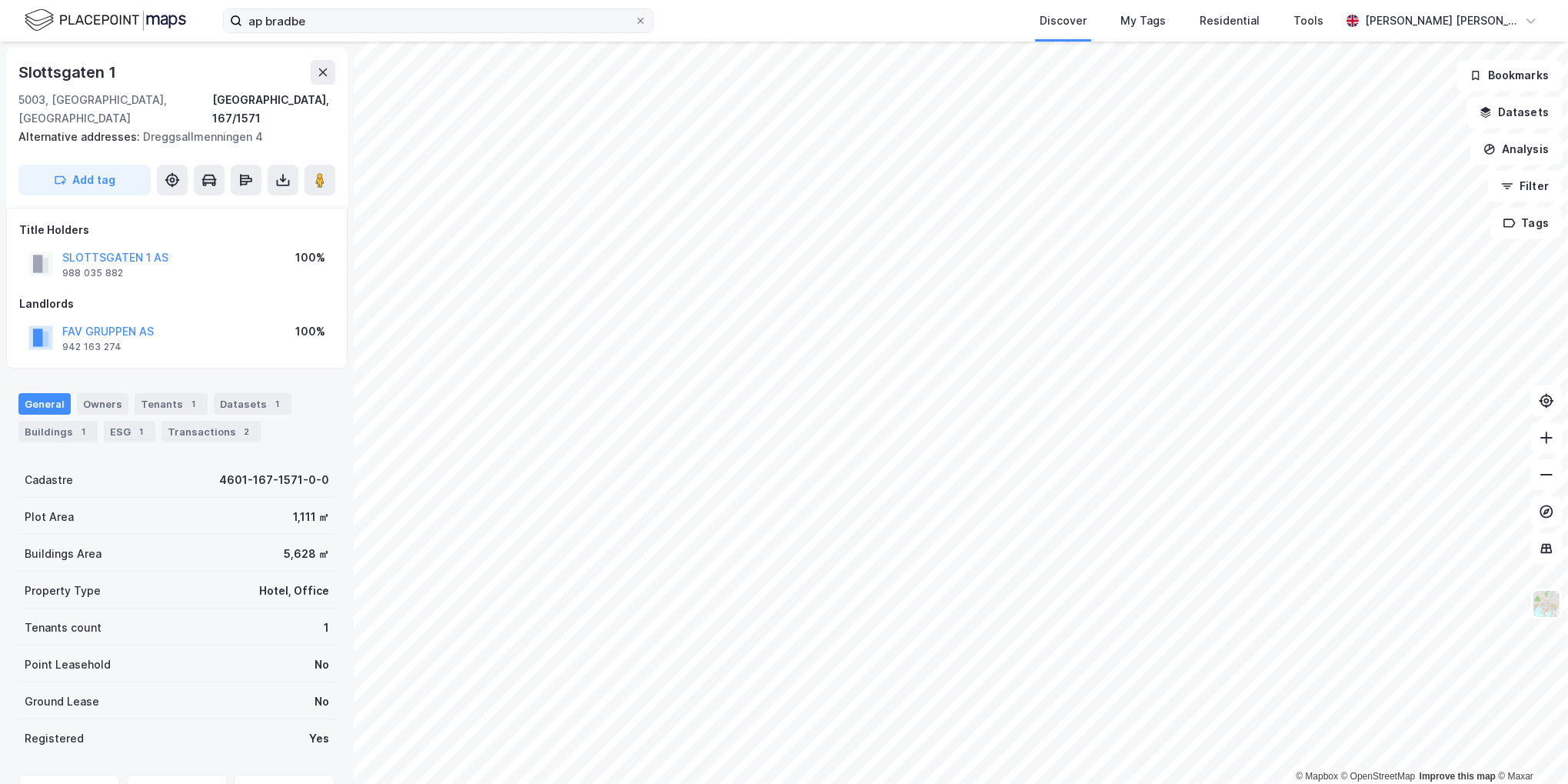
scroll to position [3, 0]
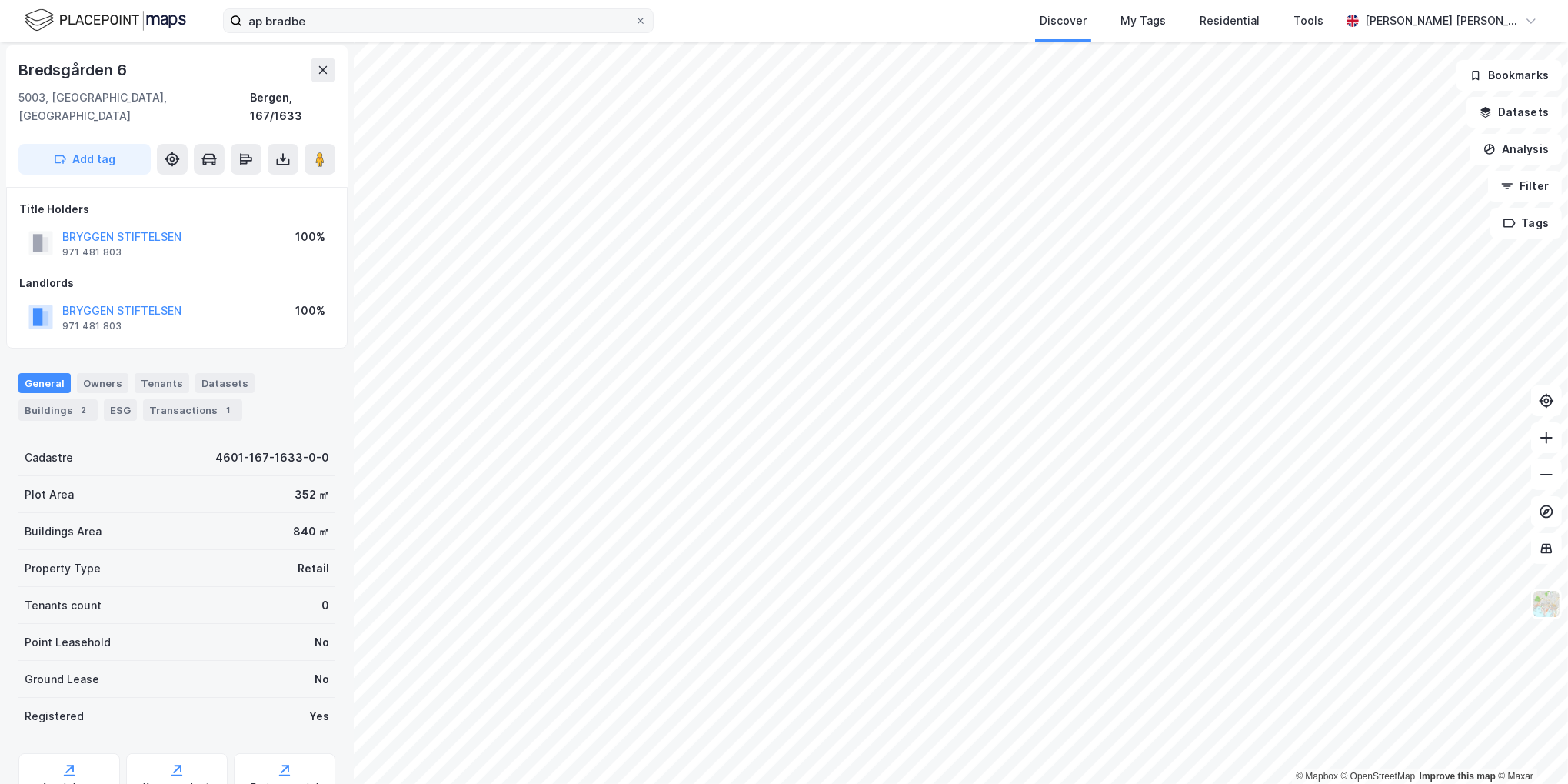
scroll to position [3, 0]
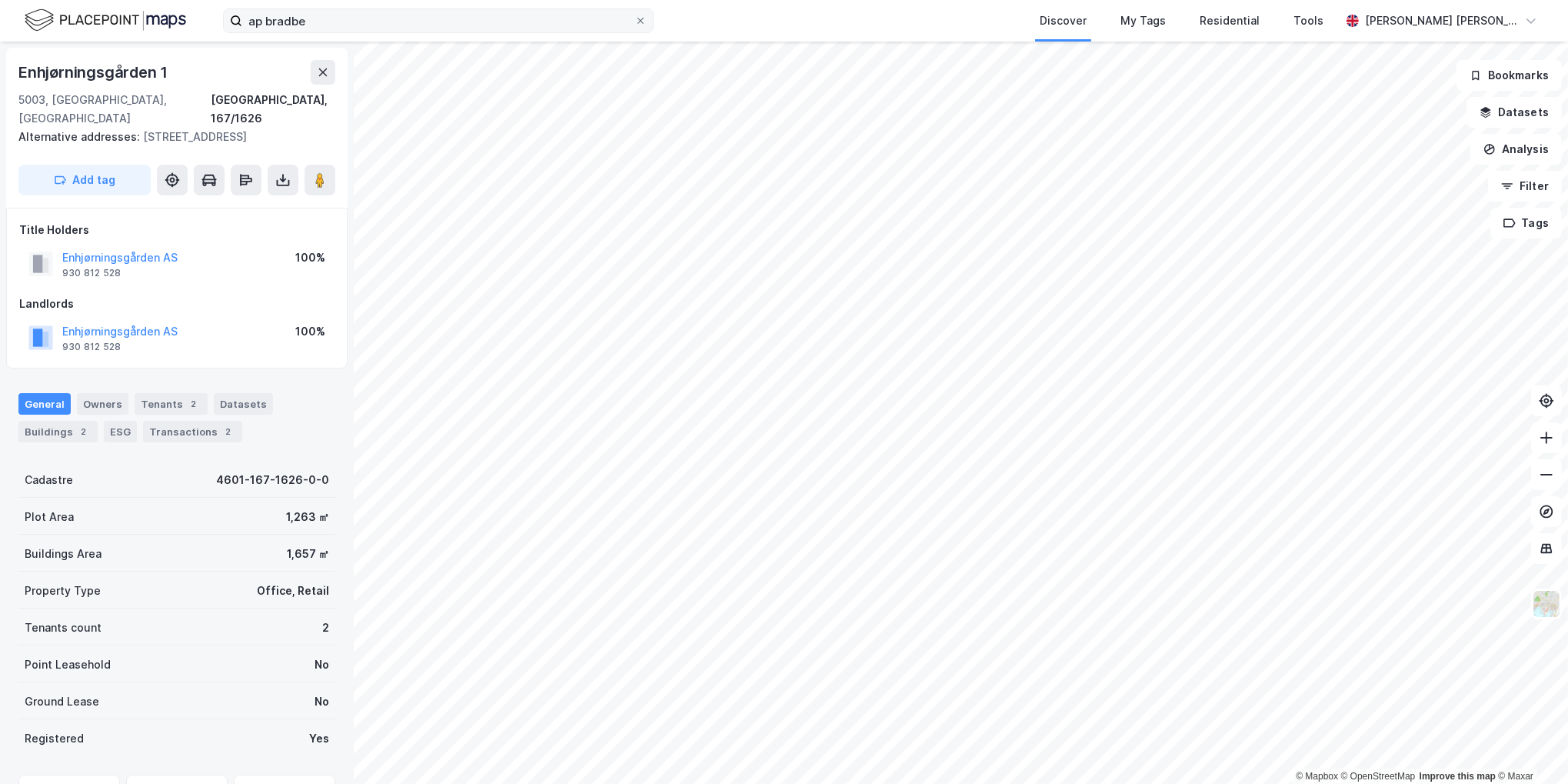
scroll to position [3, 0]
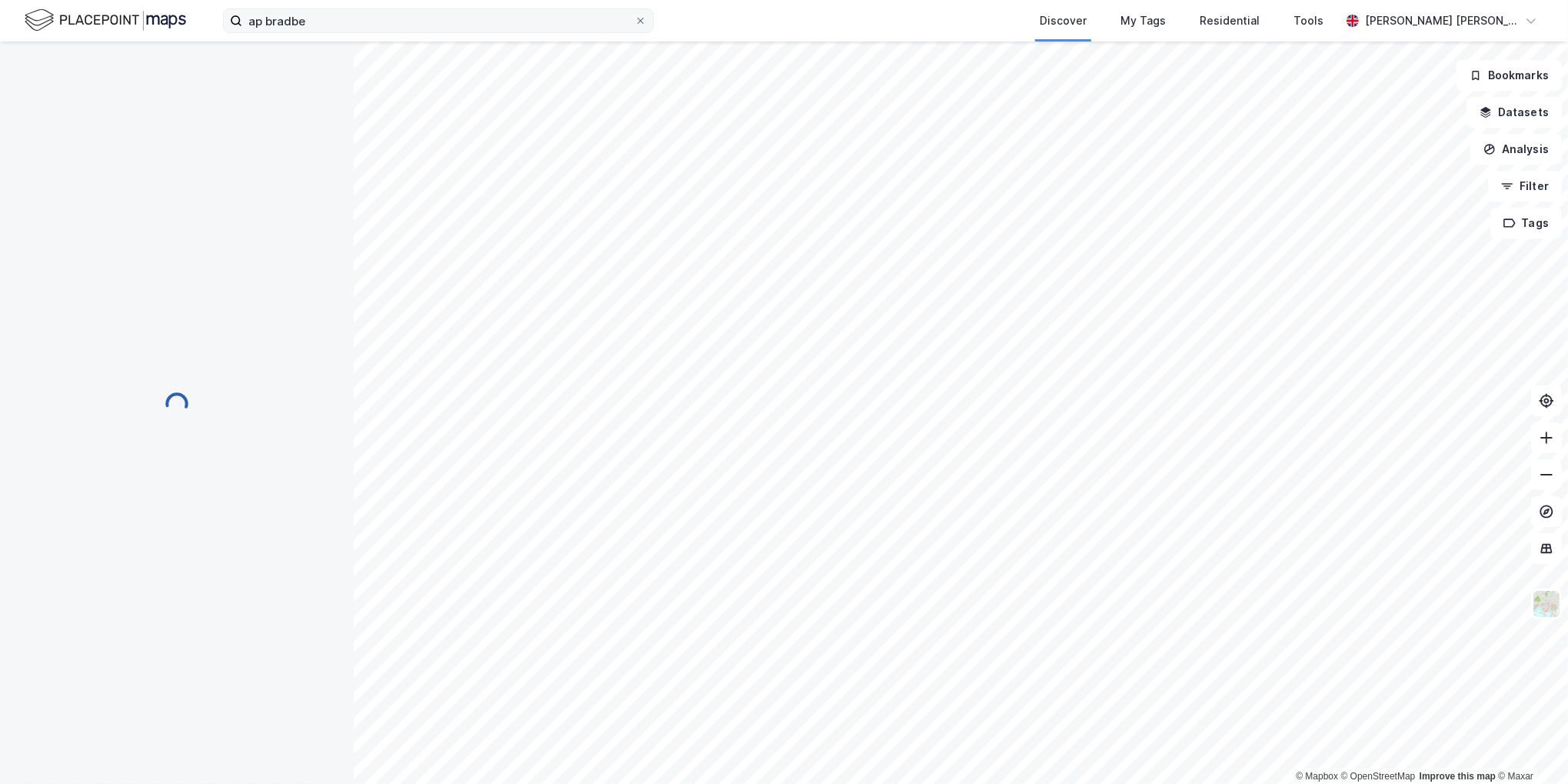
scroll to position [3, 0]
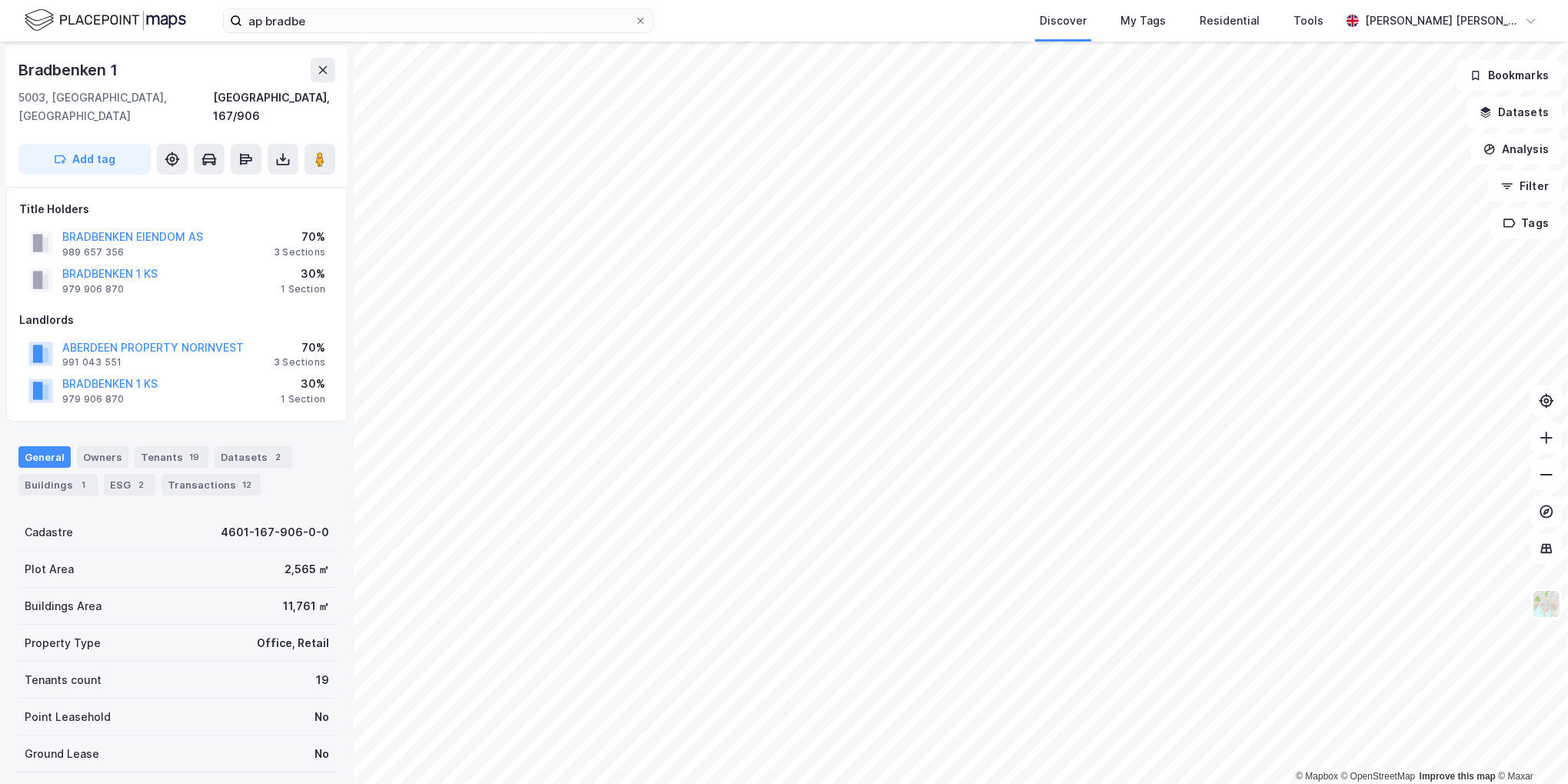
click at [218, 279] on div "BRADBENKEN 1 KS 979 906 870 30% 1 Section" at bounding box center [177, 280] width 315 height 37
click at [317, 151] on image at bounding box center [320, 159] width 9 height 16
click at [161, 446] on div "Tenants 19" at bounding box center [171, 457] width 74 height 21
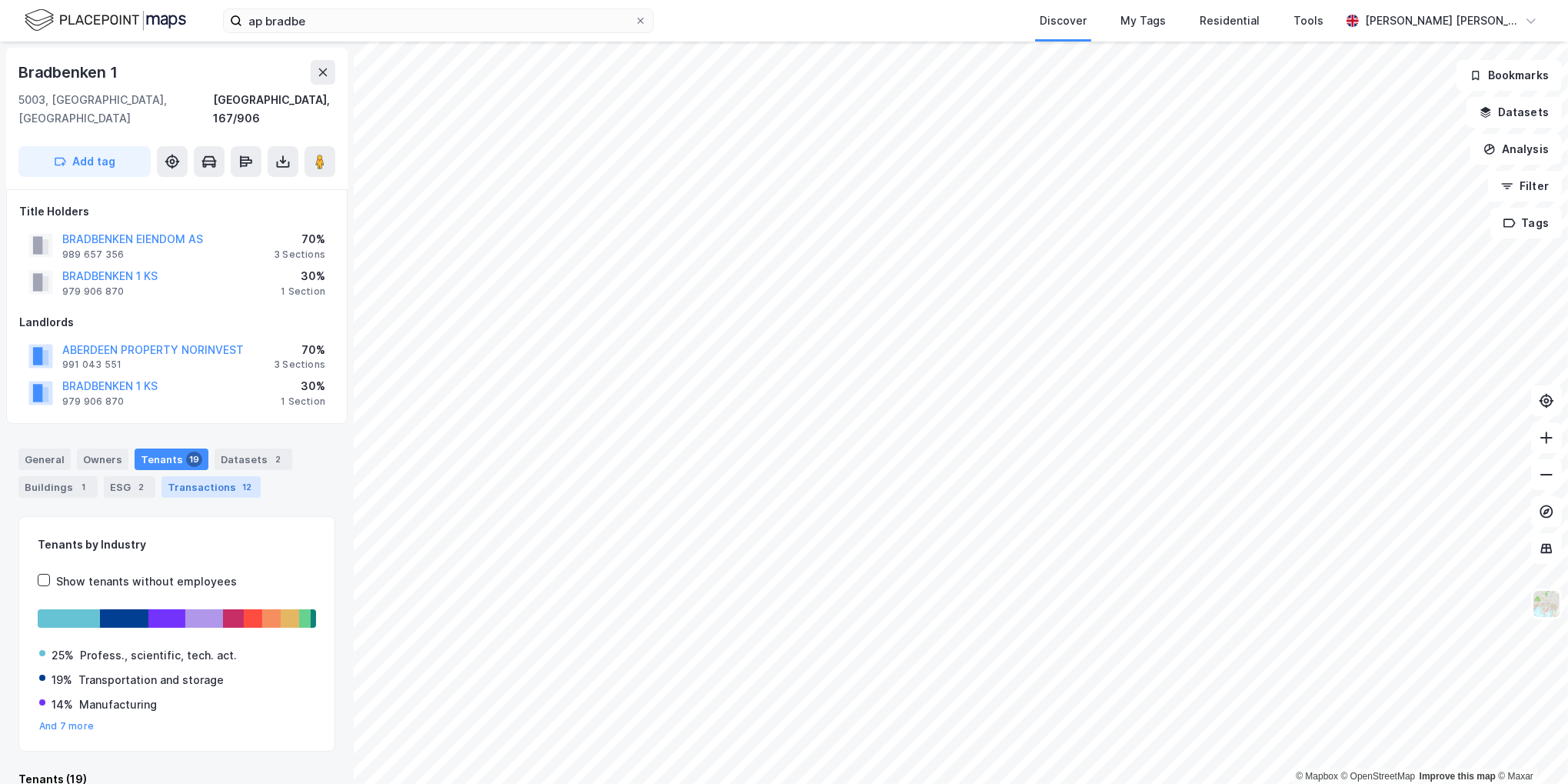
click at [211, 476] on div "Transactions 12" at bounding box center [211, 486] width 100 height 21
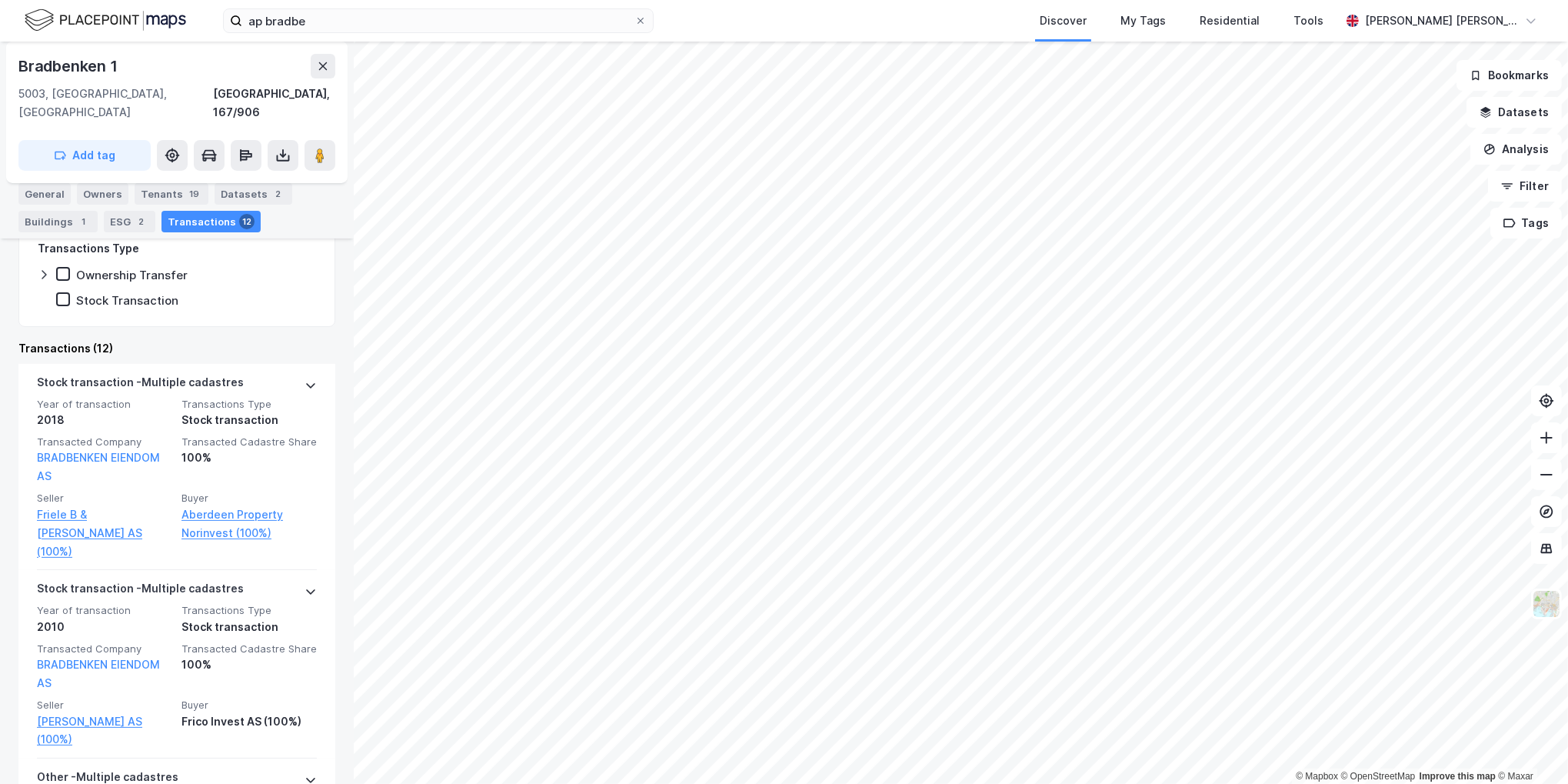
scroll to position [385, 0]
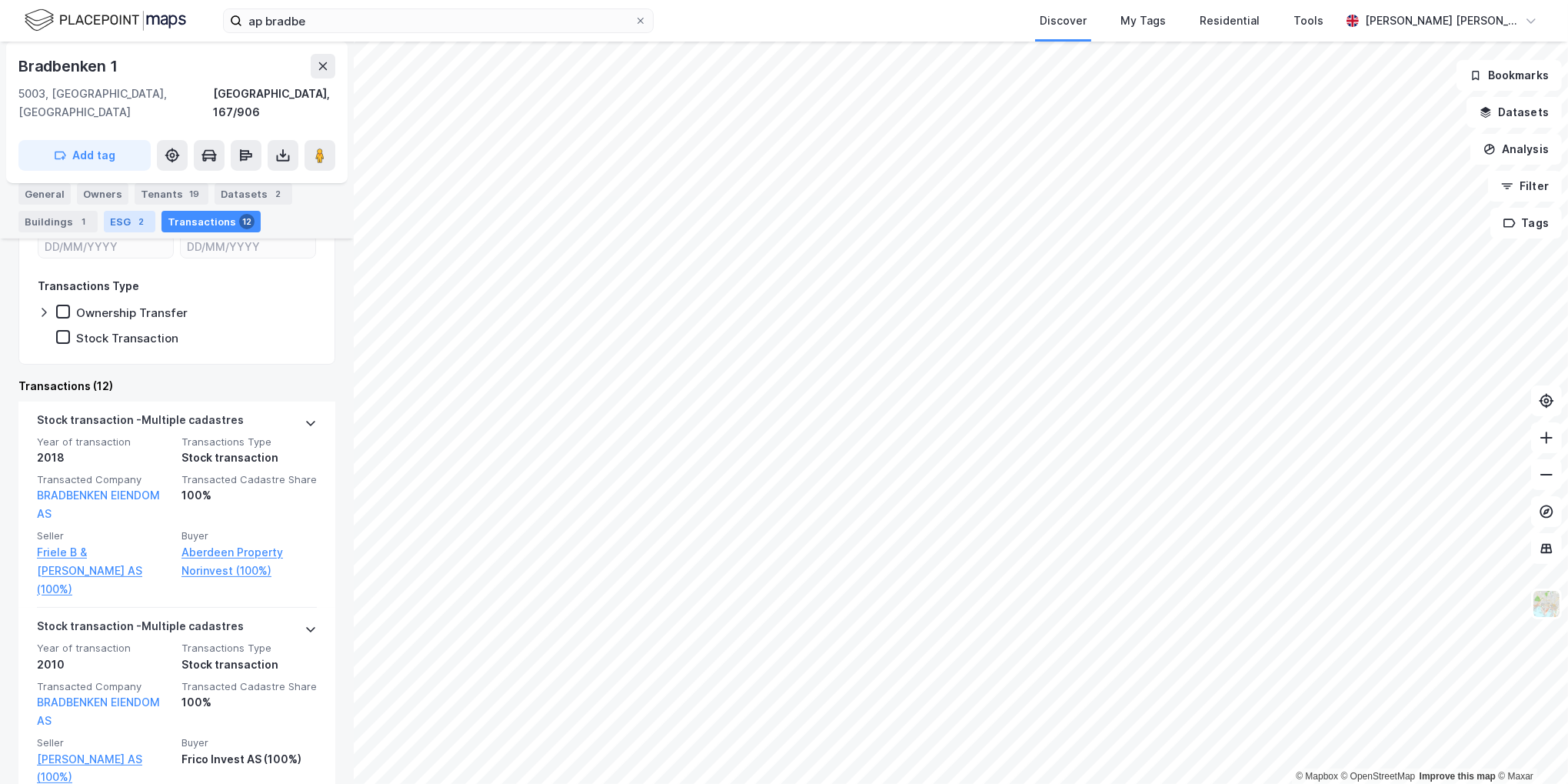
click at [125, 234] on div "General Owners Tenants 19 Datasets 2 Buildings 1 ESG 2 Transactions 12" at bounding box center [177, 202] width 354 height 74
click at [126, 223] on div "ESG 2" at bounding box center [130, 221] width 52 height 21
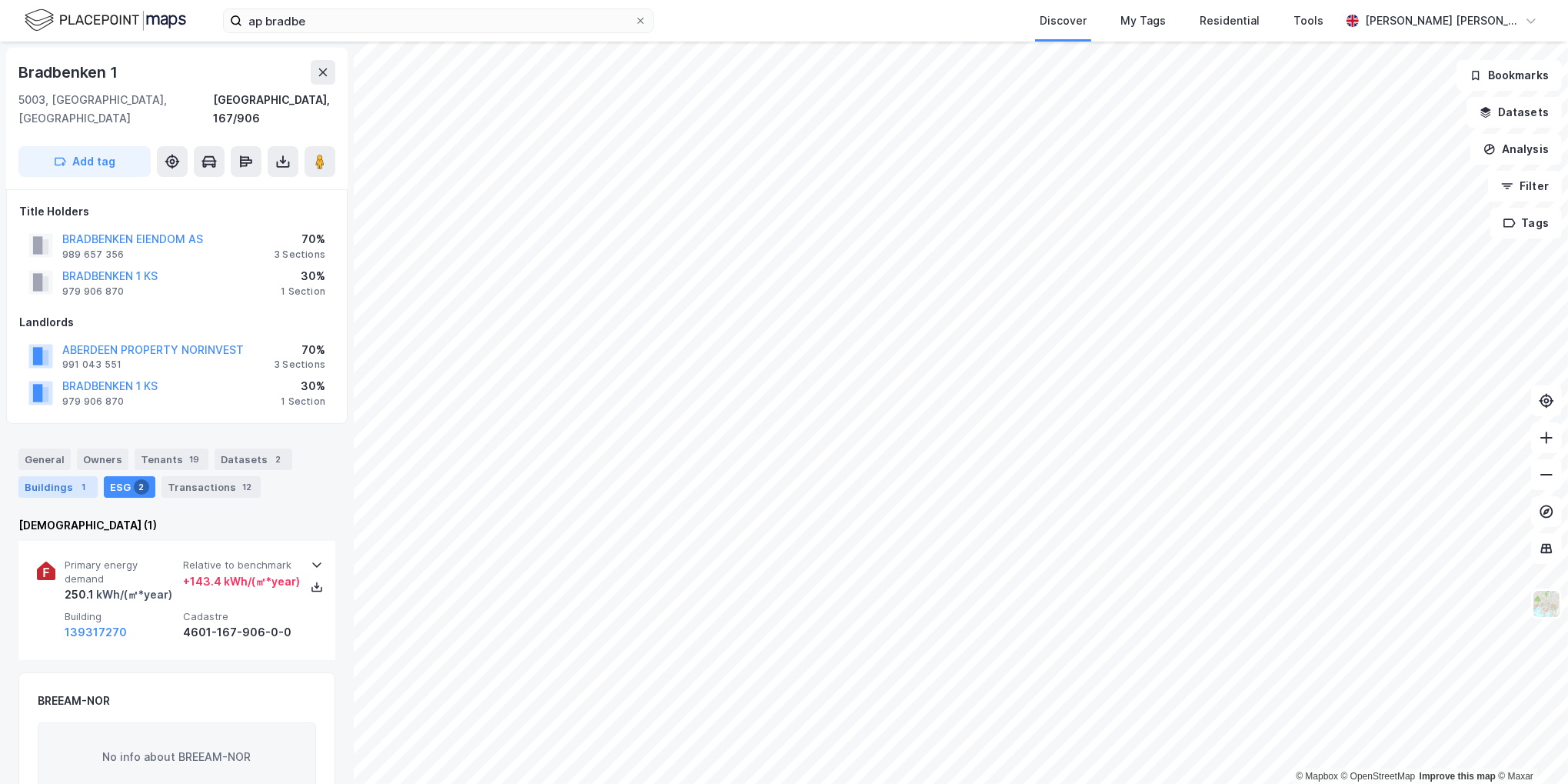
click at [72, 476] on div "Buildings 1" at bounding box center [58, 486] width 79 height 21
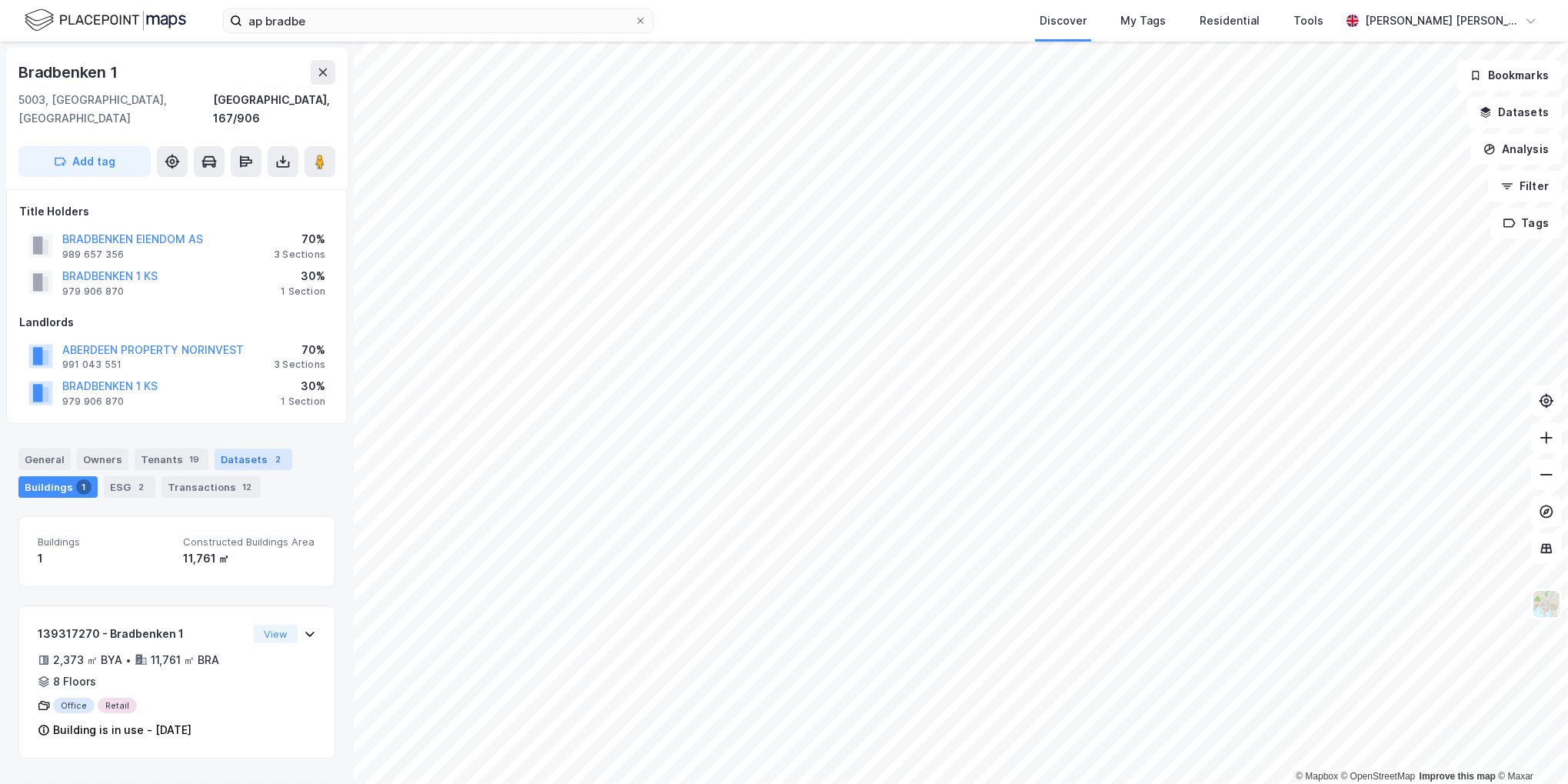
click at [230, 448] on div "Datasets 2" at bounding box center [253, 458] width 77 height 21
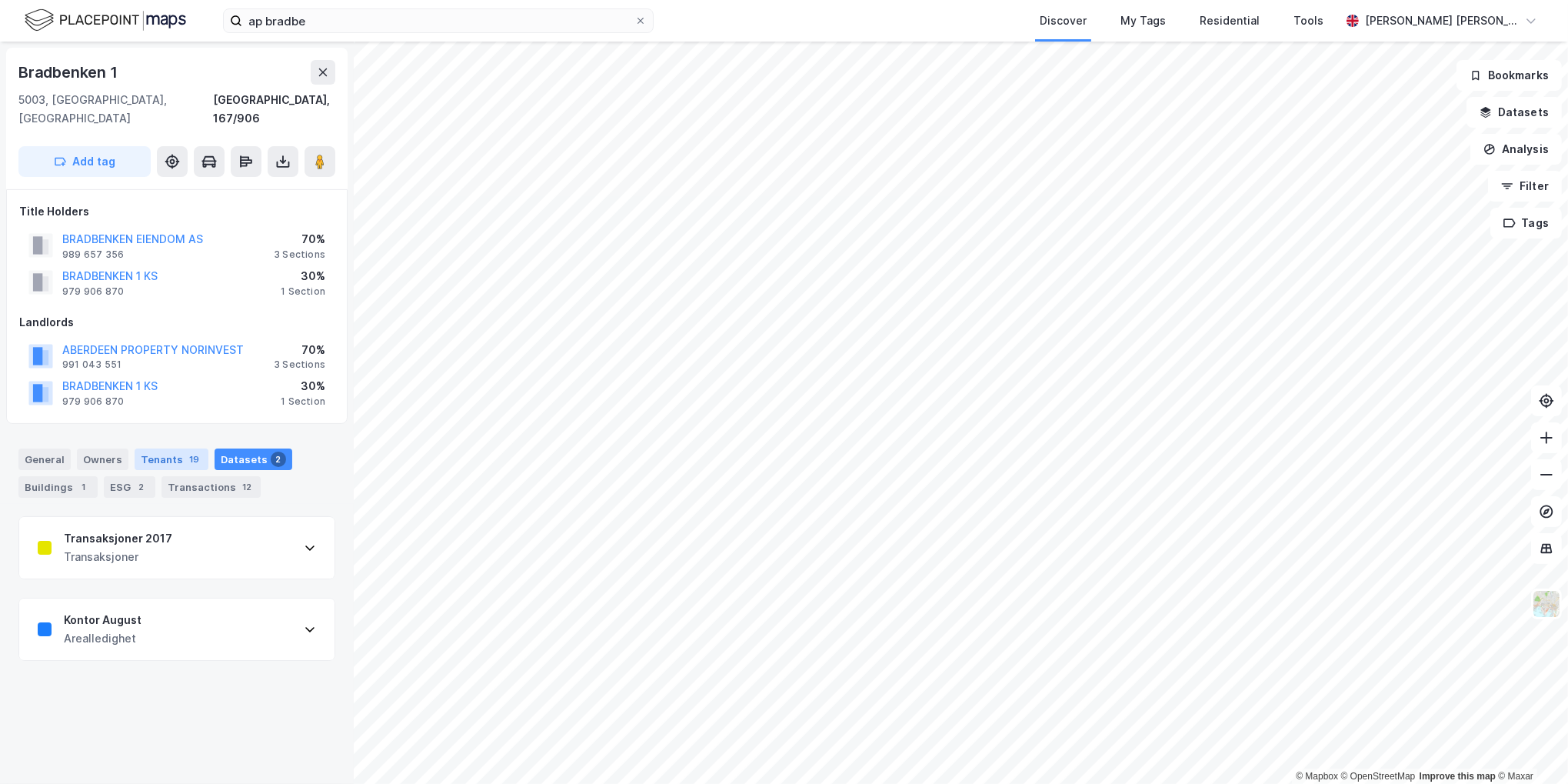
click at [170, 448] on div "Tenants 19" at bounding box center [171, 458] width 74 height 21
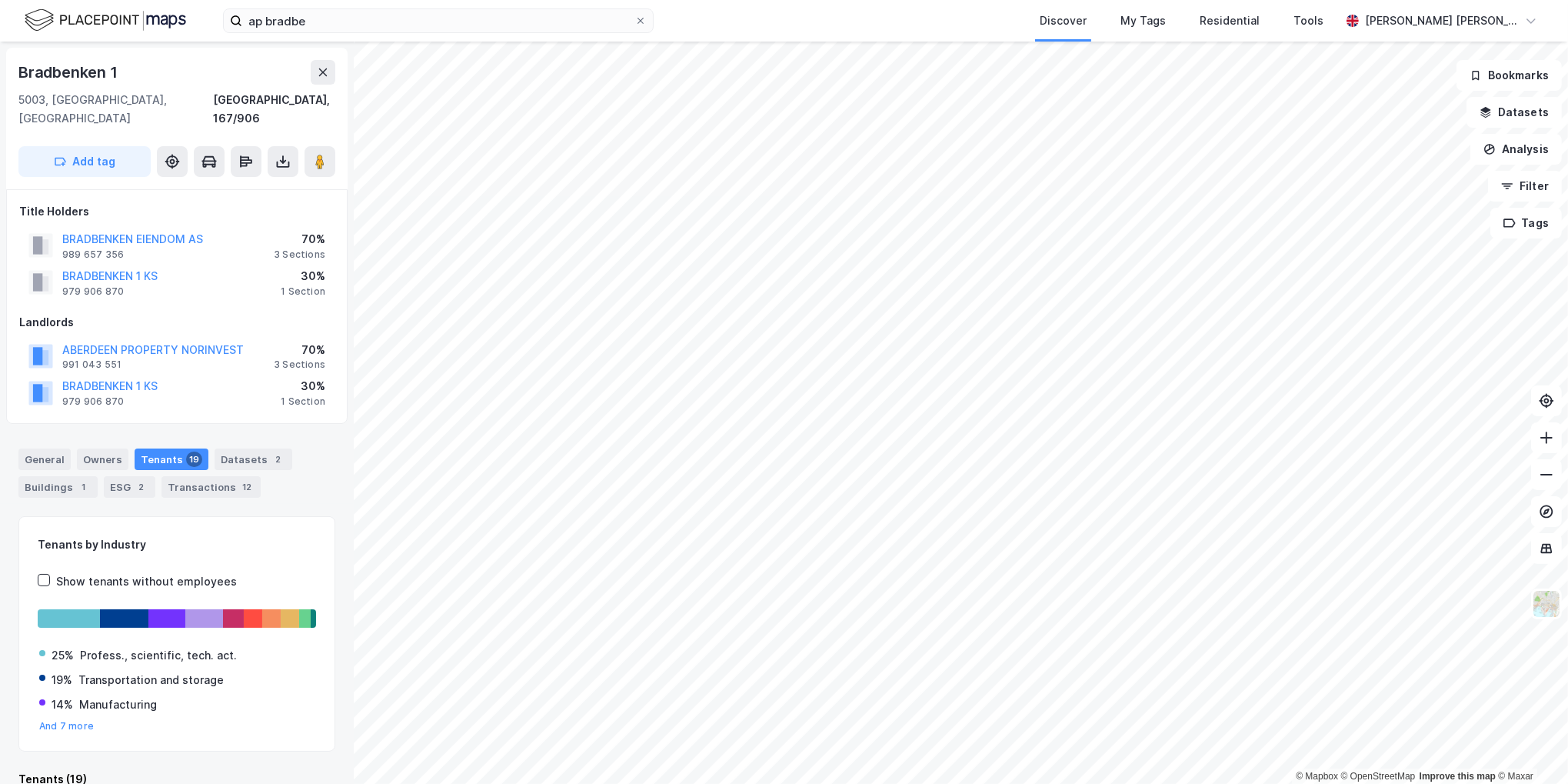
click at [201, 448] on div "General Owners Tenants 19 Datasets 2 Buildings 1 ESG 2 Transactions 12" at bounding box center [177, 472] width 317 height 49
click at [215, 448] on div "Datasets 2" at bounding box center [253, 458] width 77 height 21
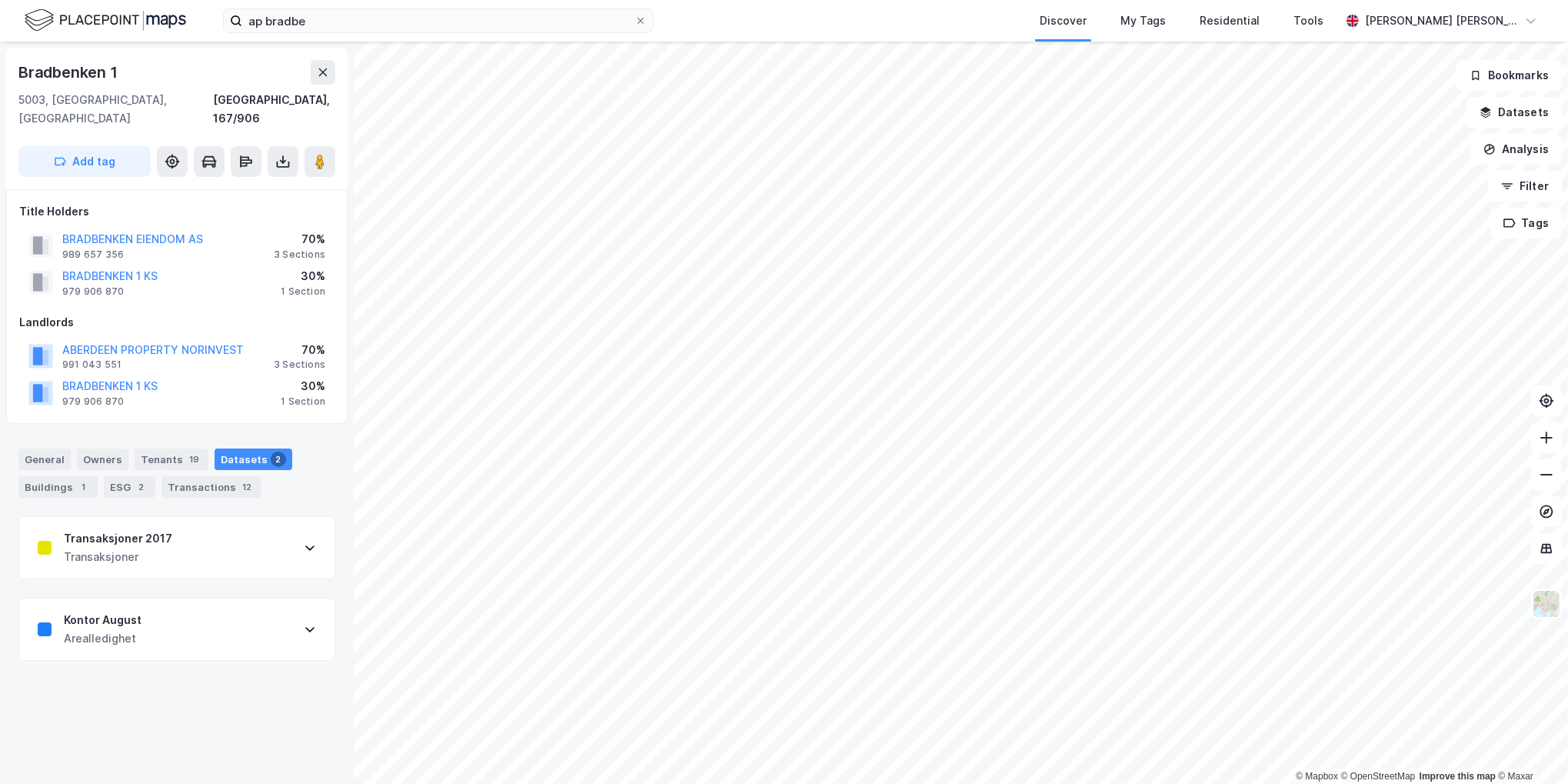
click at [150, 606] on div "Kontor August Arealledighet" at bounding box center [177, 629] width 315 height 62
click at [216, 600] on div "Kontor August Arealledighet" at bounding box center [177, 629] width 315 height 62
click at [160, 448] on div "Tenants 19" at bounding box center [171, 458] width 74 height 21
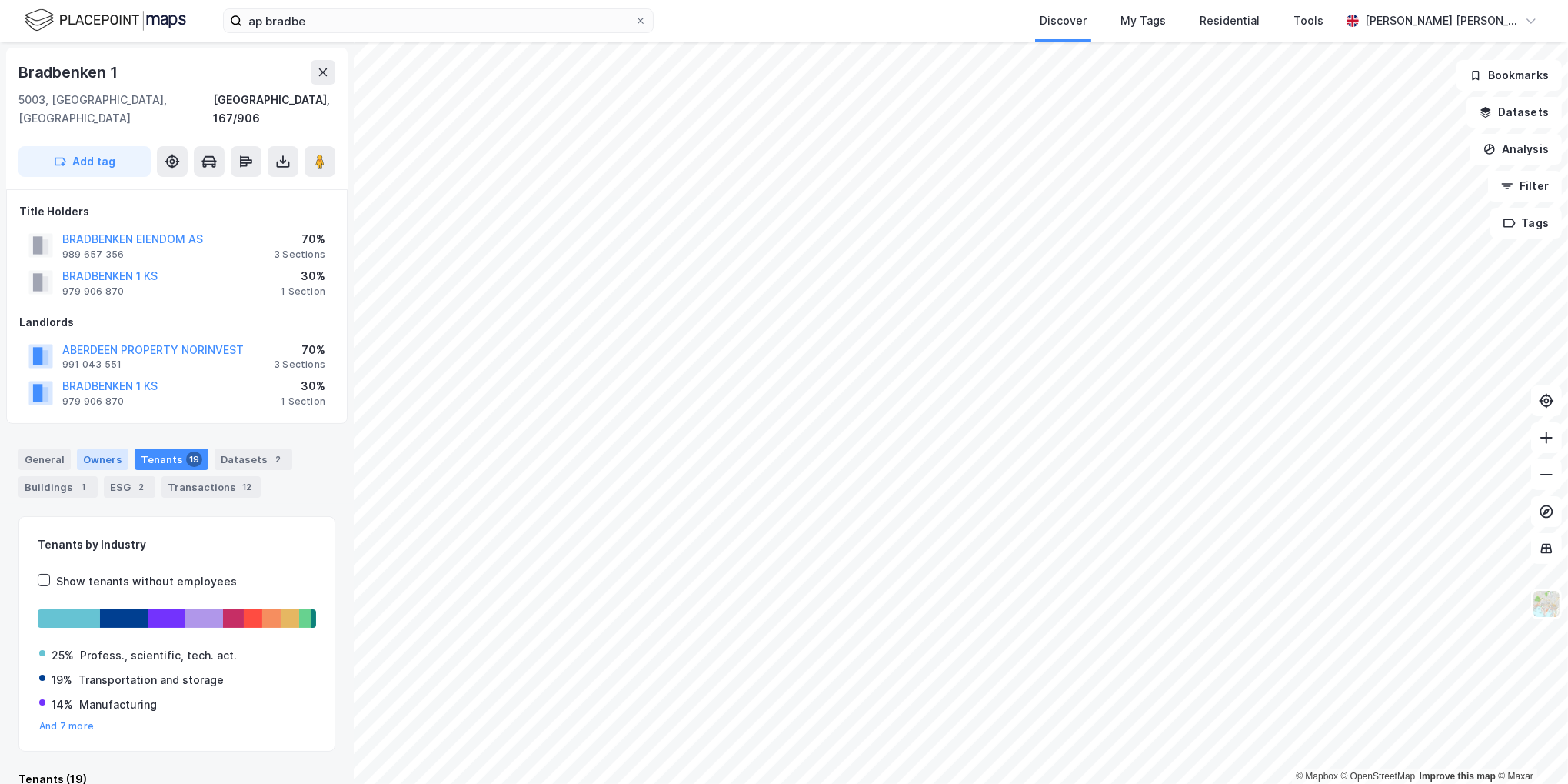
click at [100, 448] on div "Owners" at bounding box center [102, 458] width 52 height 21
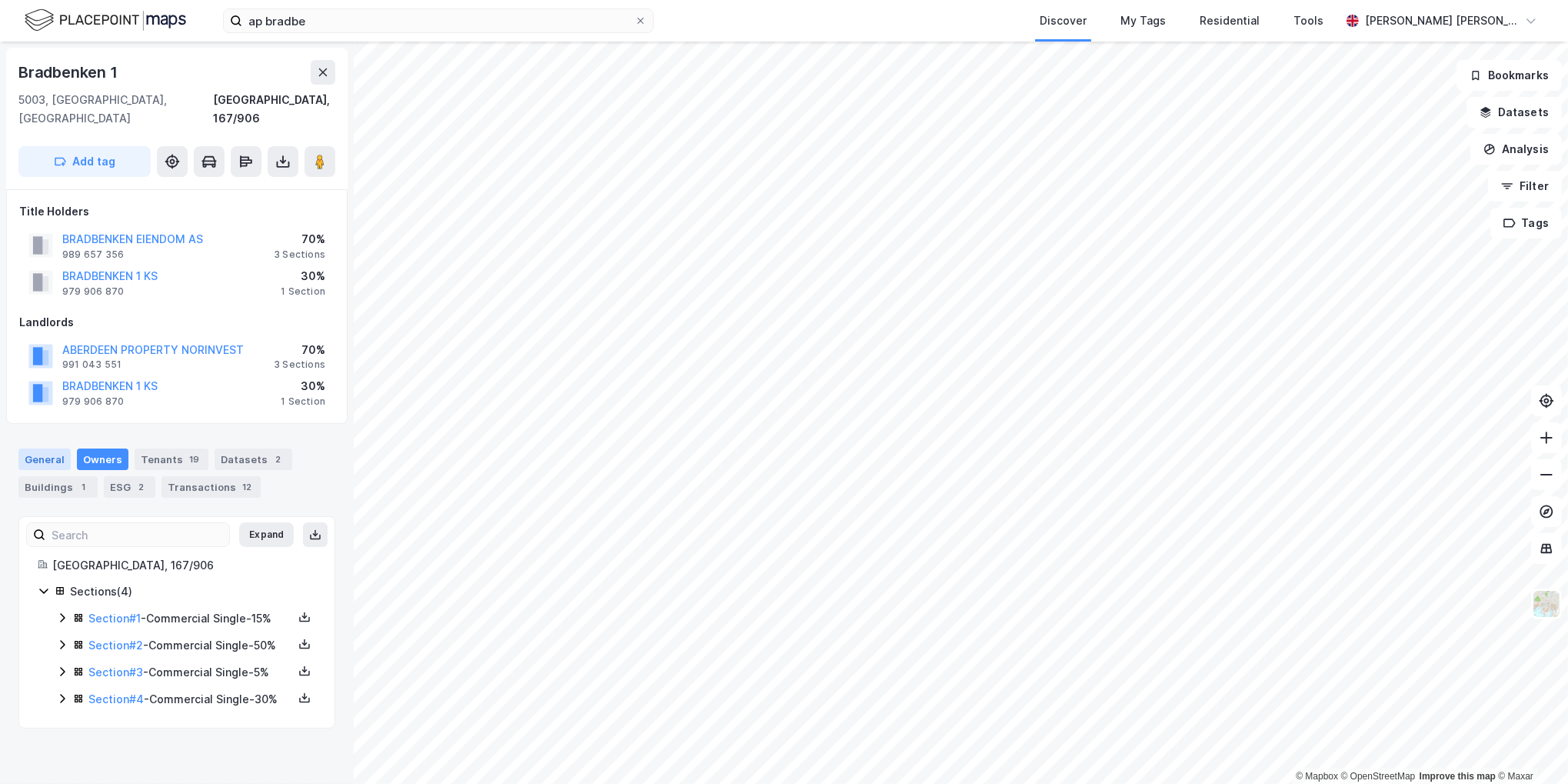
click at [53, 448] on div "General" at bounding box center [44, 458] width 53 height 21
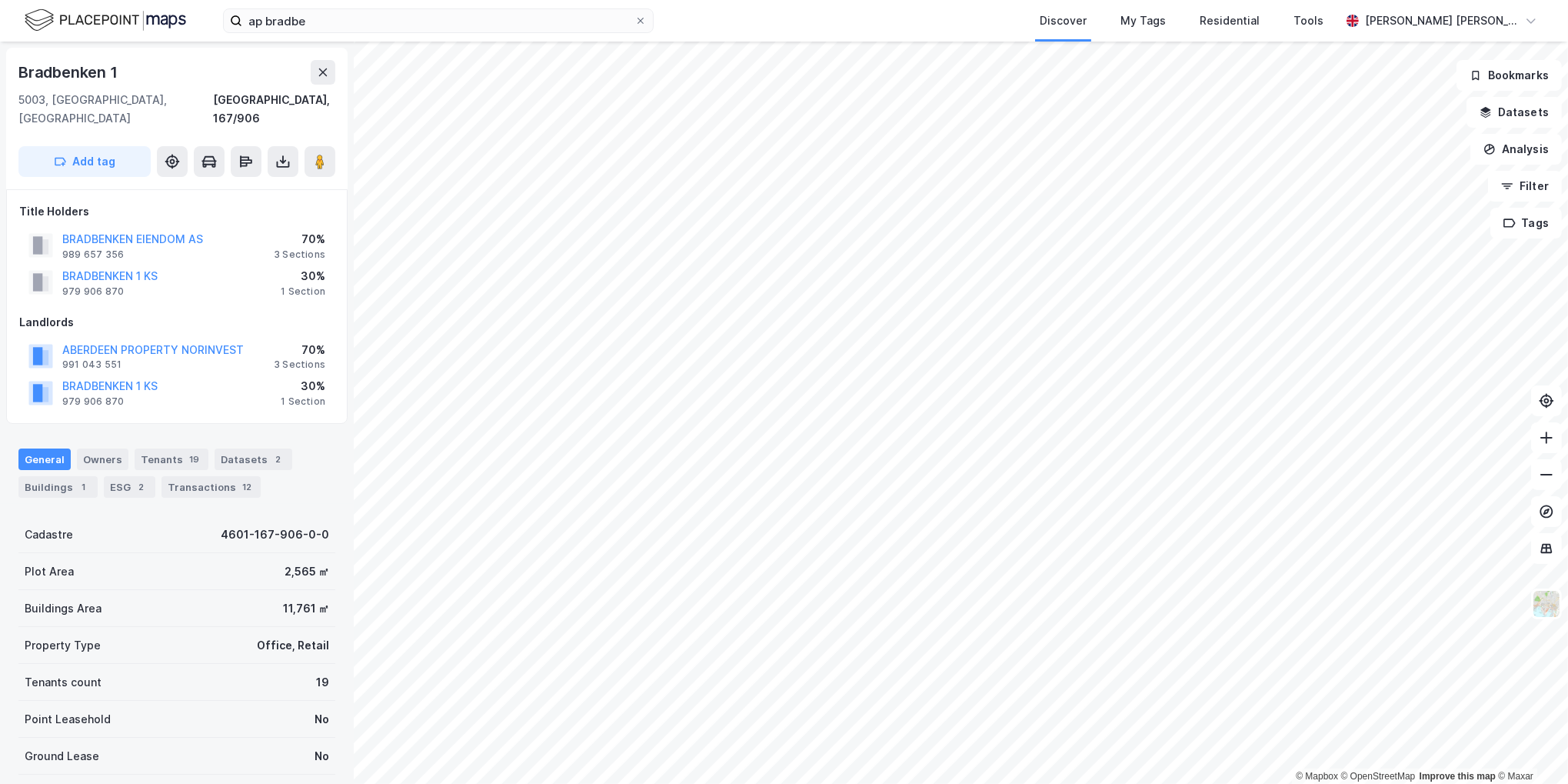
click at [124, 430] on div "General Owners Tenants 19 Datasets 2 Buildings 1 ESG 2 Transactions 12" at bounding box center [177, 467] width 354 height 74
click at [125, 430] on div "General Owners Tenants 19 Datasets 2 Buildings 1 ESG 2 Transactions 12" at bounding box center [177, 467] width 354 height 74
click at [127, 410] on div "Bradbenken 1 5003, [GEOGRAPHIC_DATA], [GEOGRAPHIC_DATA], 167/906 Add tag Title …" at bounding box center [177, 412] width 354 height 742
click at [77, 396] on div "979 906 870" at bounding box center [93, 401] width 62 height 12
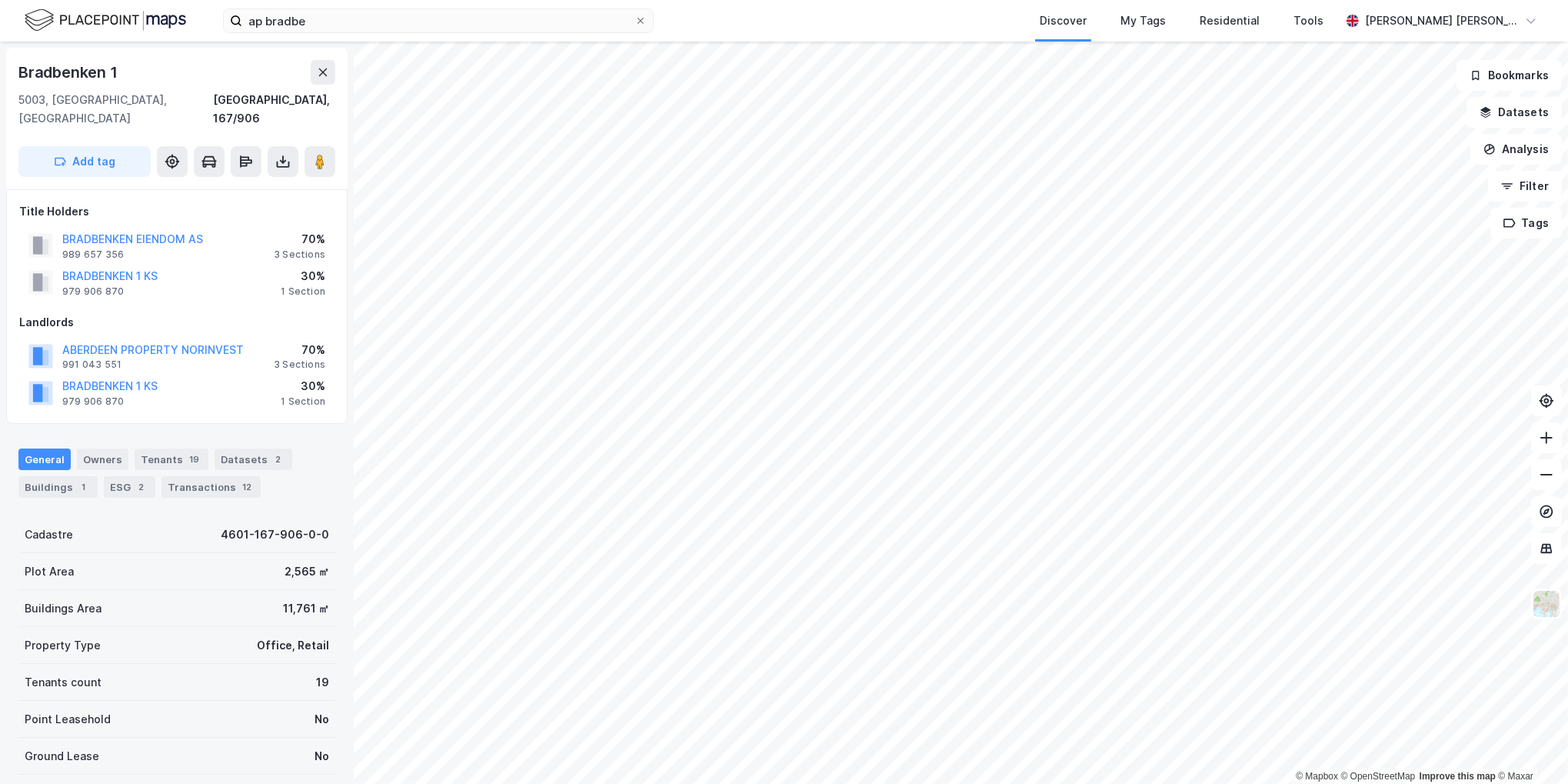
click at [301, 468] on div "General Owners Tenants 19 Datasets 2 Buildings 1 ESG 2 Transactions 12" at bounding box center [177, 472] width 317 height 49
click at [555, 18] on input "ap bradbe" at bounding box center [439, 20] width 393 height 23
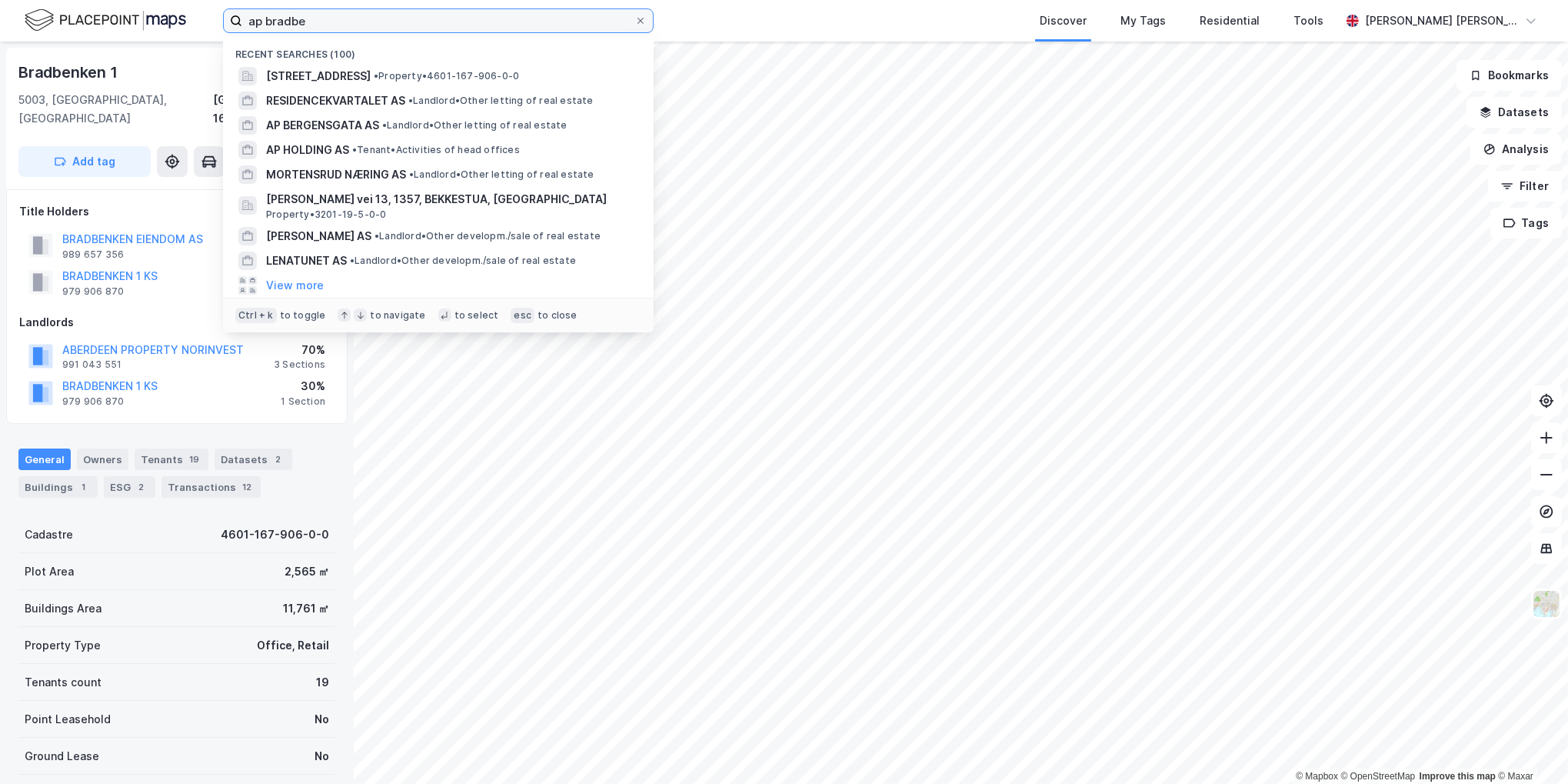
click at [555, 18] on input "ap bradbe" at bounding box center [439, 20] width 393 height 23
type input "bankplassen"
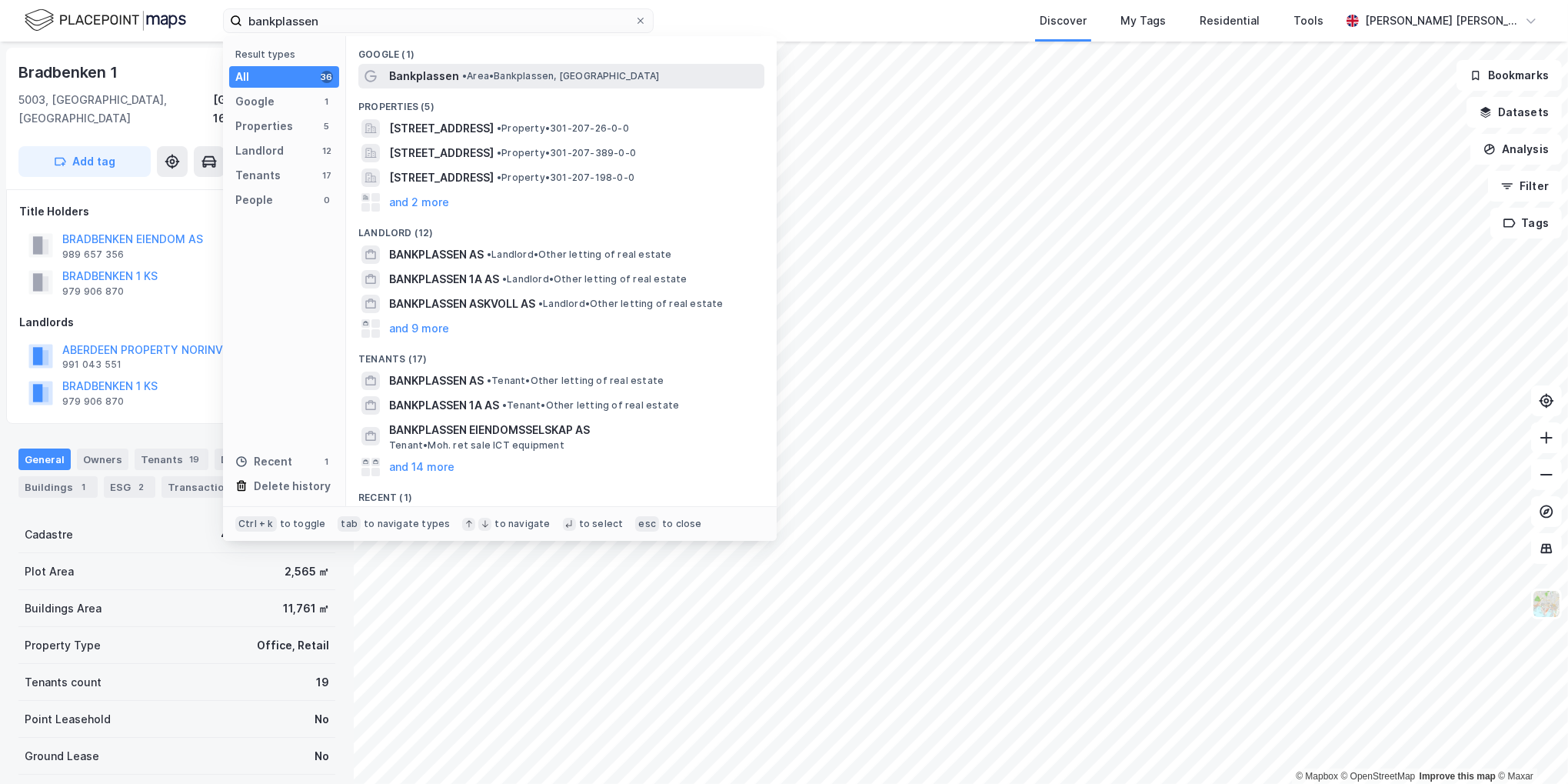
click at [463, 78] on span "•" at bounding box center [464, 76] width 5 height 12
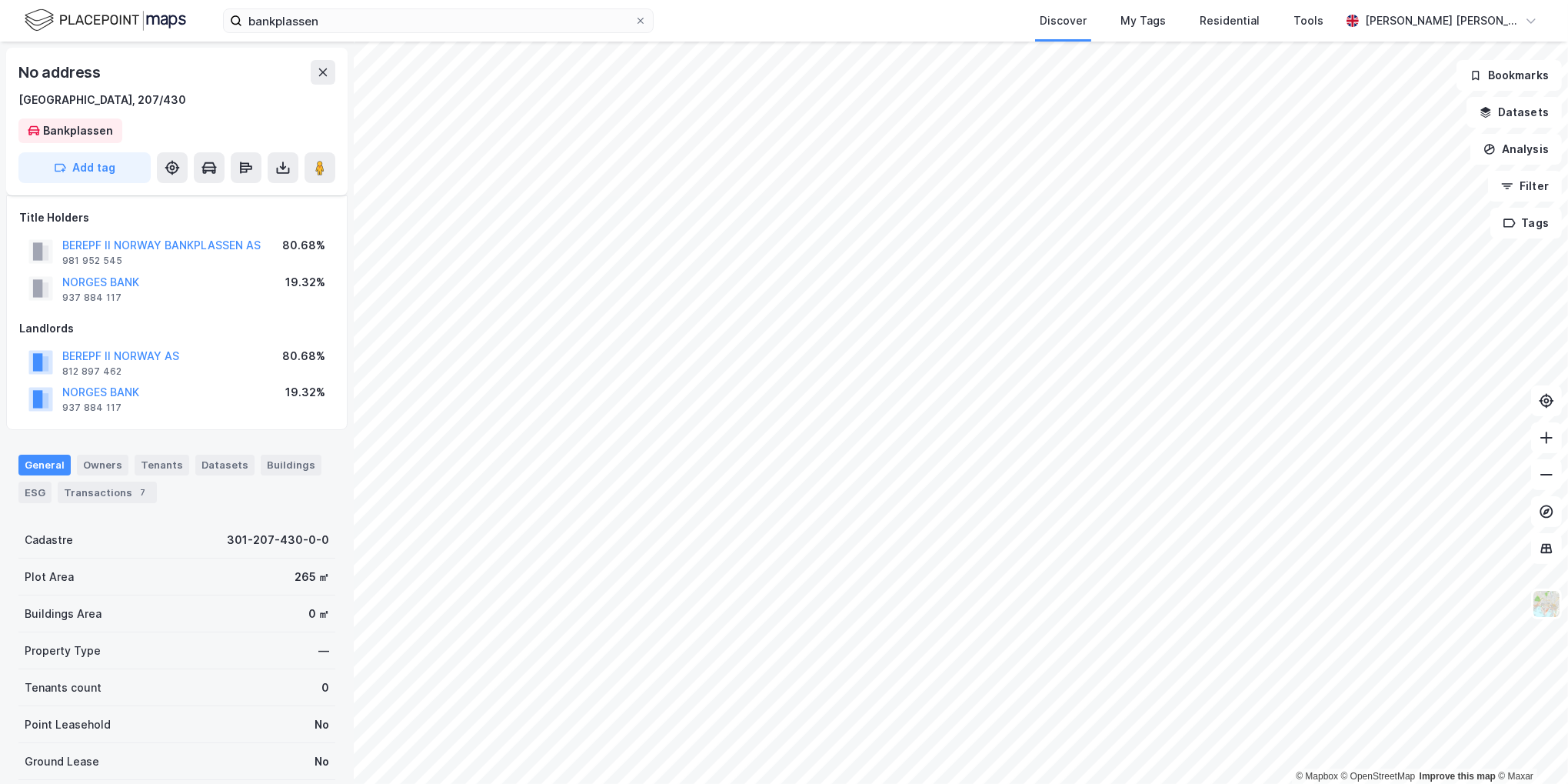
scroll to position [311, 0]
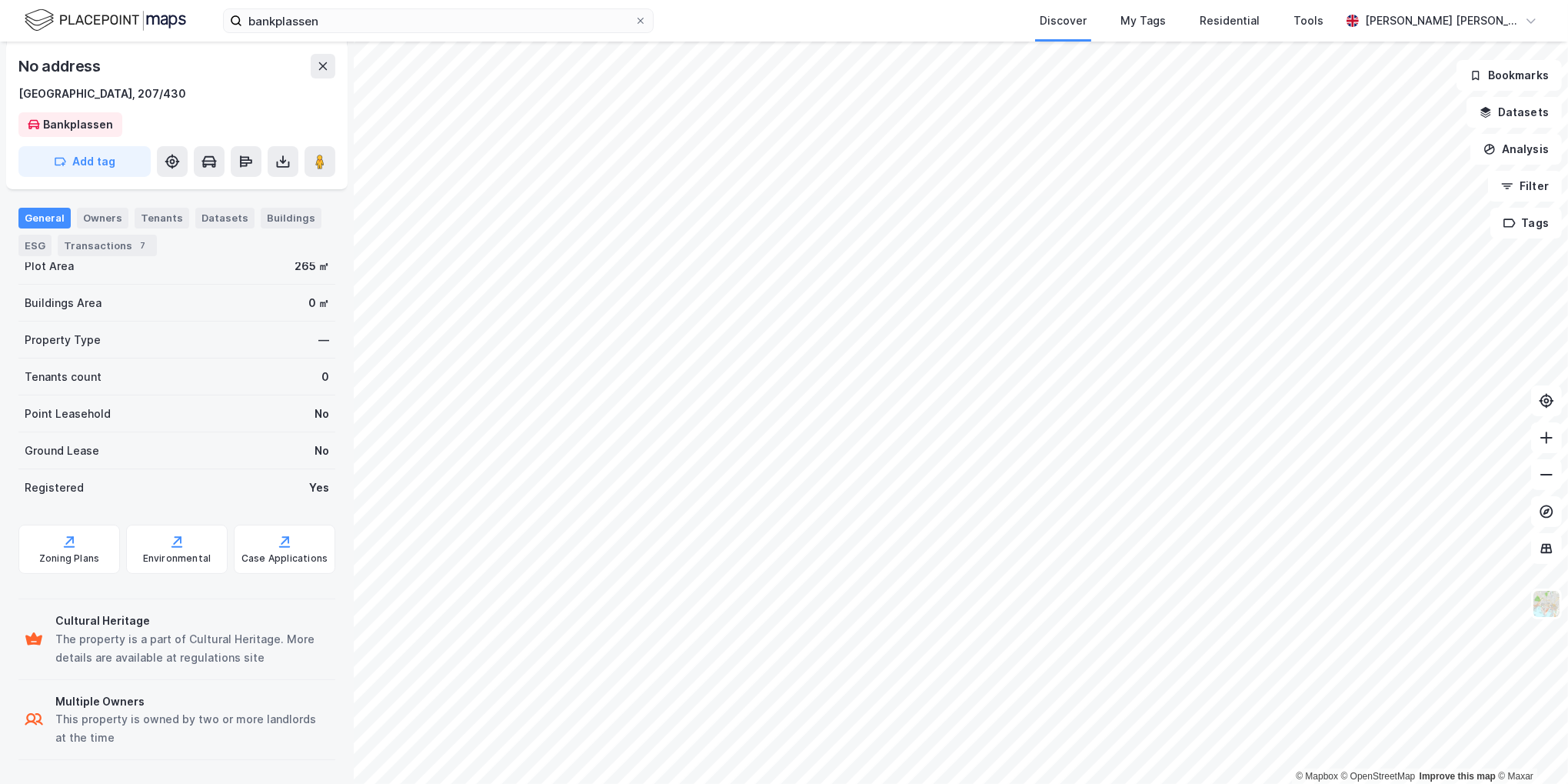
click at [249, 410] on div "Point Leasehold No" at bounding box center [177, 414] width 317 height 37
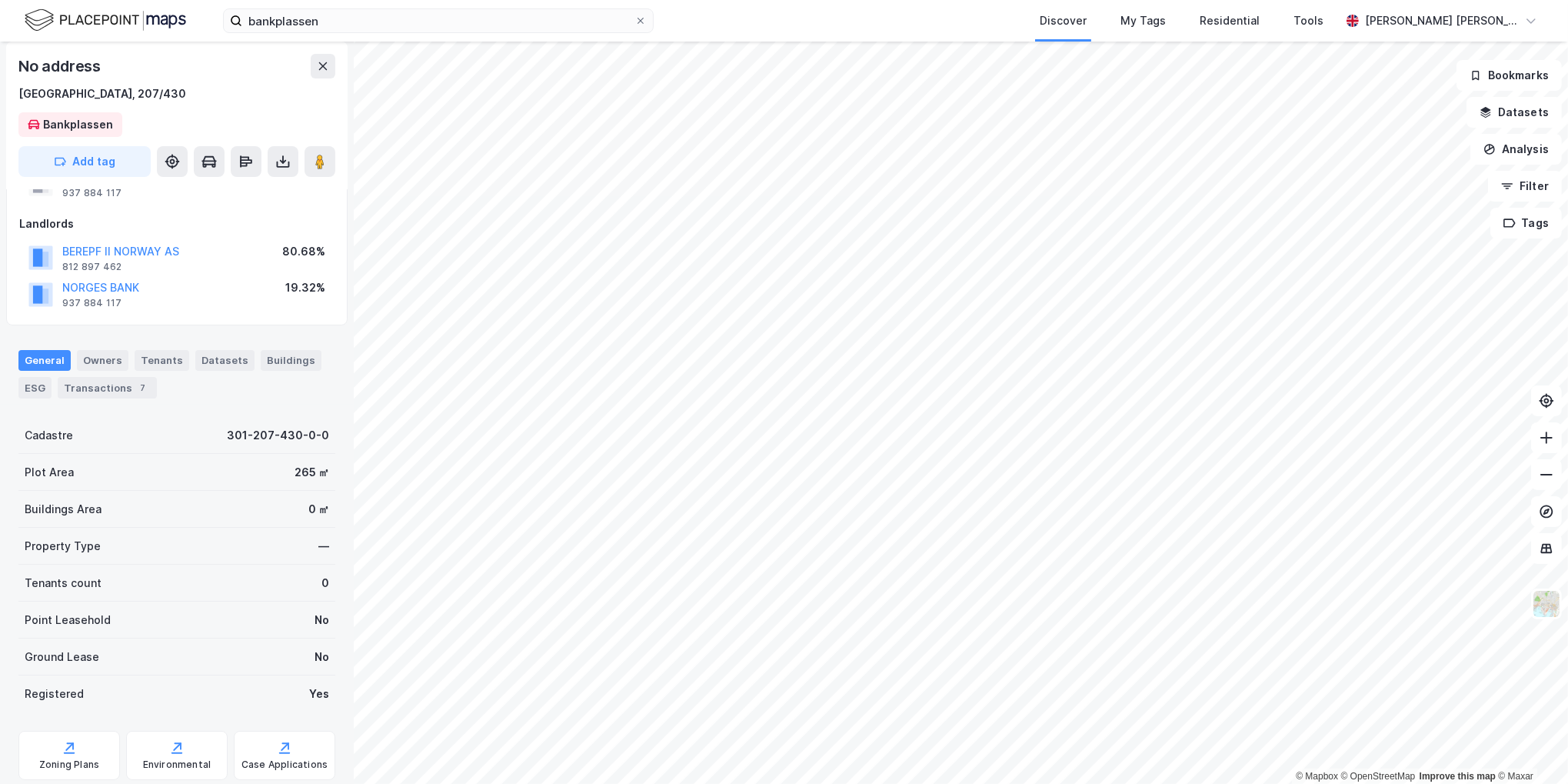
scroll to position [0, 0]
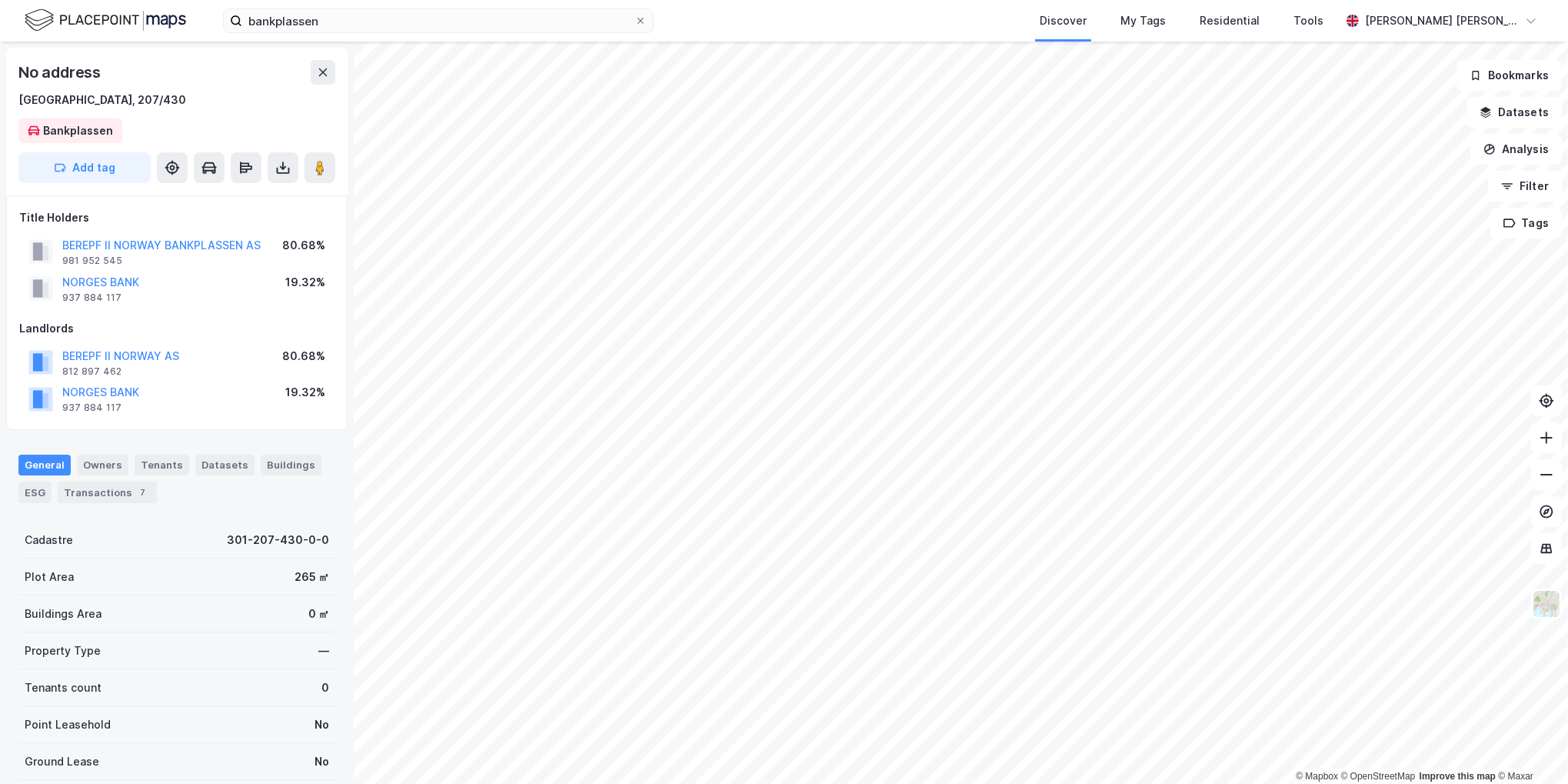
click at [188, 572] on div "Plot Area 265 ㎡" at bounding box center [177, 577] width 317 height 37
click at [0, 0] on button "BEREPF II NORWAY BANKPLASSEN AS" at bounding box center [0, 0] width 0 height 0
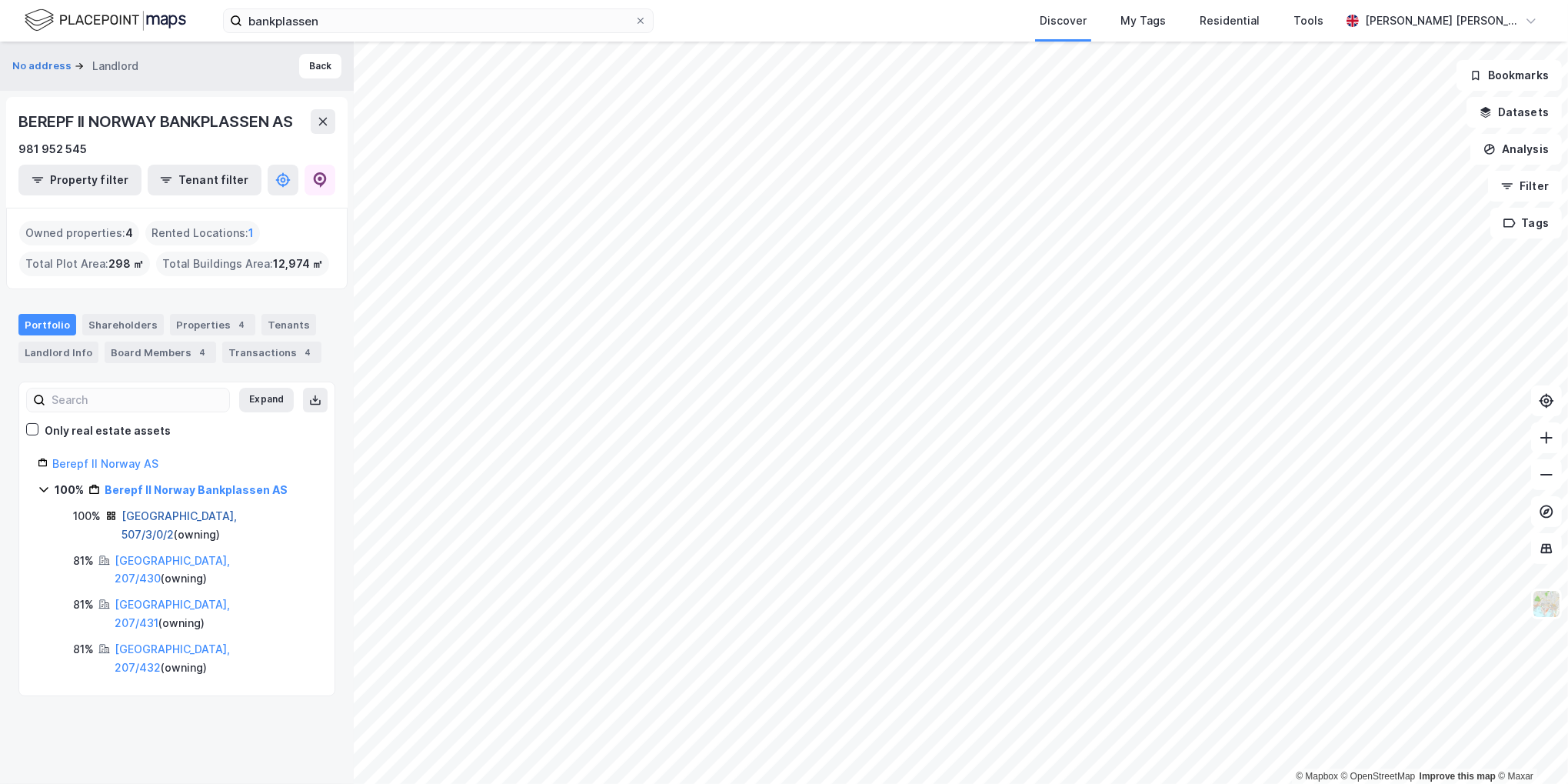
click at [163, 510] on link "[GEOGRAPHIC_DATA], 507/3/0/2" at bounding box center [179, 525] width 115 height 31
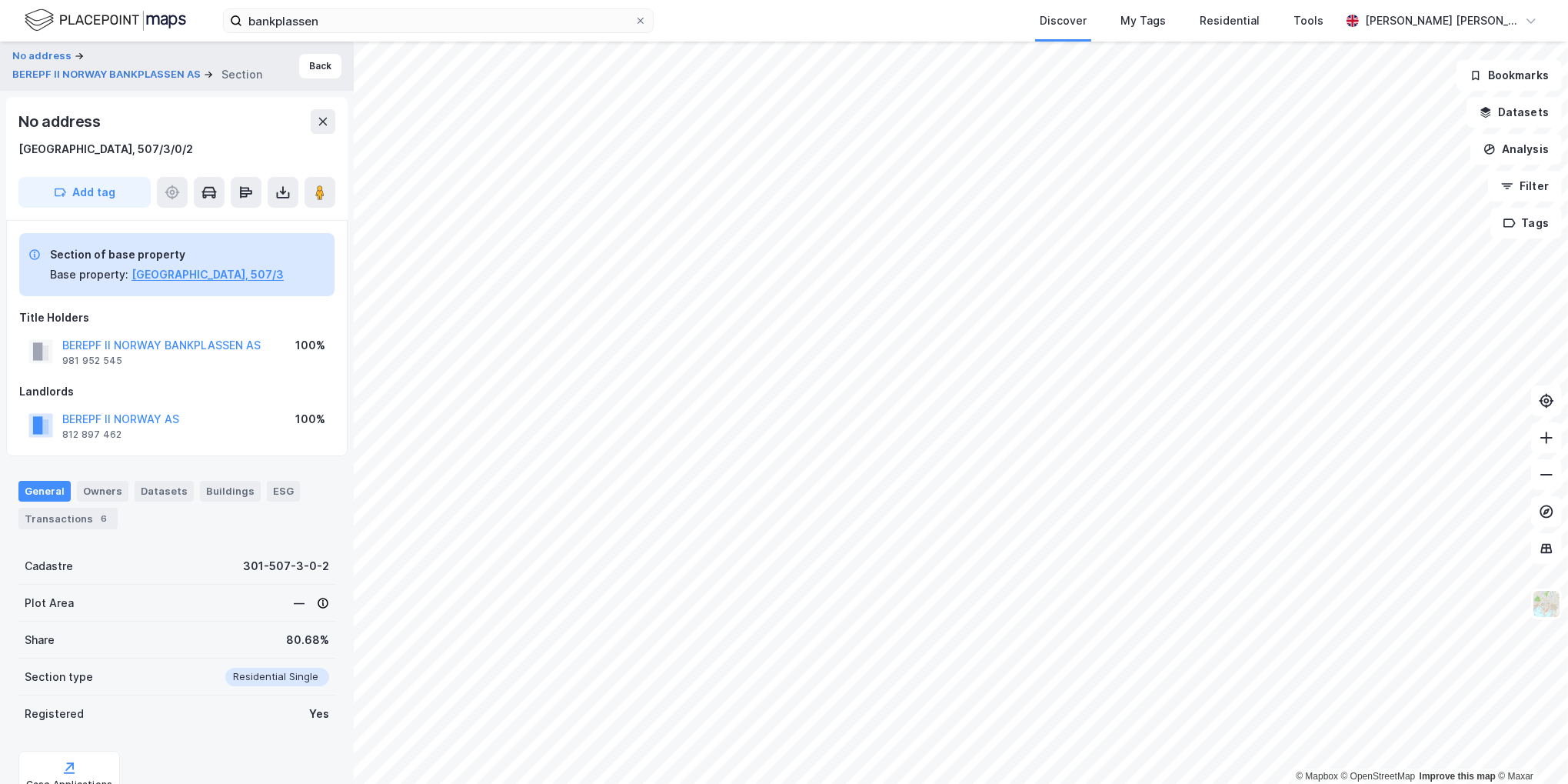
scroll to position [4, 0]
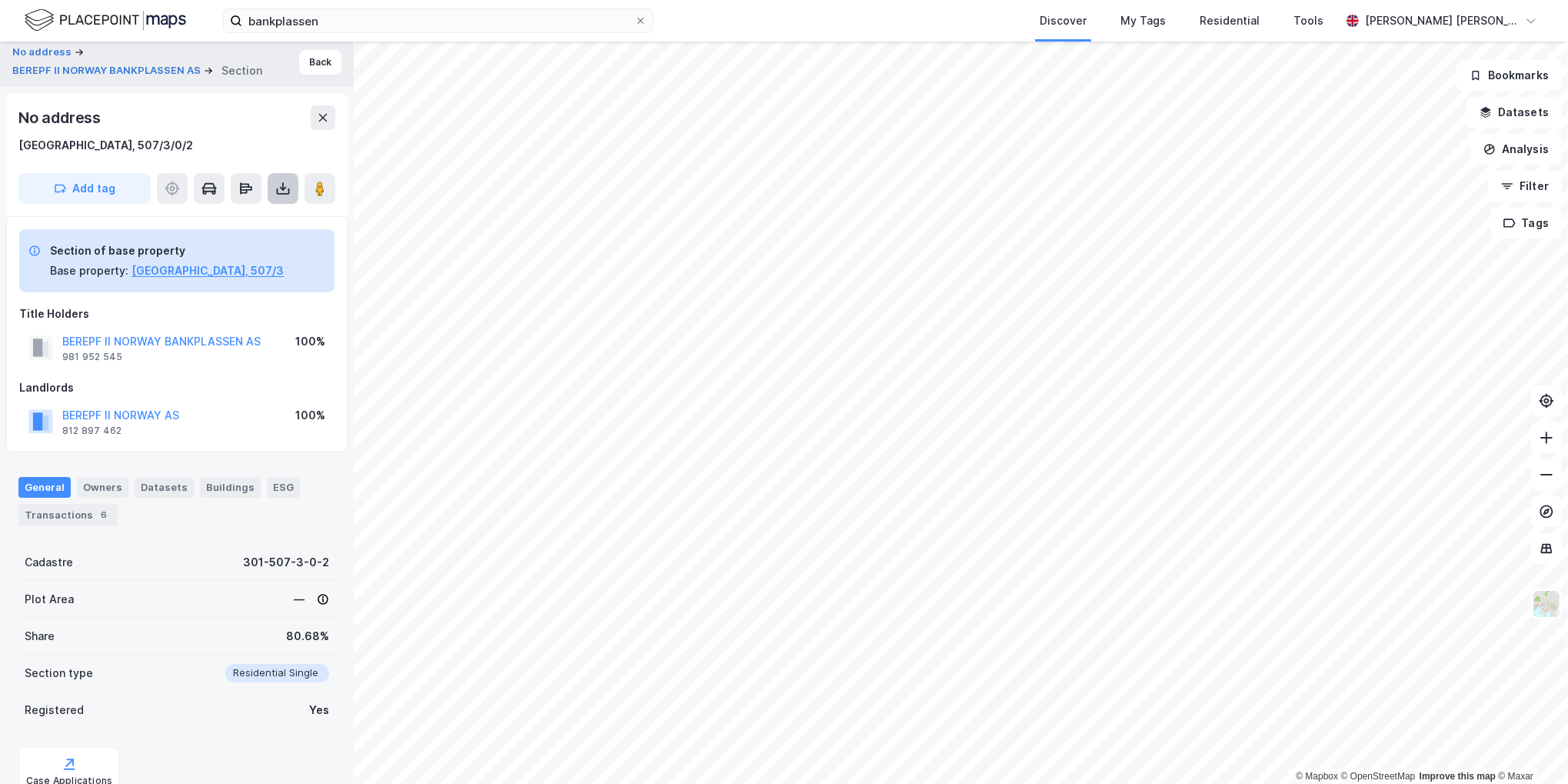
click at [282, 181] on icon at bounding box center [283, 188] width 16 height 16
click at [253, 220] on div "Download Assessment Report" at bounding box center [215, 219] width 147 height 12
